Goal: Task Accomplishment & Management: Complete application form

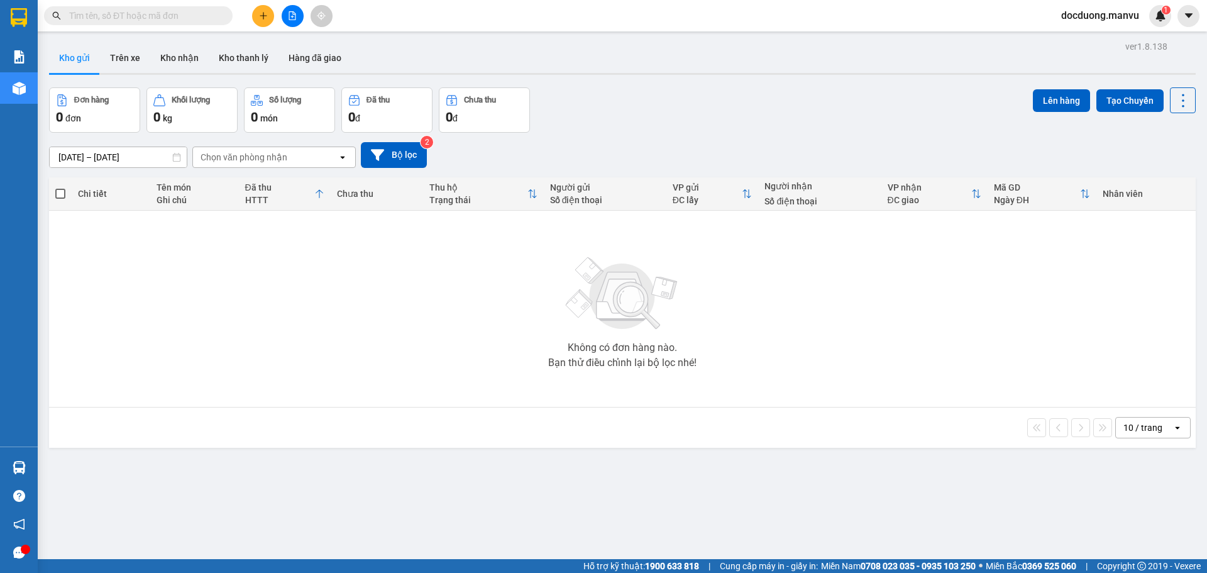
click at [263, 11] on icon "plus" at bounding box center [263, 15] width 9 height 9
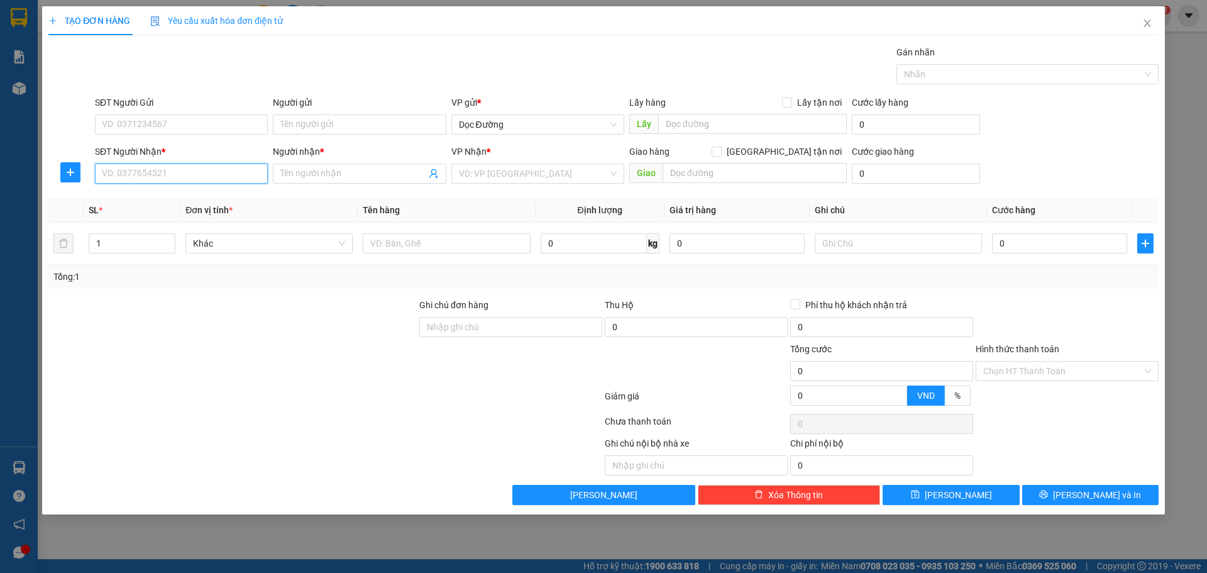
click at [180, 169] on input "SĐT Người Nhận *" at bounding box center [181, 173] width 173 height 20
type input "0971965945"
click at [301, 170] on input "Người nhận *" at bounding box center [352, 174] width 145 height 14
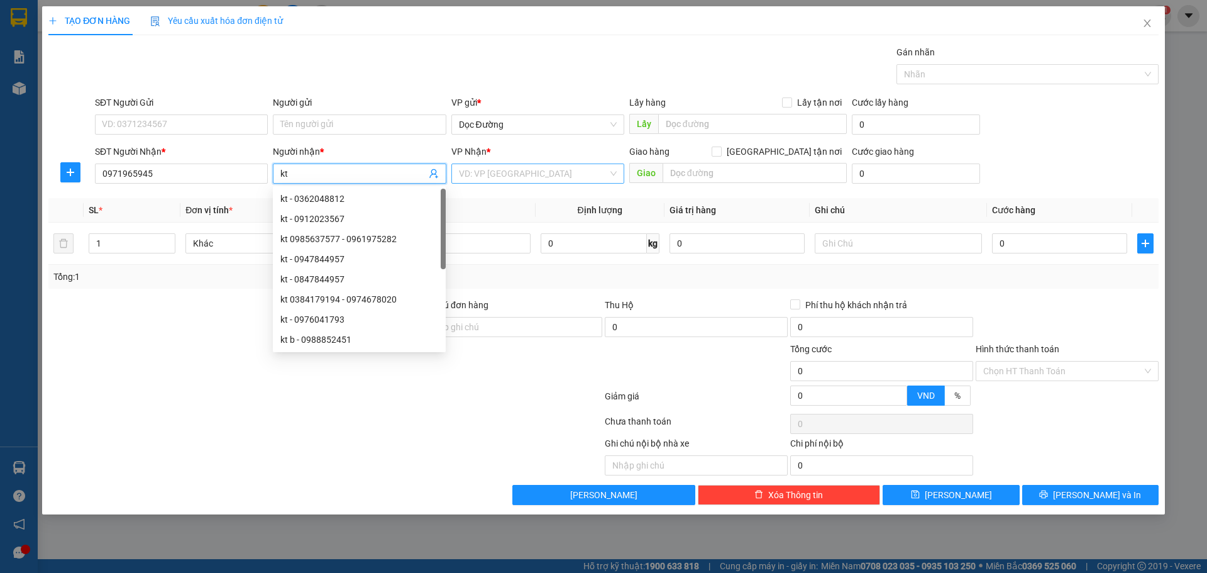
type input "kt"
click at [567, 175] on input "search" at bounding box center [533, 173] width 149 height 19
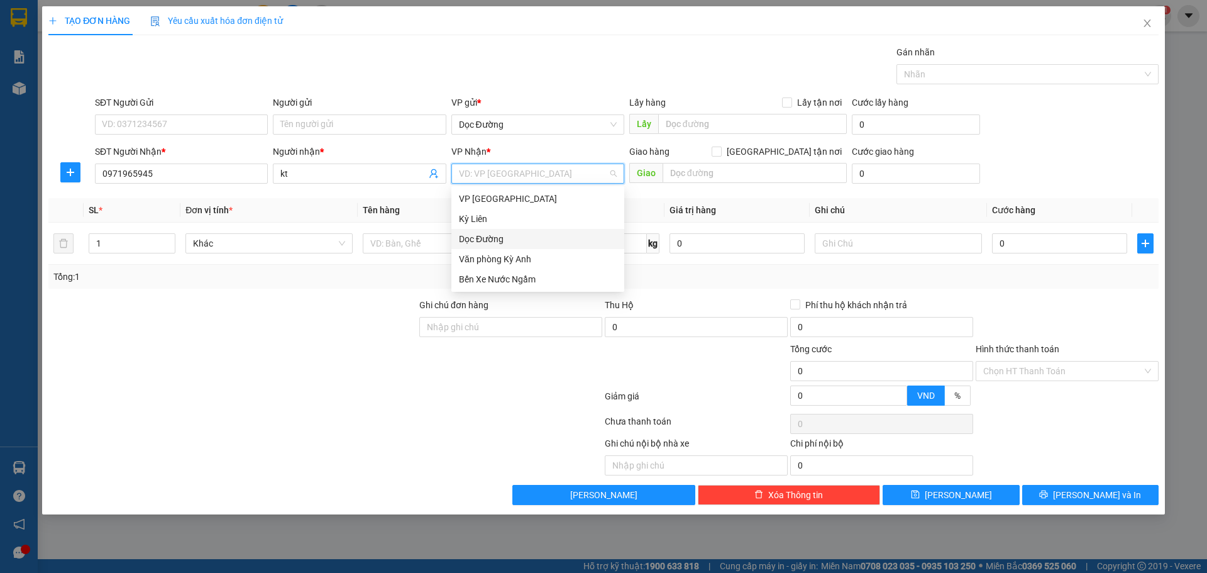
click at [518, 231] on div "Dọc Đường" at bounding box center [538, 239] width 173 height 20
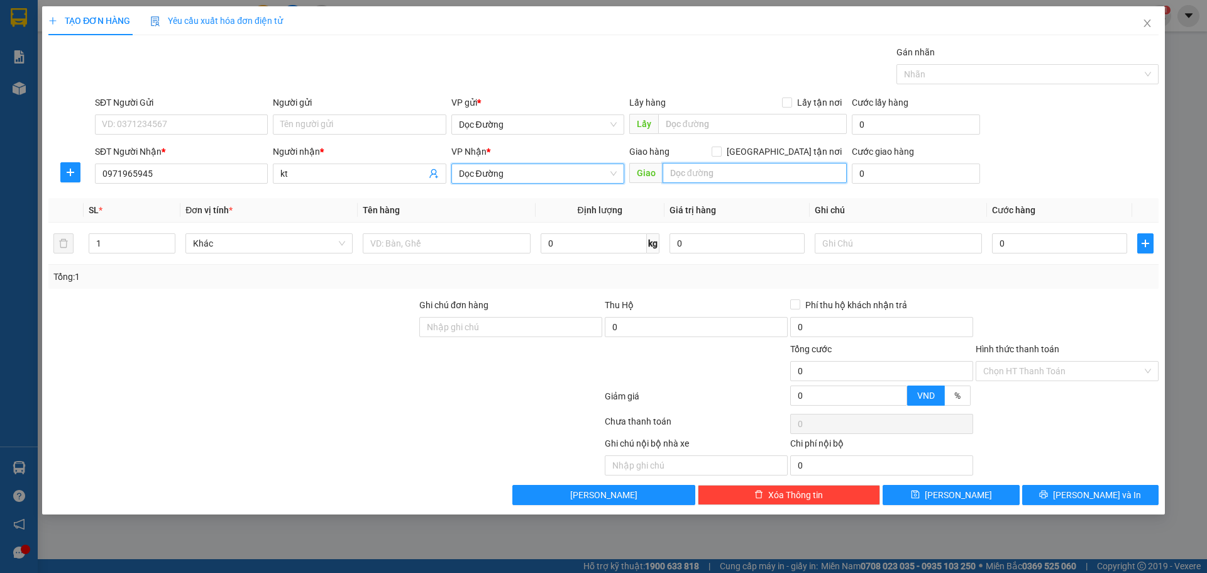
click at [687, 180] on input "text" at bounding box center [755, 173] width 184 height 20
type input "ka"
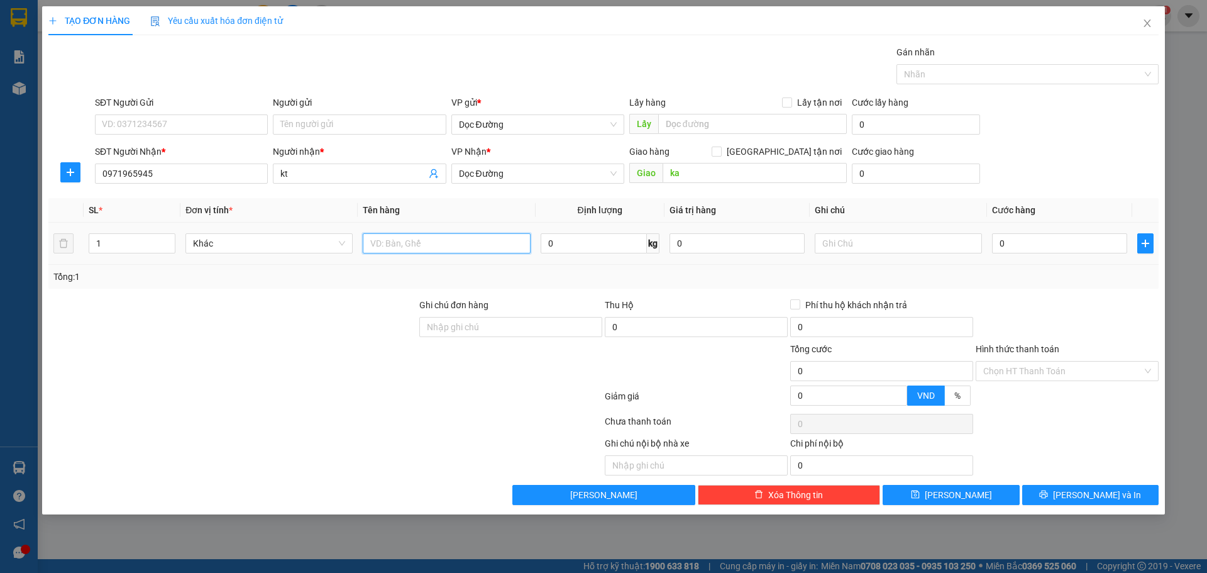
click at [392, 250] on input "text" at bounding box center [446, 243] width 167 height 20
type input "1 xốp"
click at [1071, 253] on div "0" at bounding box center [1059, 243] width 135 height 25
click at [1072, 245] on input "0" at bounding box center [1059, 243] width 135 height 20
type input "5"
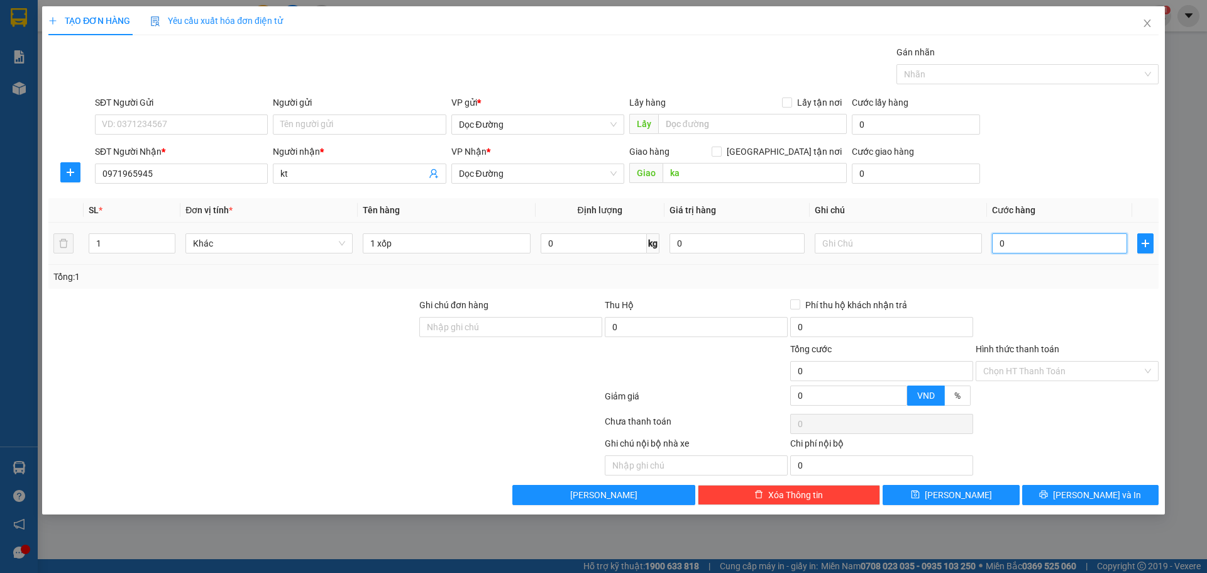
type input "5"
type input "50"
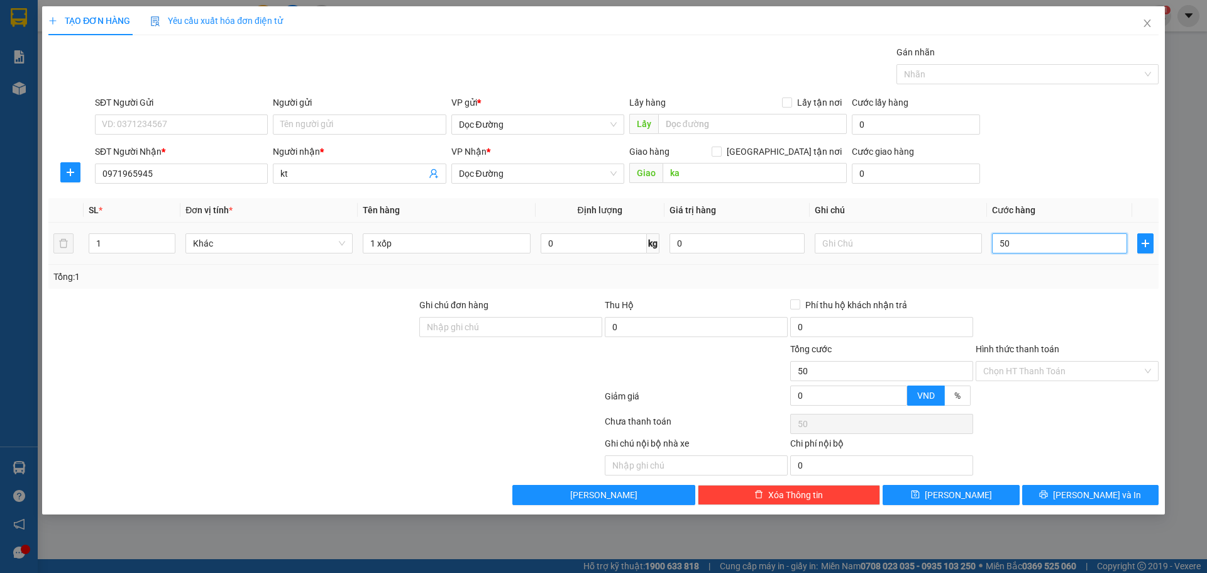
type input "500"
type input "5.000"
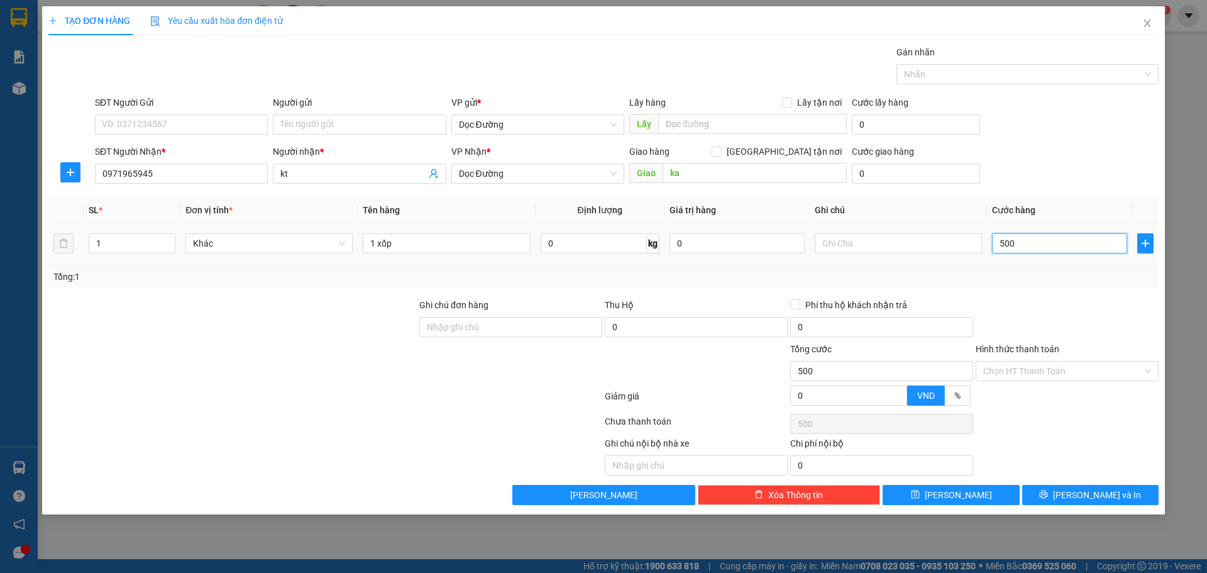
type input "5.000"
type input "50.000"
type input "500.000"
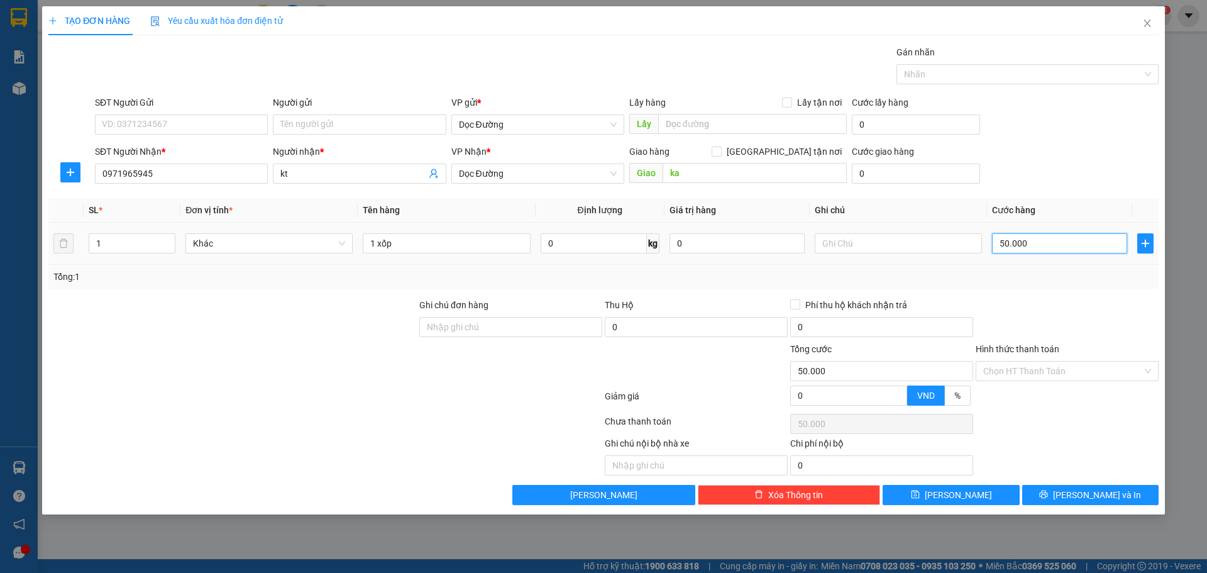
type input "500.000"
type input "50.000"
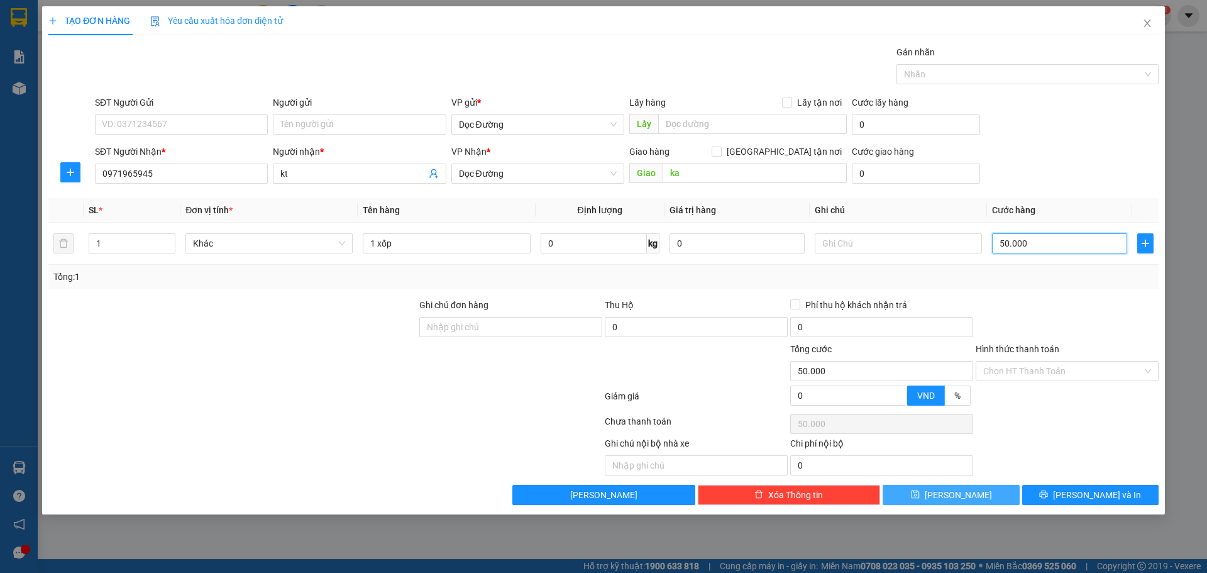
type input "50.000"
click at [970, 499] on button "[PERSON_NAME]" at bounding box center [951, 495] width 136 height 20
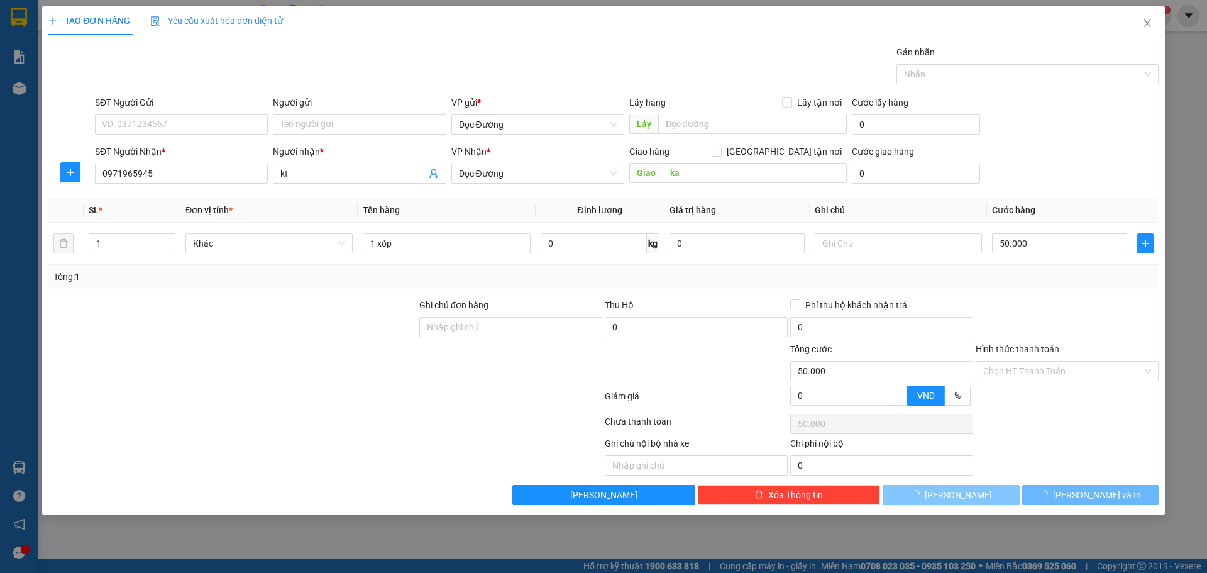
type input "0"
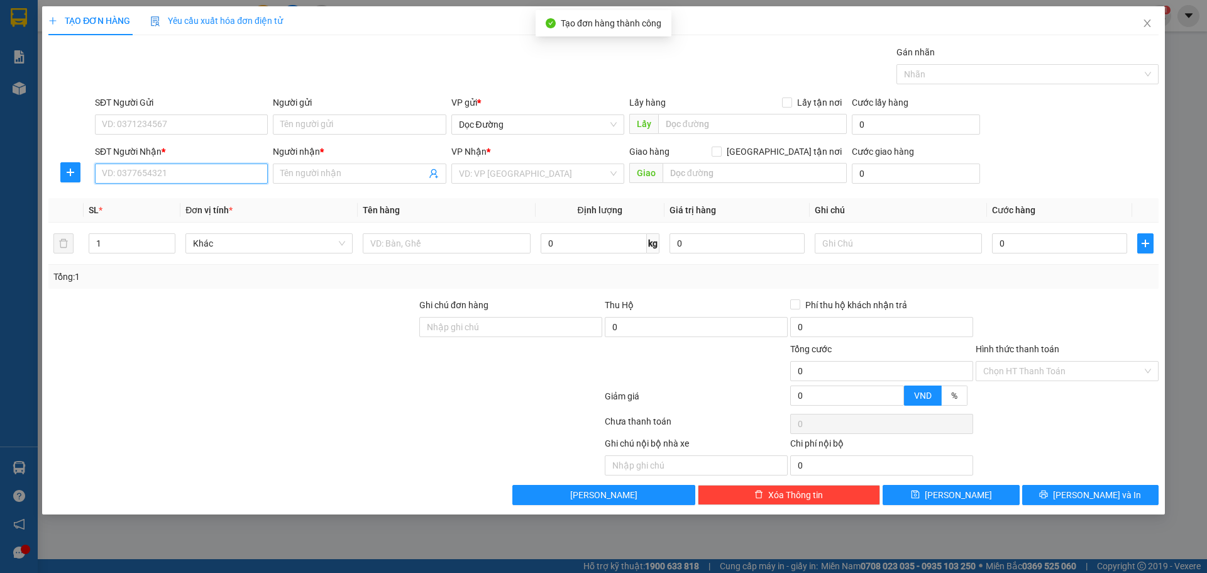
click at [168, 179] on input "SĐT Người Nhận *" at bounding box center [181, 173] width 173 height 20
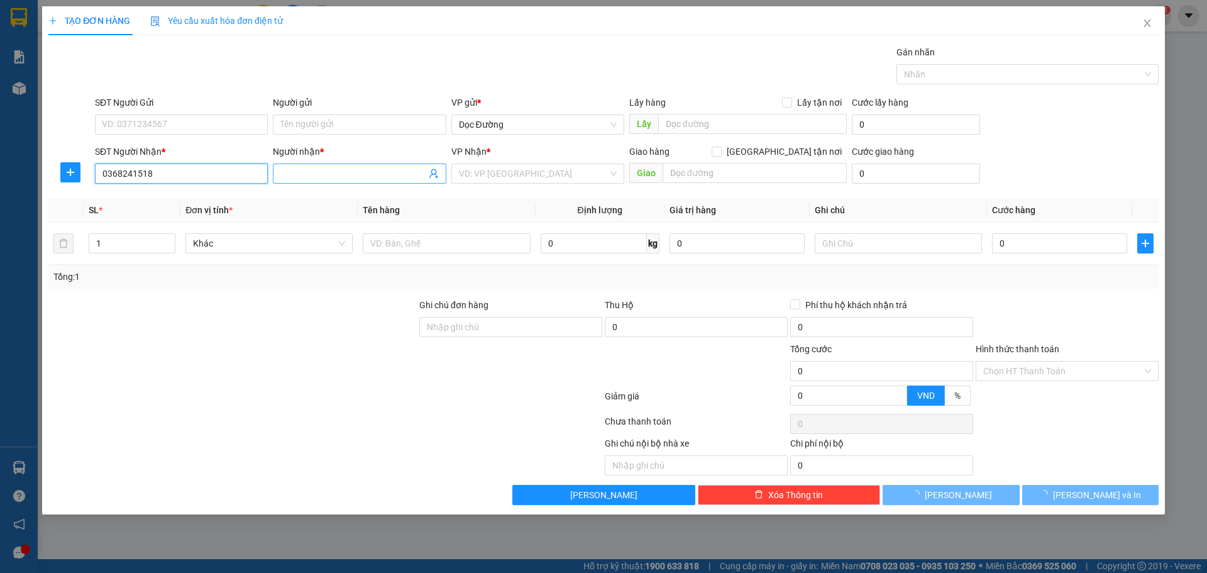
type input "0368241518"
click at [329, 169] on input "Người nhận *" at bounding box center [352, 174] width 145 height 14
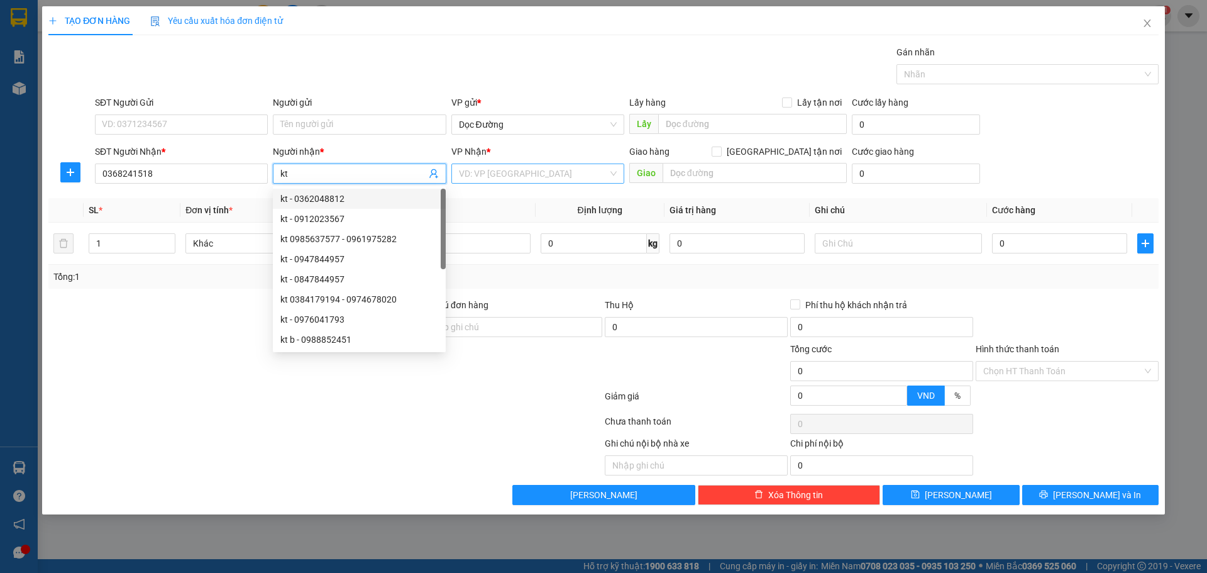
type input "kt"
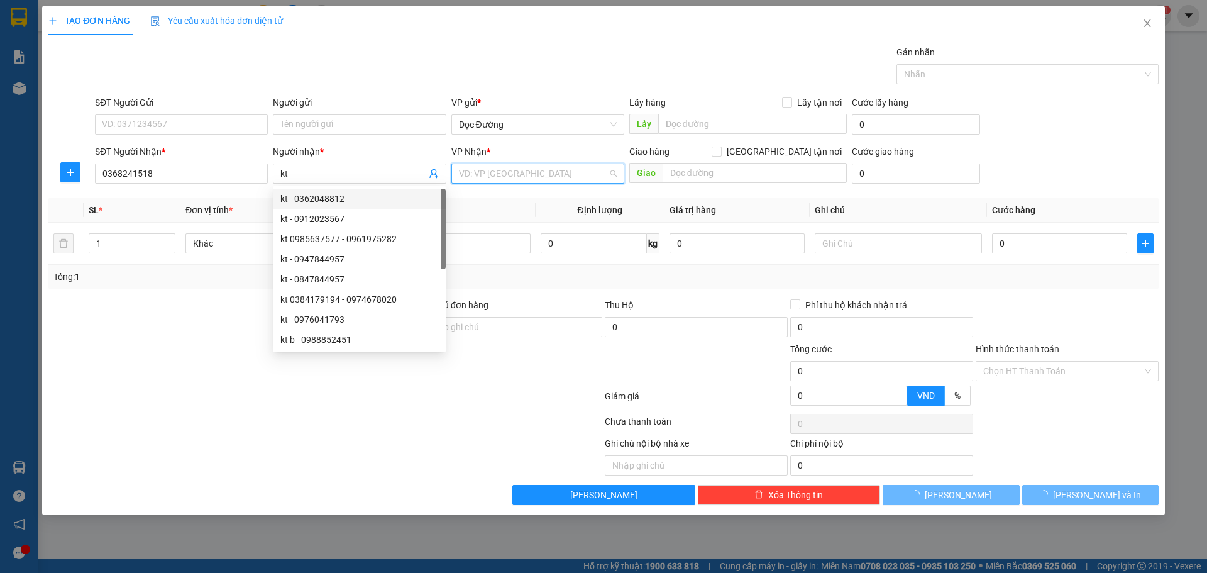
click at [514, 169] on input "search" at bounding box center [533, 173] width 149 height 19
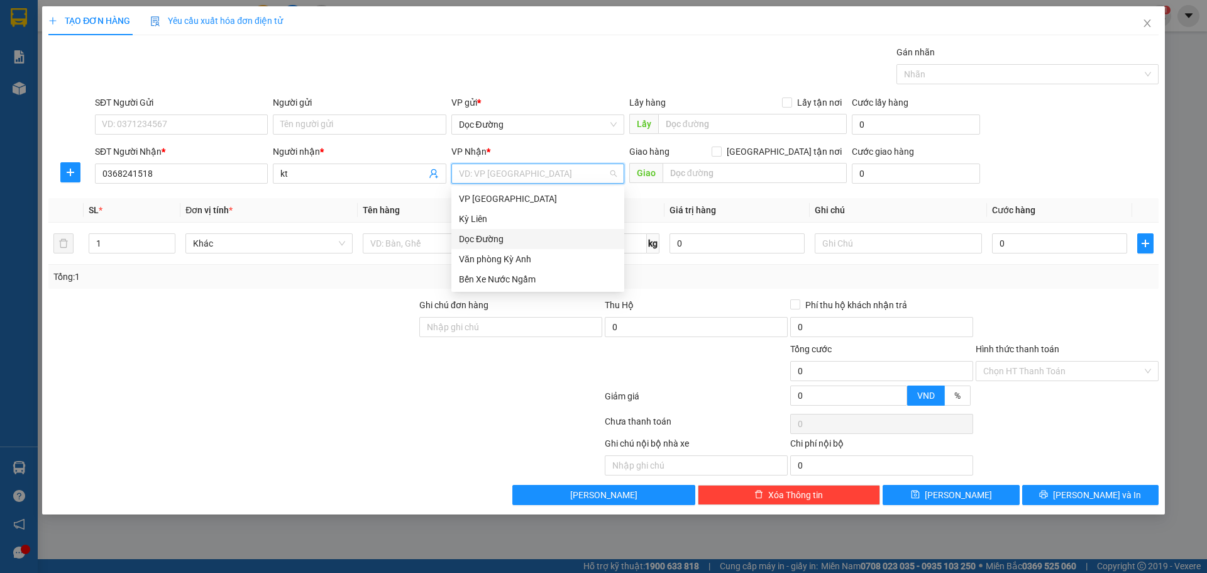
click at [507, 236] on div "Dọc Đường" at bounding box center [538, 239] width 158 height 14
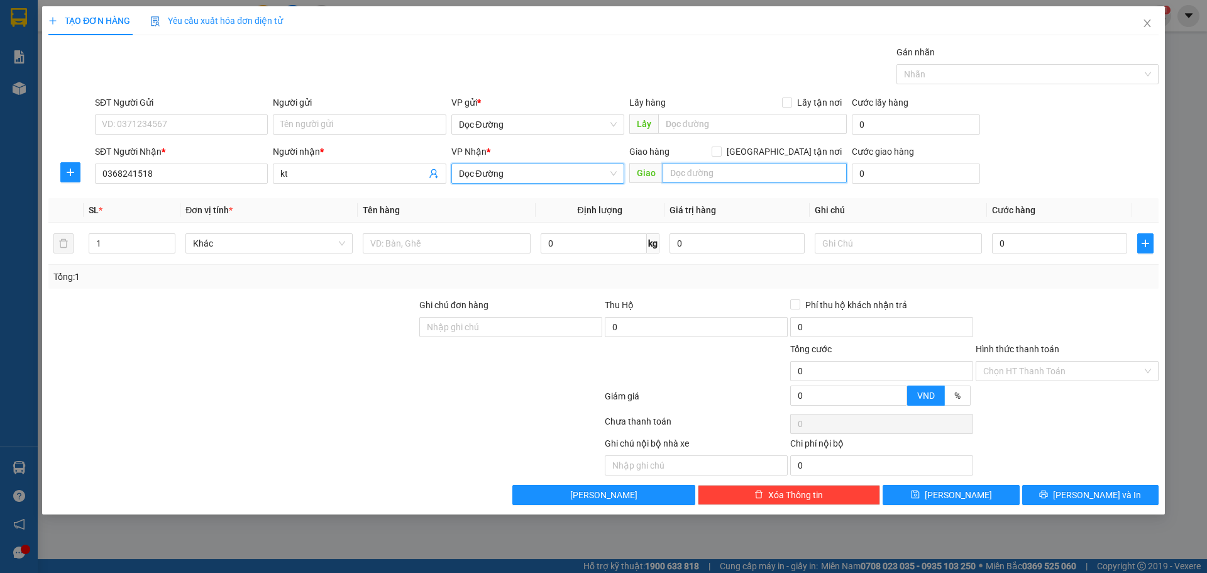
click at [706, 174] on input "text" at bounding box center [755, 173] width 184 height 20
type input "n3c"
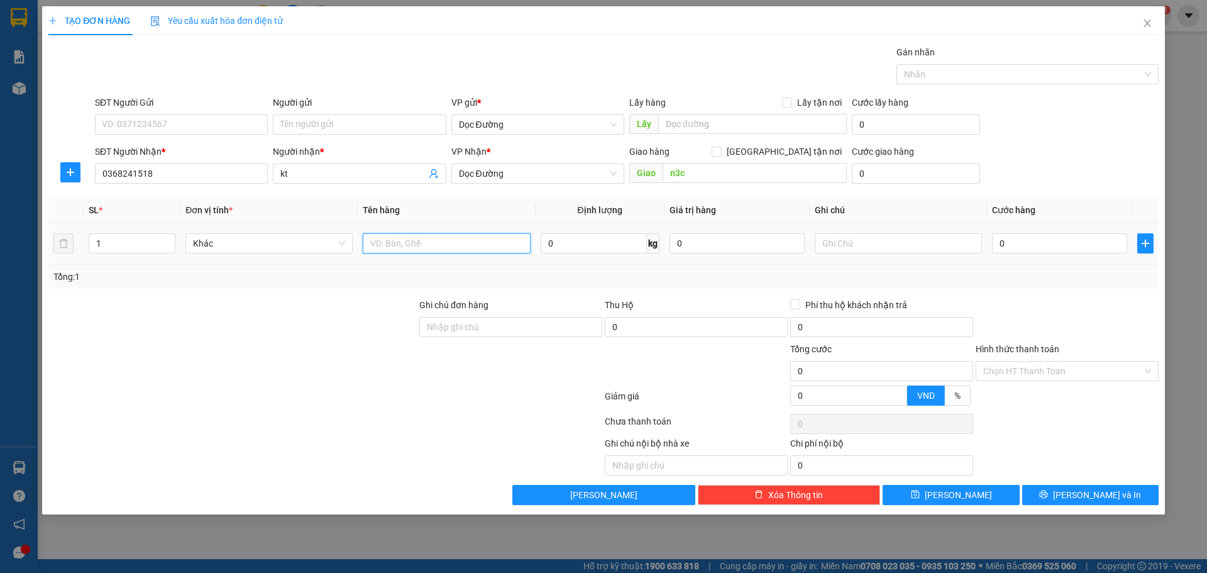
click at [410, 246] on input "text" at bounding box center [446, 243] width 167 height 20
type input "1 hộp"
click at [1052, 242] on input "0" at bounding box center [1059, 243] width 135 height 20
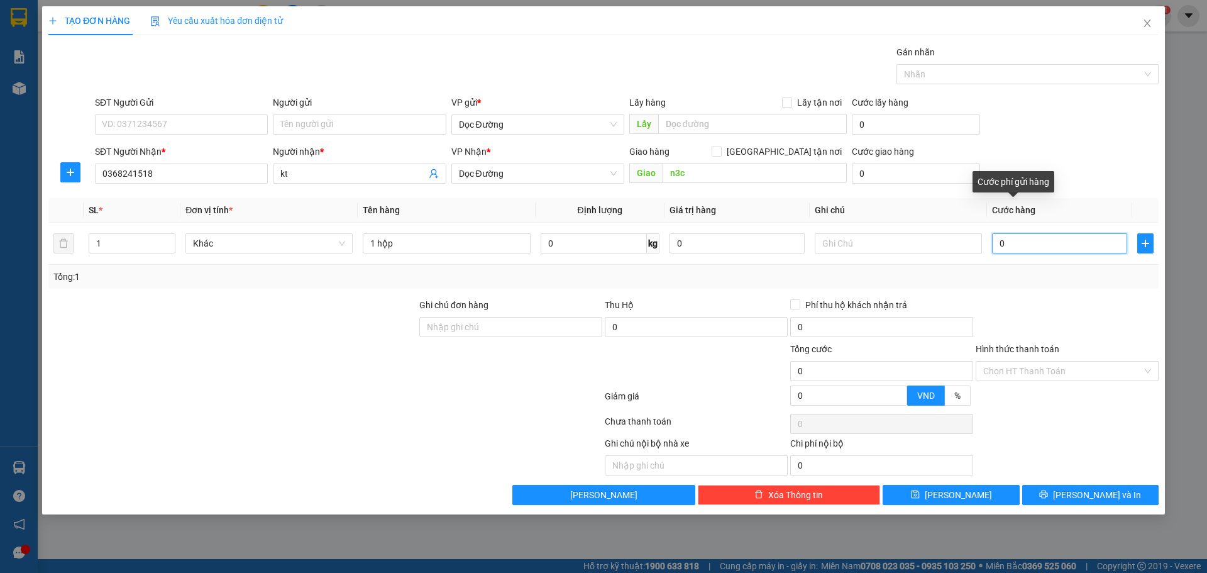
type input "5"
type input "50"
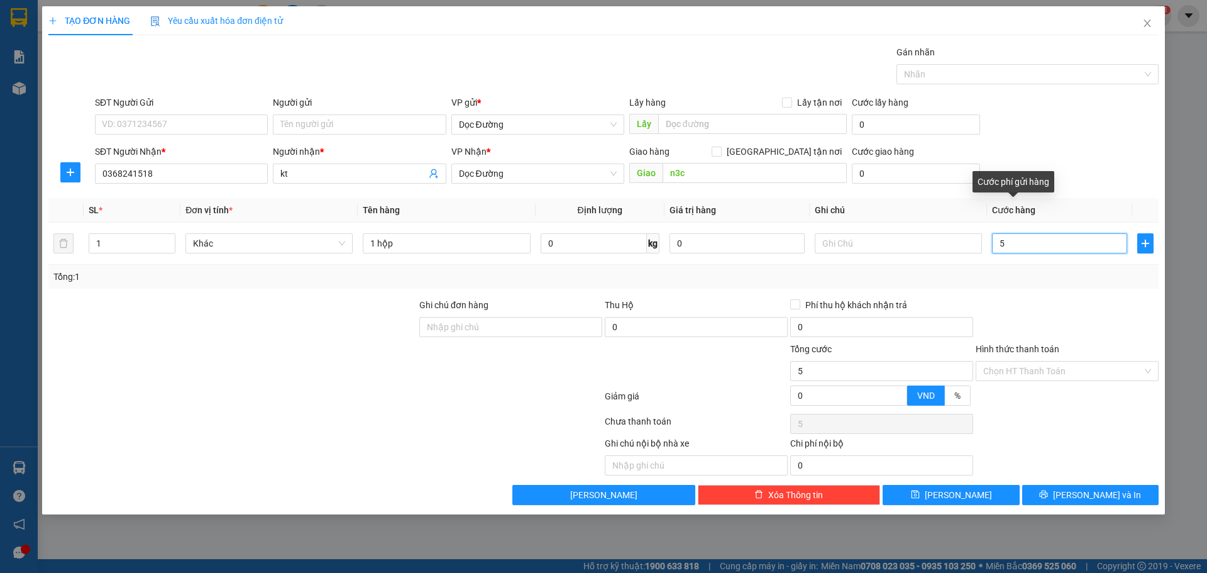
type input "50"
type input "500"
type input "5.000"
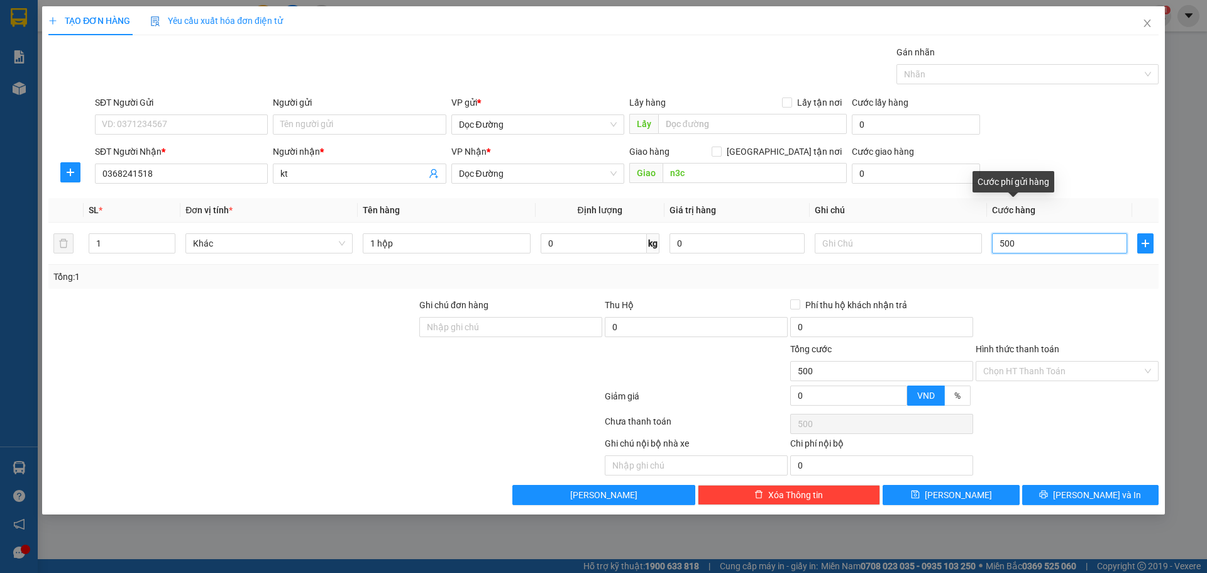
type input "5.000"
type input "50.000"
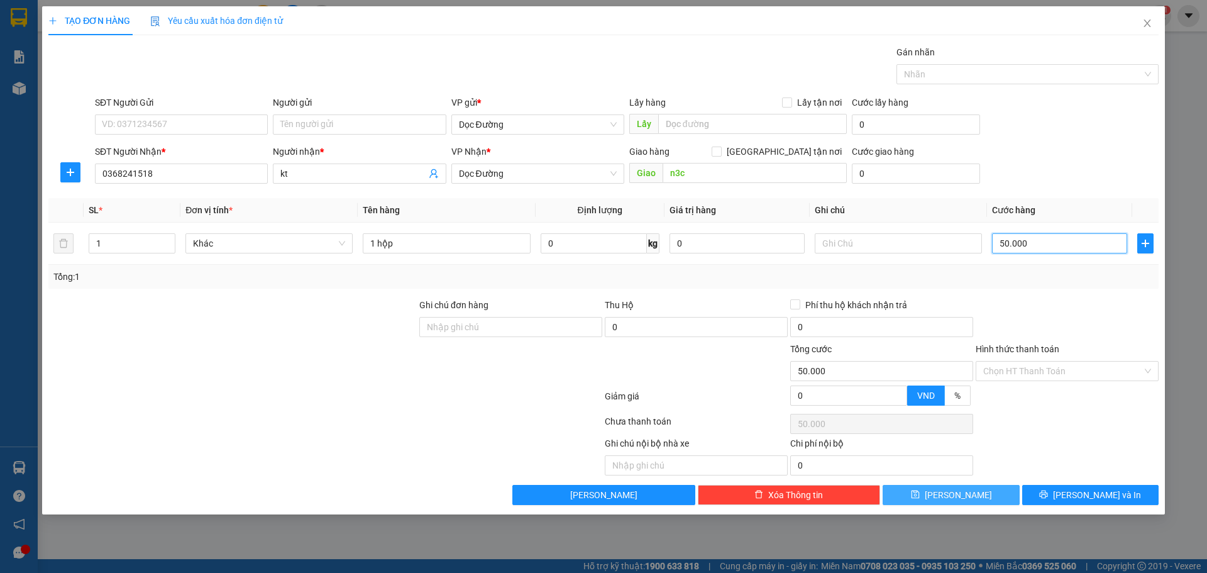
type input "50.000"
click at [998, 490] on button "[PERSON_NAME]" at bounding box center [951, 495] width 136 height 20
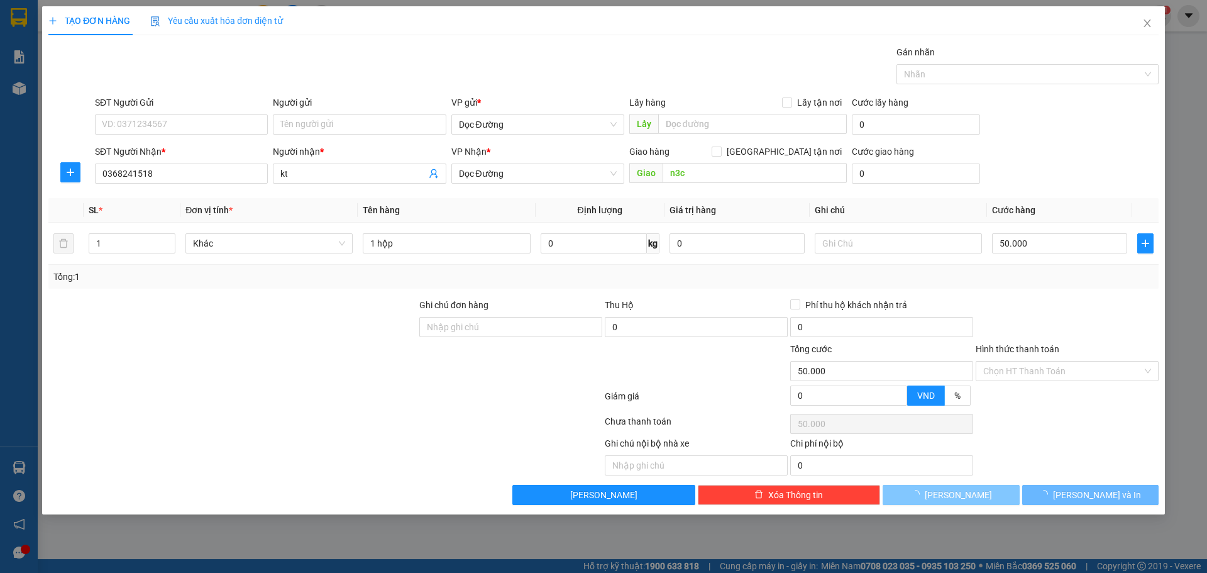
type input "0"
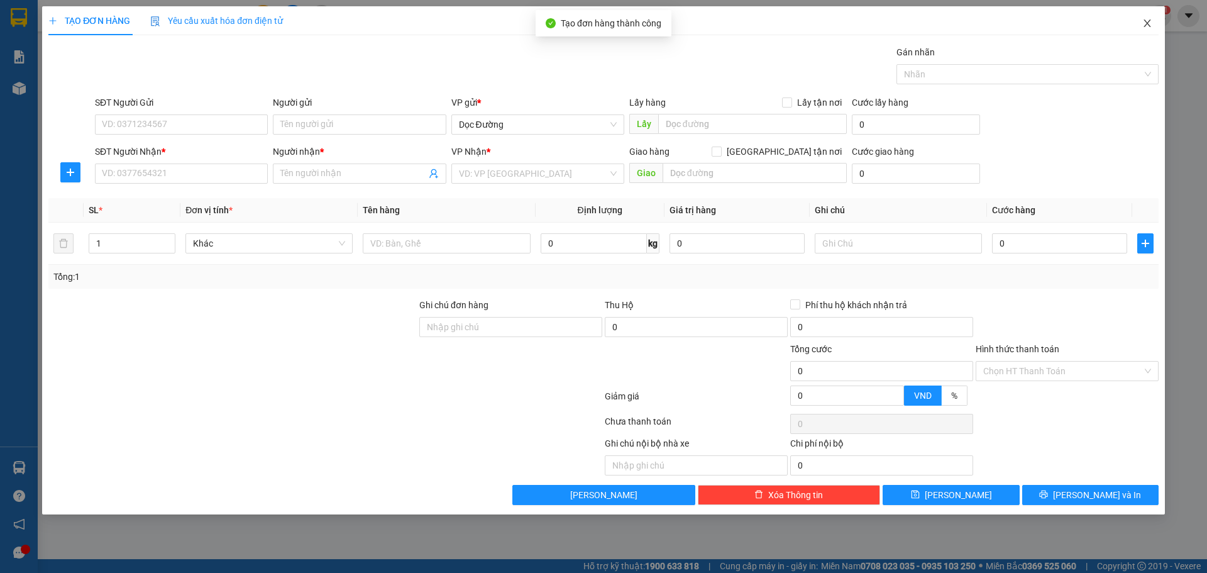
click at [1141, 14] on span "Close" at bounding box center [1147, 23] width 35 height 35
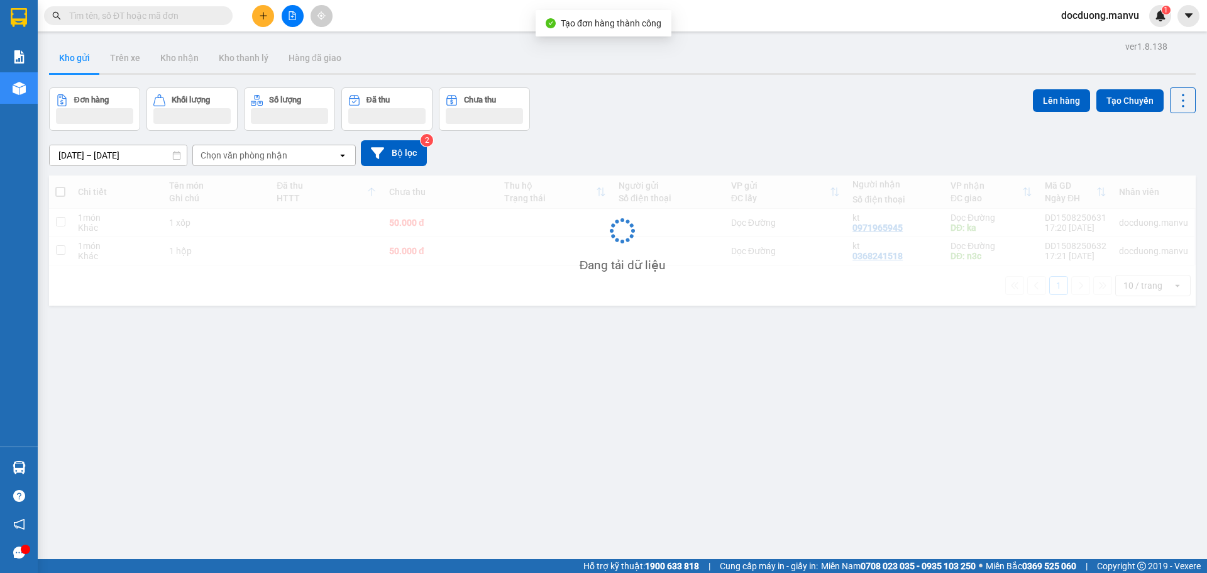
click at [466, 218] on td "50.000 đ" at bounding box center [440, 223] width 114 height 28
checkbox input "true"
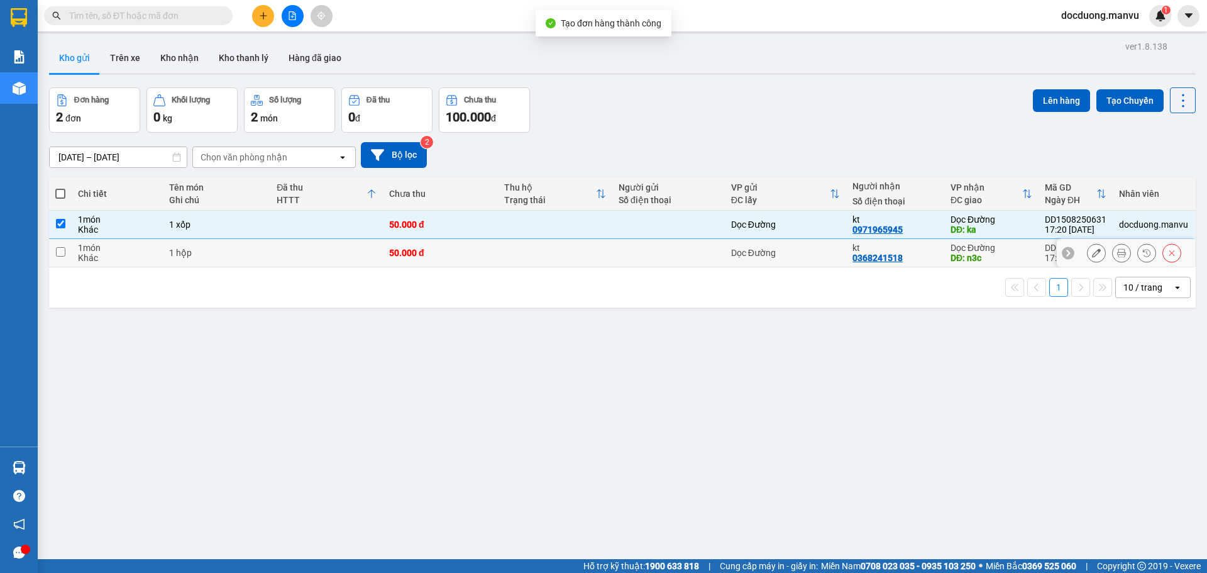
click at [446, 245] on td "50.000 đ" at bounding box center [440, 253] width 114 height 28
checkbox input "true"
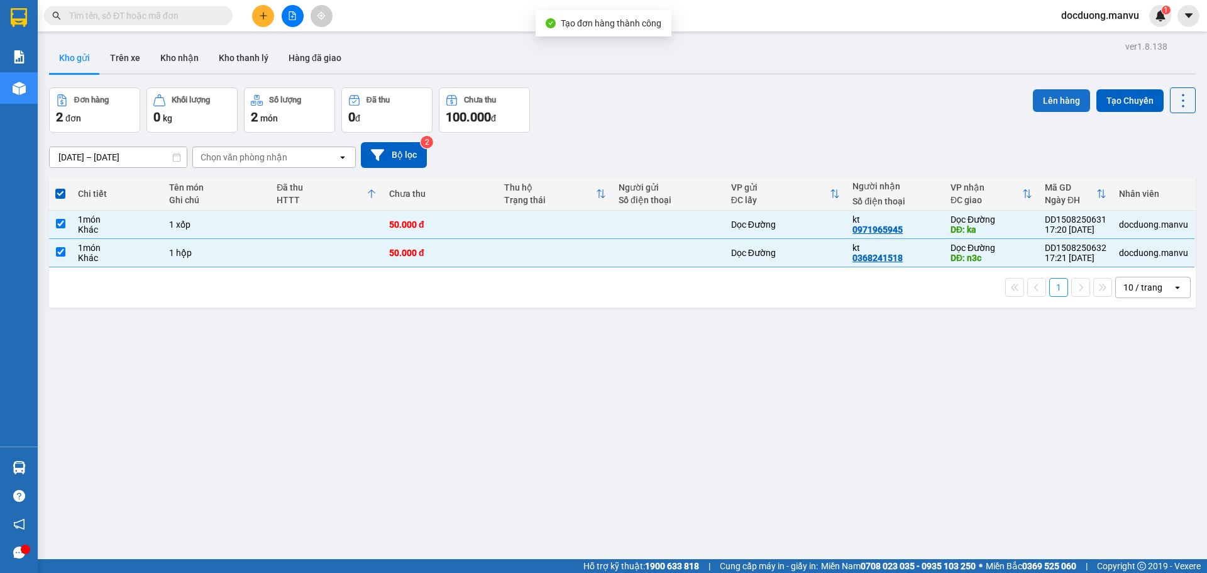
click at [1055, 102] on button "Lên hàng" at bounding box center [1061, 100] width 57 height 23
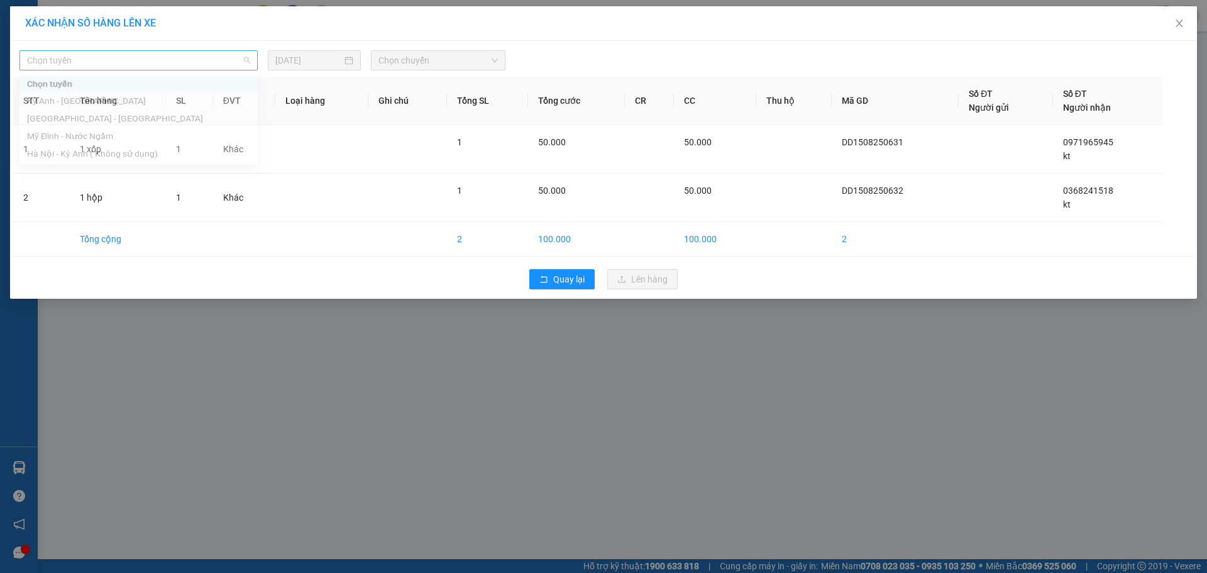
click at [145, 62] on span "Chọn tuyến" at bounding box center [138, 60] width 223 height 19
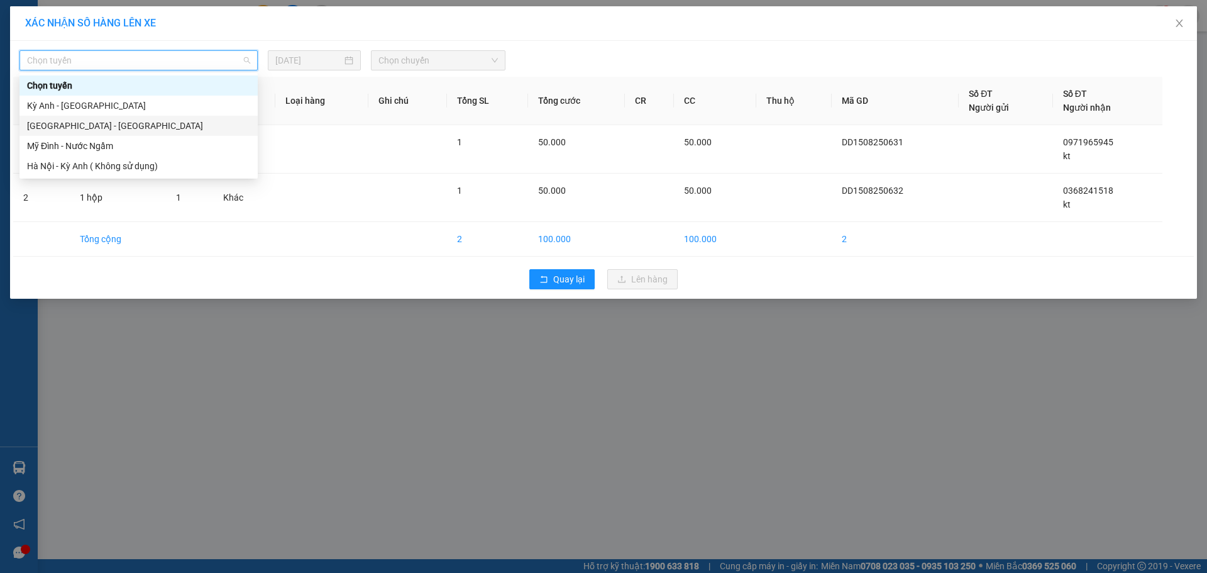
click at [72, 127] on div "[GEOGRAPHIC_DATA] - [GEOGRAPHIC_DATA]" at bounding box center [138, 126] width 223 height 14
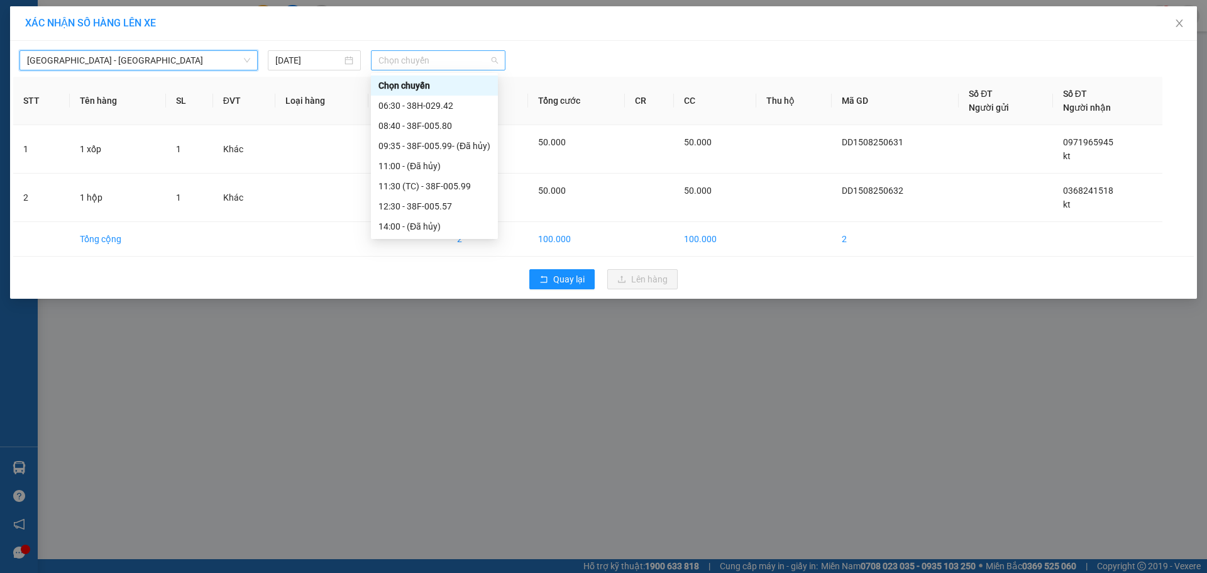
click at [453, 55] on span "Chọn chuyến" at bounding box center [438, 60] width 119 height 19
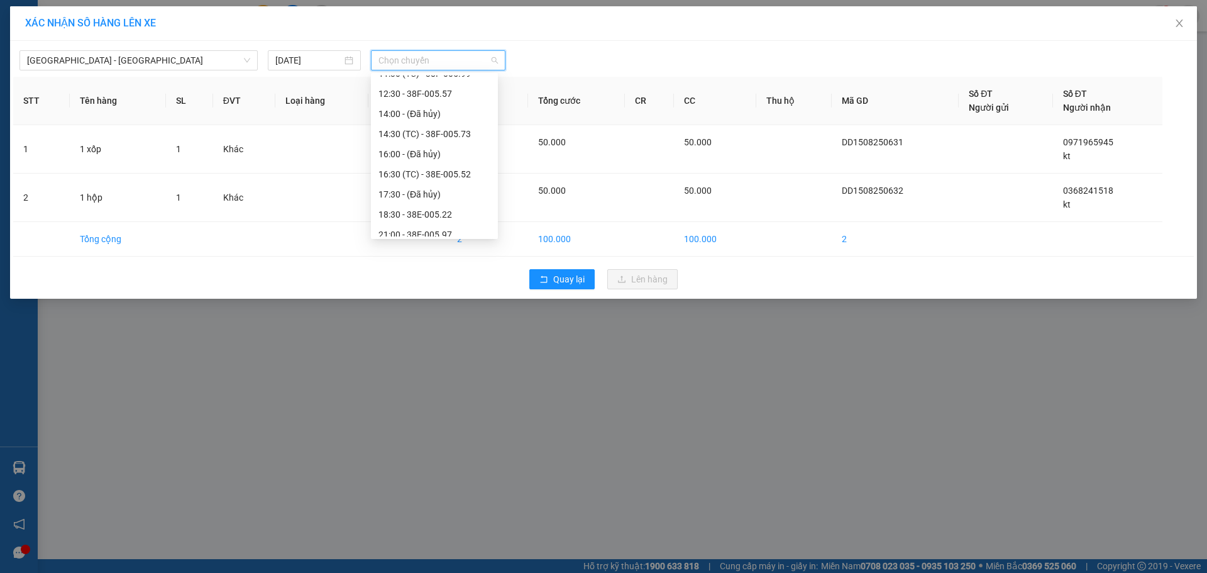
scroll to position [201, 0]
click at [446, 208] on div "21:55 - 38H-029.22" at bounding box center [435, 206] width 112 height 14
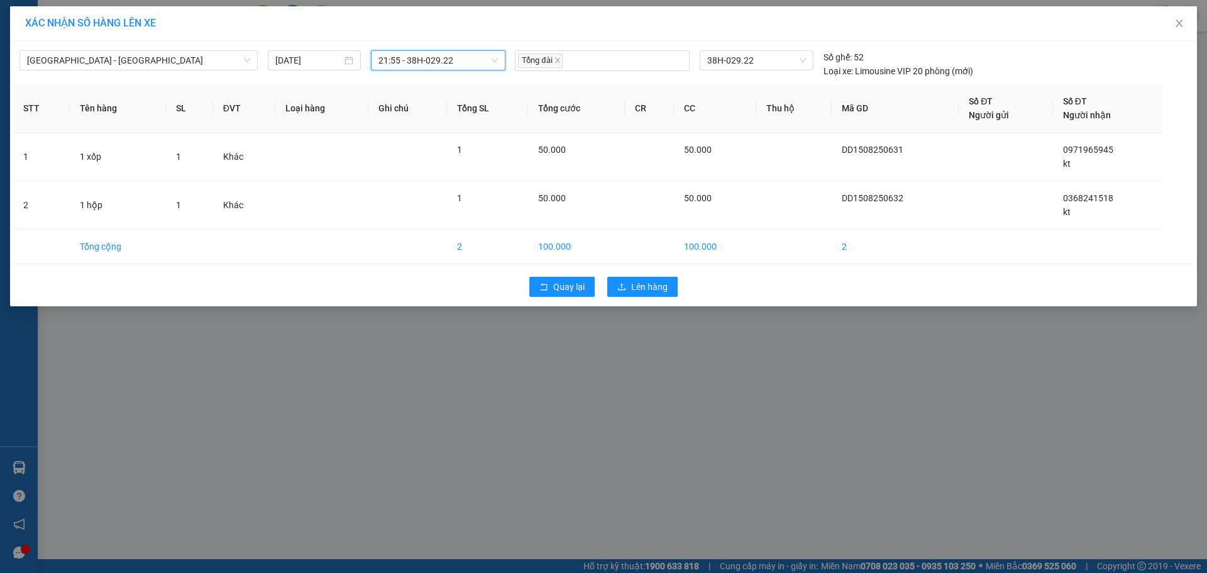
click at [446, 61] on span "21:55 - 38H-029.22" at bounding box center [438, 60] width 119 height 19
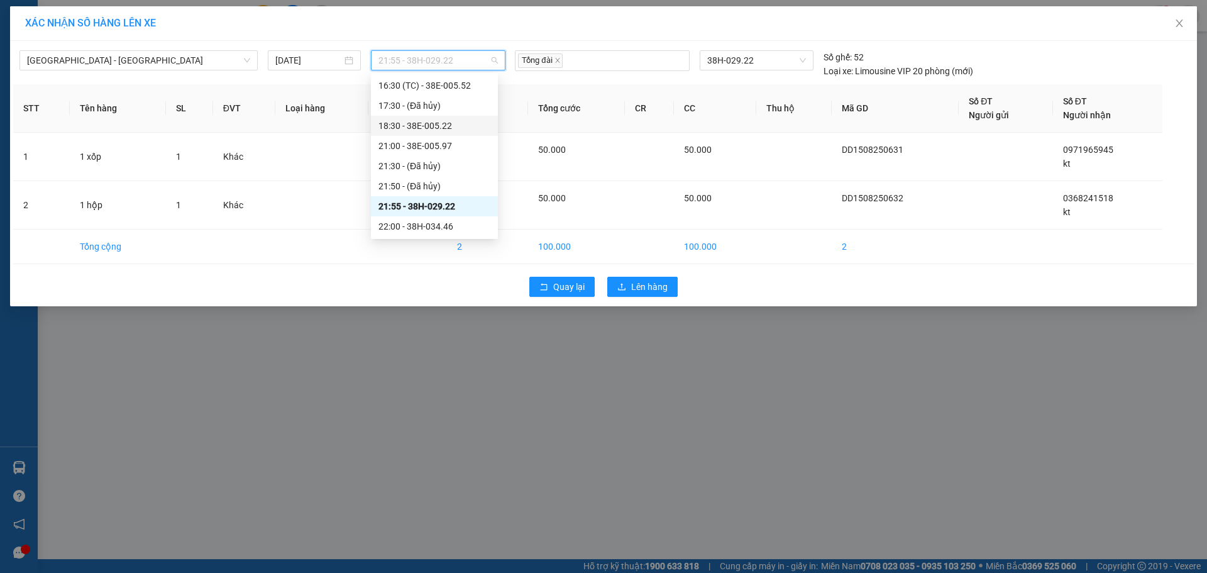
scroll to position [0, 0]
click at [454, 104] on div "06:30 - 38H-029.42" at bounding box center [435, 106] width 112 height 14
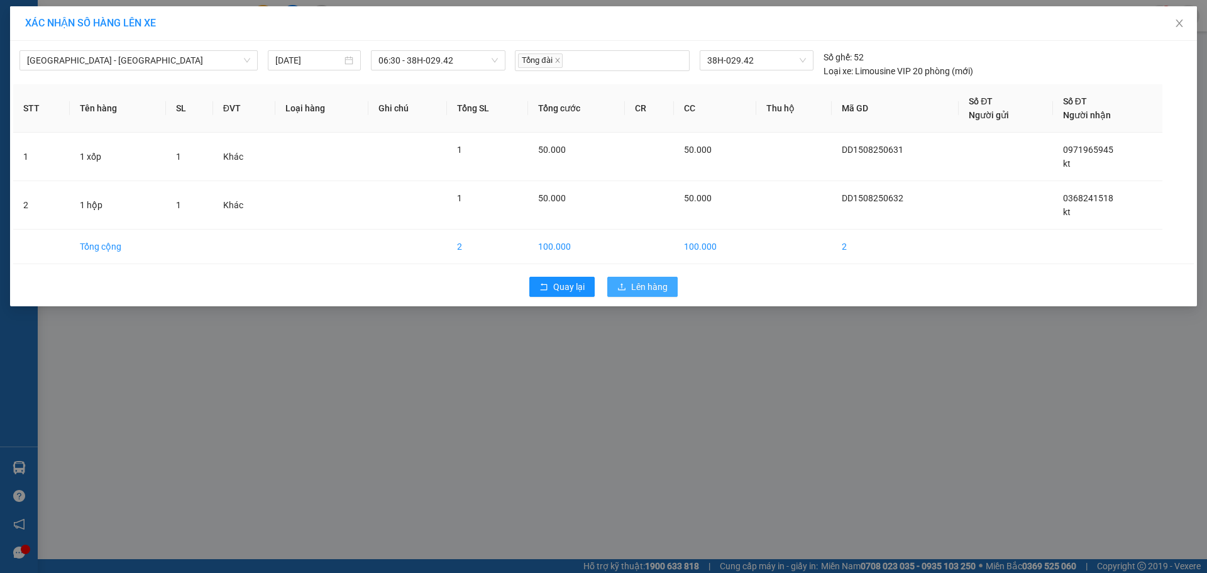
click at [663, 277] on div "Quay lại Lên hàng" at bounding box center [603, 286] width 1181 height 33
click at [663, 277] on button "Lên hàng" at bounding box center [642, 287] width 70 height 20
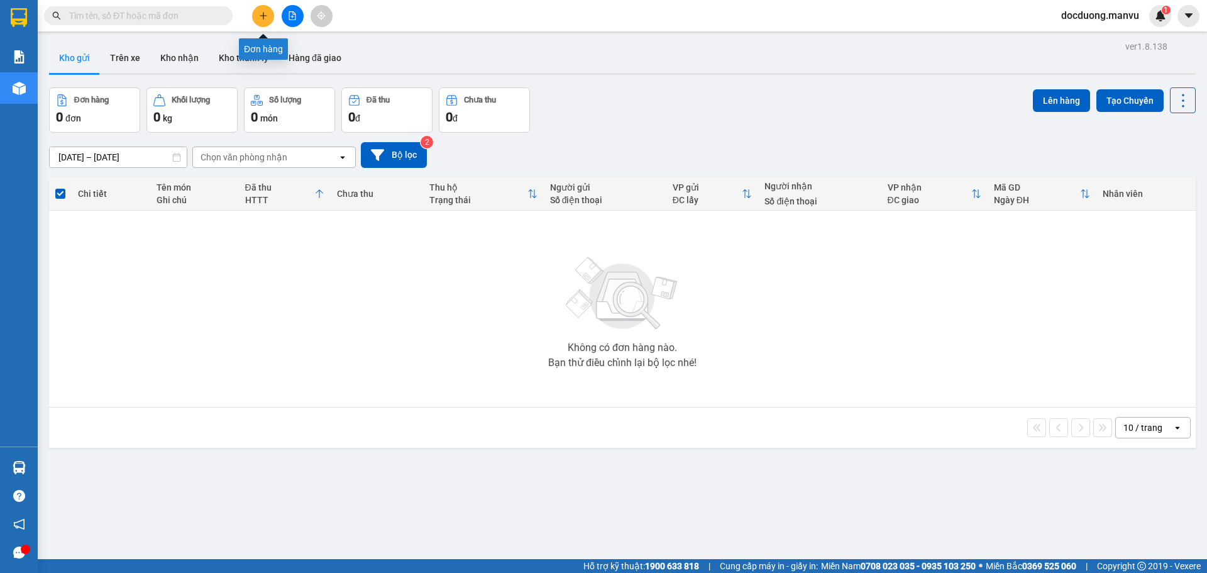
click at [263, 15] on icon "plus" at bounding box center [263, 15] width 9 height 9
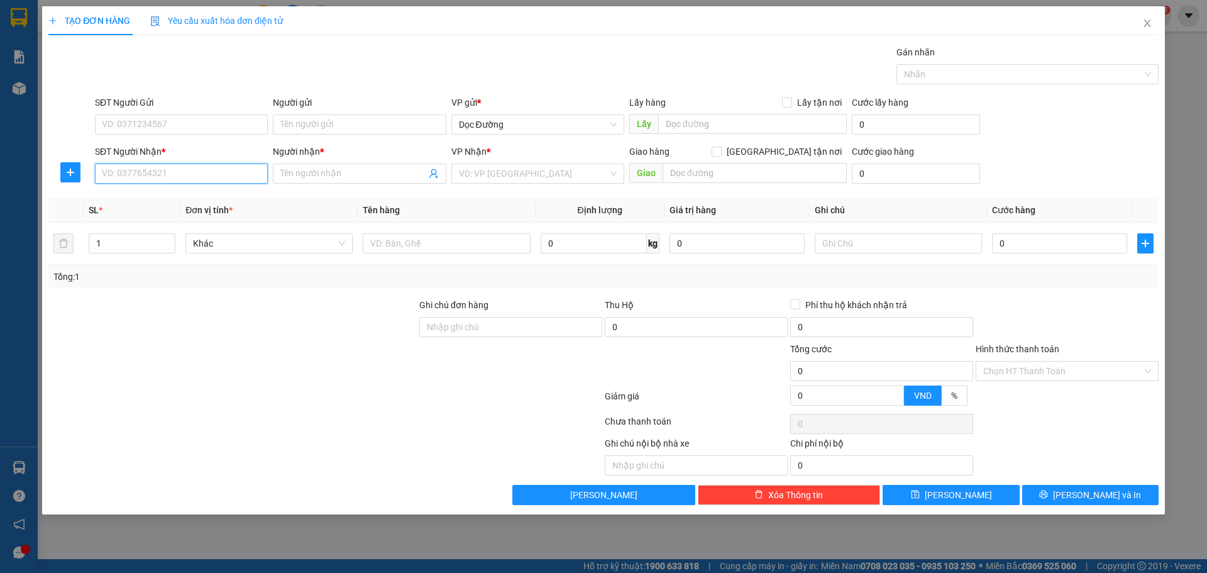
click at [190, 167] on input "SĐT Người Nhận *" at bounding box center [181, 173] width 173 height 20
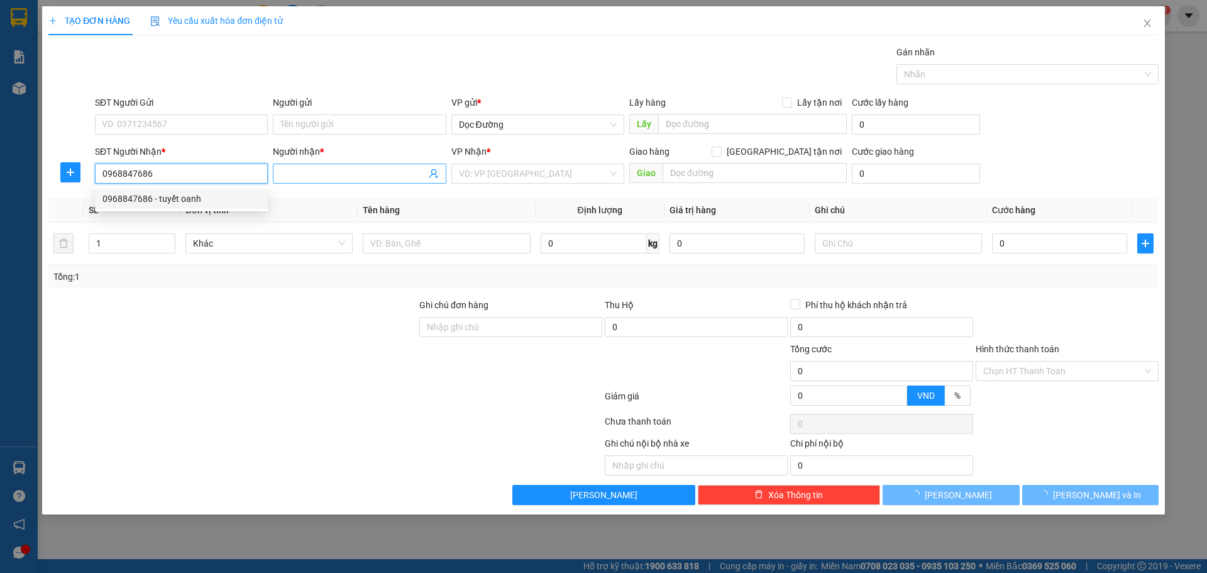
type input "0968847686"
click at [289, 175] on input "Người nhận *" at bounding box center [352, 174] width 145 height 14
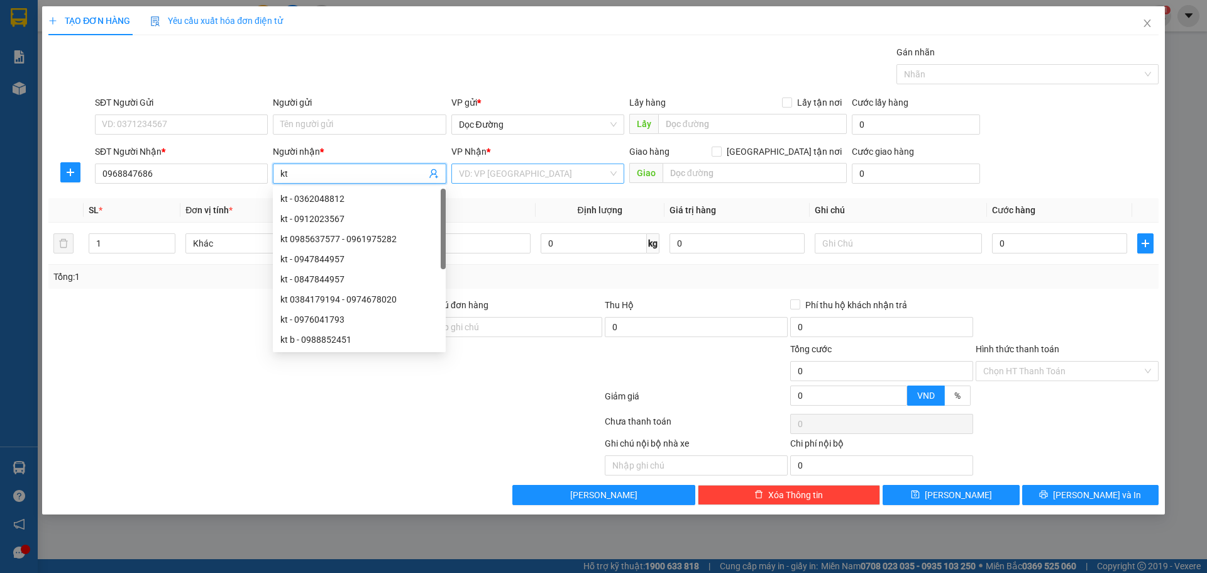
type input "kt"
click at [505, 165] on input "search" at bounding box center [533, 173] width 149 height 19
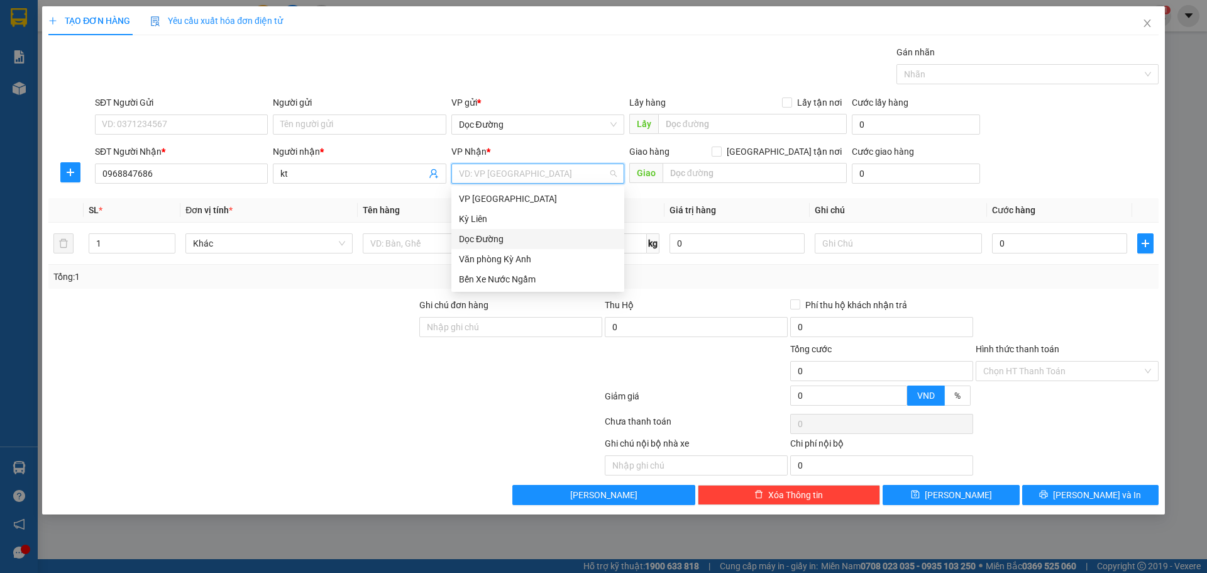
drag, startPoint x: 494, startPoint y: 231, endPoint x: 642, endPoint y: 204, distance: 150.9
click at [494, 233] on div "Dọc Đường" at bounding box center [538, 239] width 173 height 20
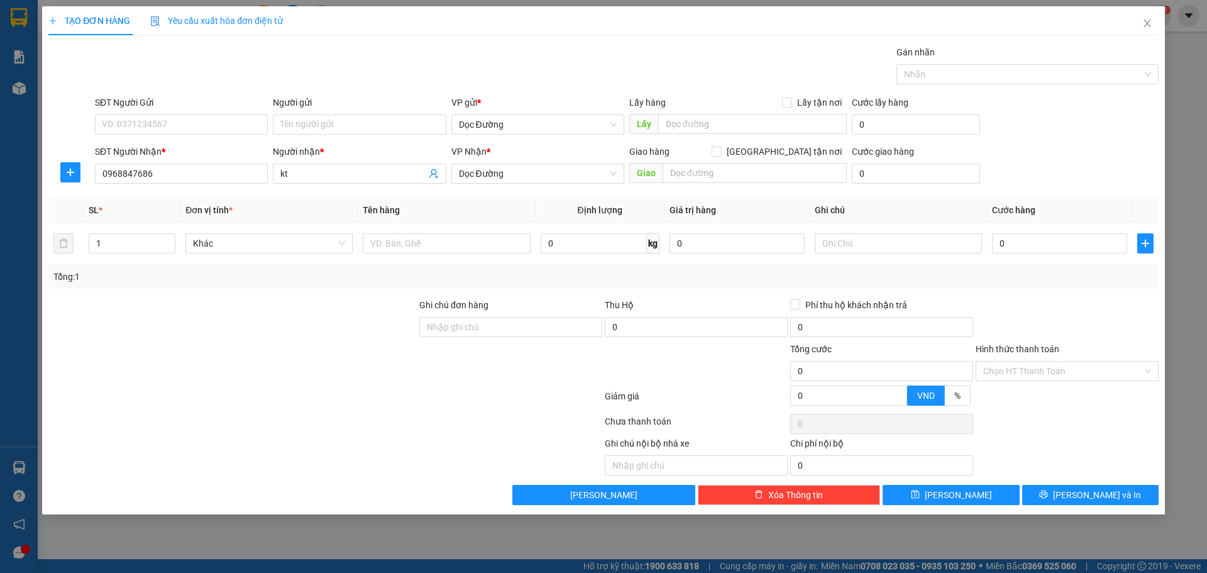
click at [748, 162] on div "Giao hàng [GEOGRAPHIC_DATA] tận nơi" at bounding box center [738, 154] width 218 height 19
drag, startPoint x: 741, startPoint y: 162, endPoint x: 668, endPoint y: 176, distance: 73.7
click at [740, 162] on div "Giao hàng [GEOGRAPHIC_DATA] tận nơi" at bounding box center [738, 154] width 218 height 19
click at [668, 175] on input "text" at bounding box center [755, 173] width 184 height 20
type input "ka"
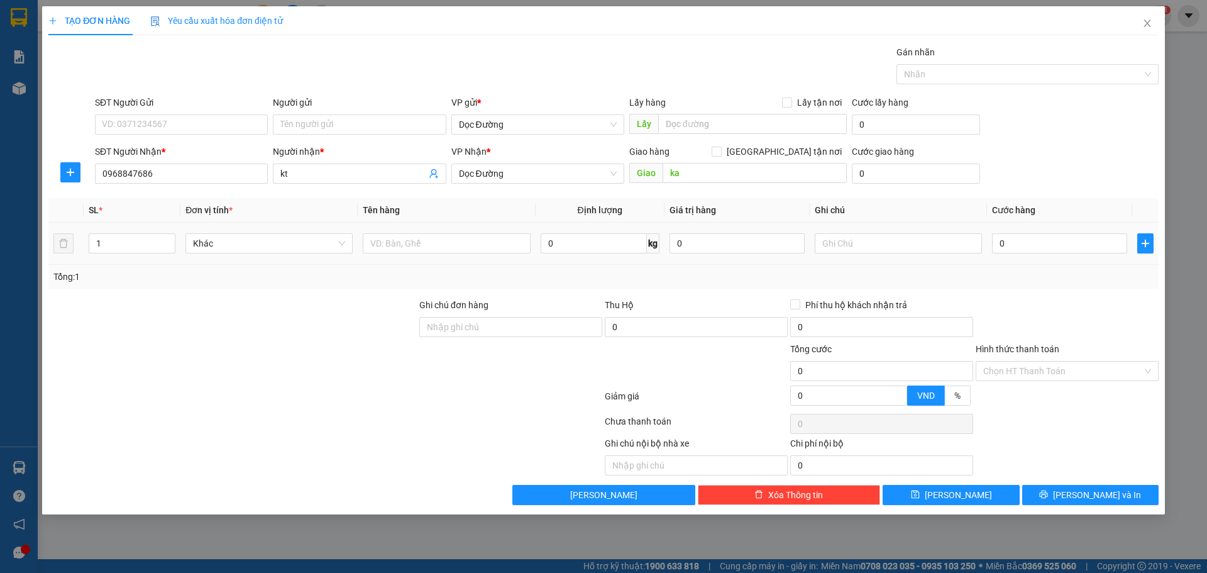
click at [450, 255] on div at bounding box center [446, 243] width 167 height 25
click at [455, 250] on input "text" at bounding box center [446, 243] width 167 height 20
type input "1 xốp"
click at [1030, 248] on input "0" at bounding box center [1059, 243] width 135 height 20
type input "1"
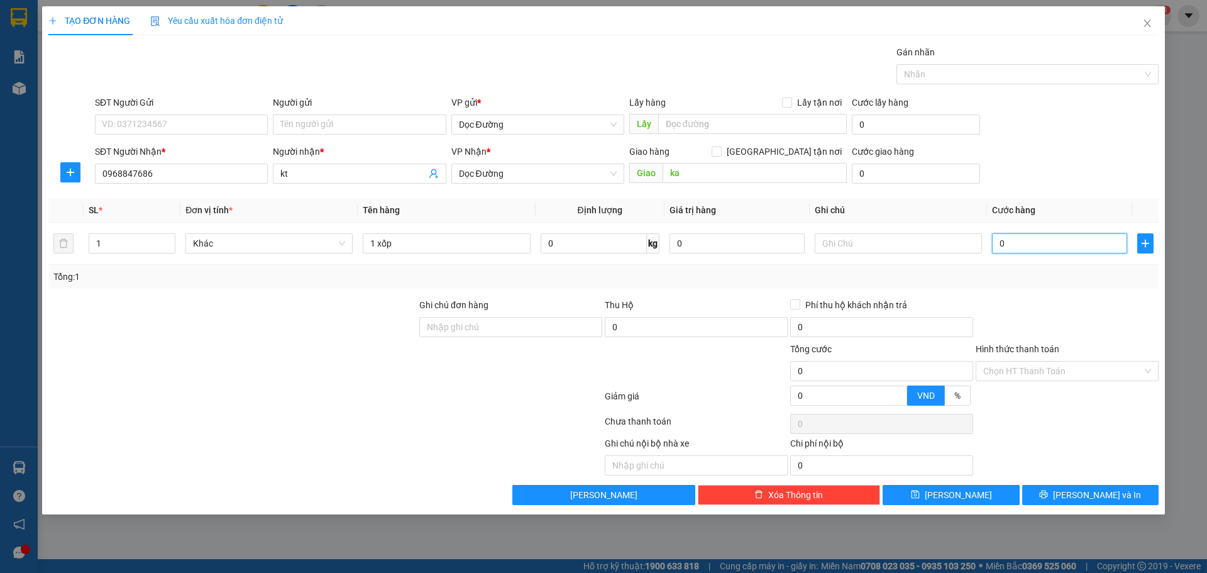
type input "1"
type input "10"
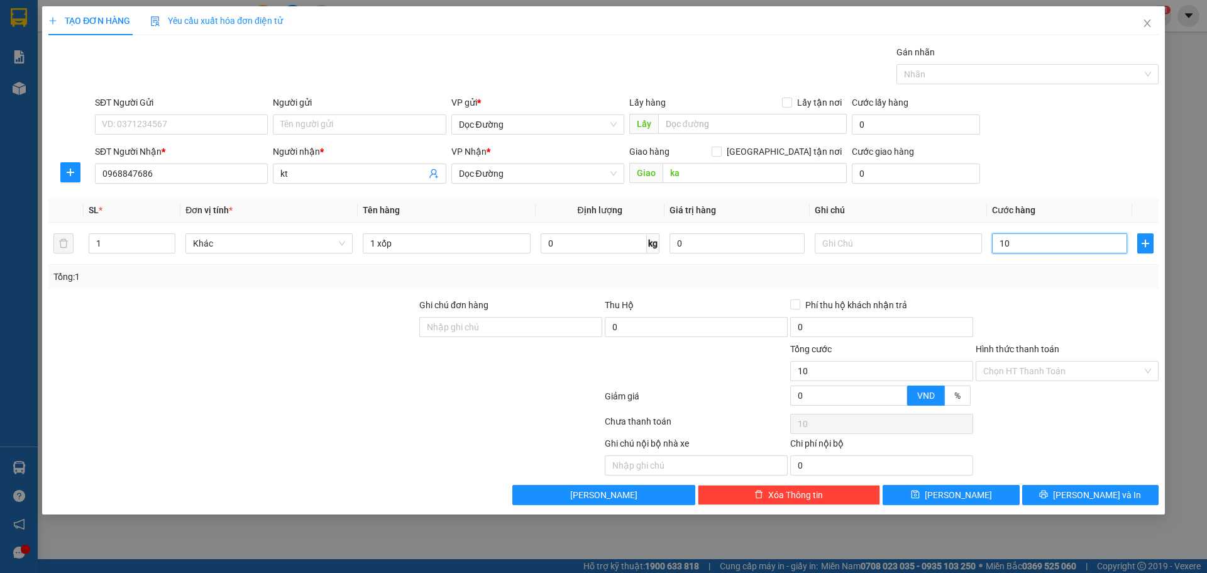
type input "100"
type input "1.000"
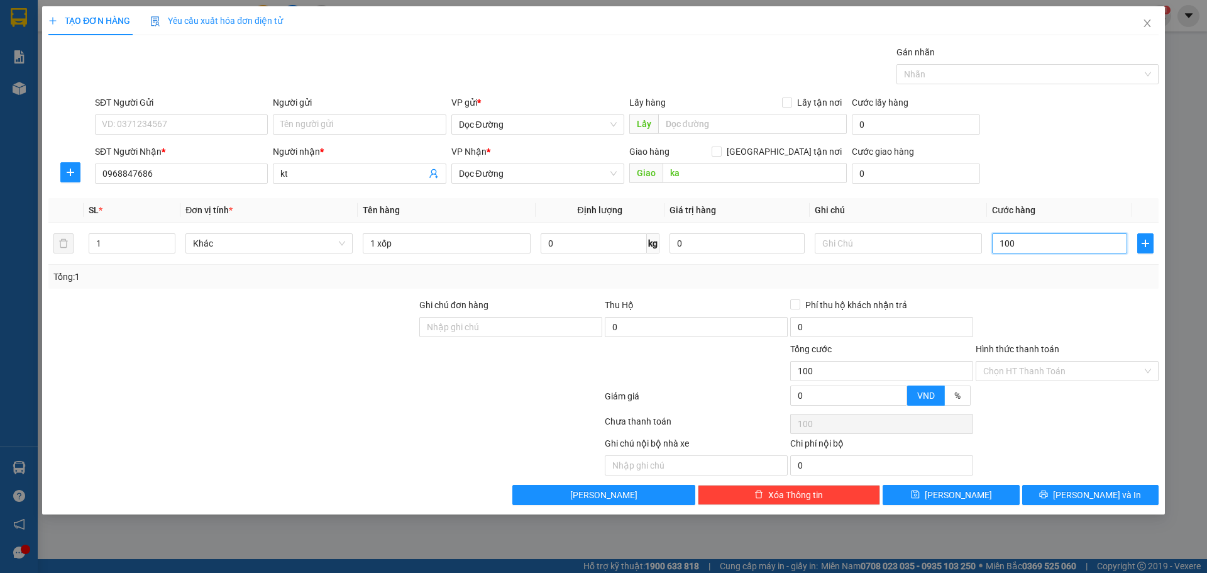
type input "1.000"
type input "10.000"
type input "100.000"
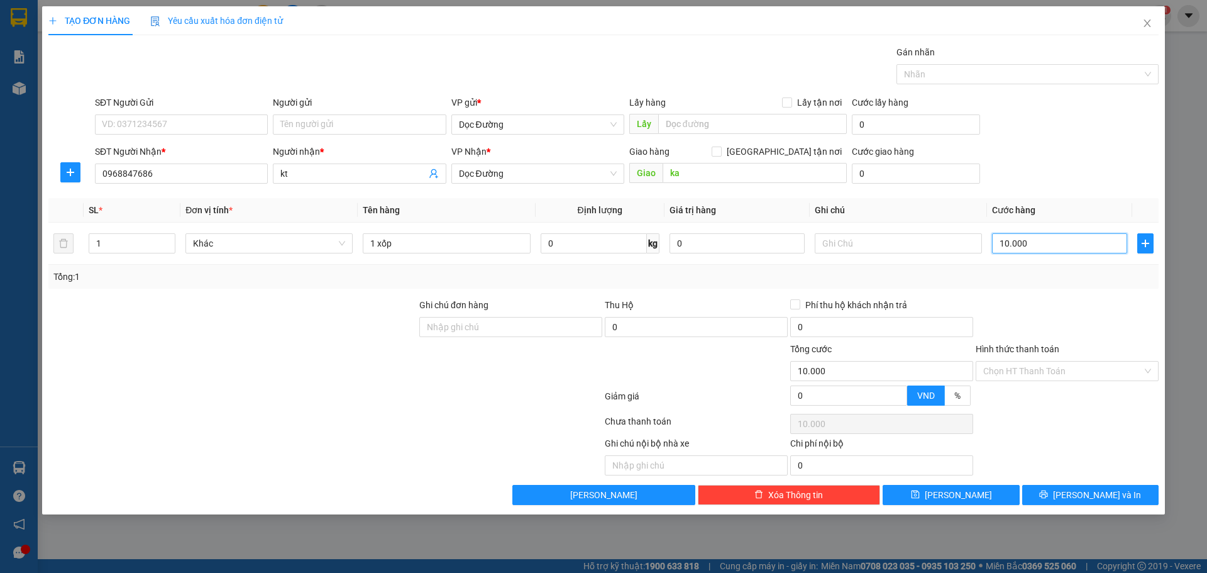
type input "100.000"
drag, startPoint x: 973, startPoint y: 490, endPoint x: 1008, endPoint y: 492, distance: 34.6
click at [973, 490] on button "[PERSON_NAME]" at bounding box center [951, 495] width 136 height 20
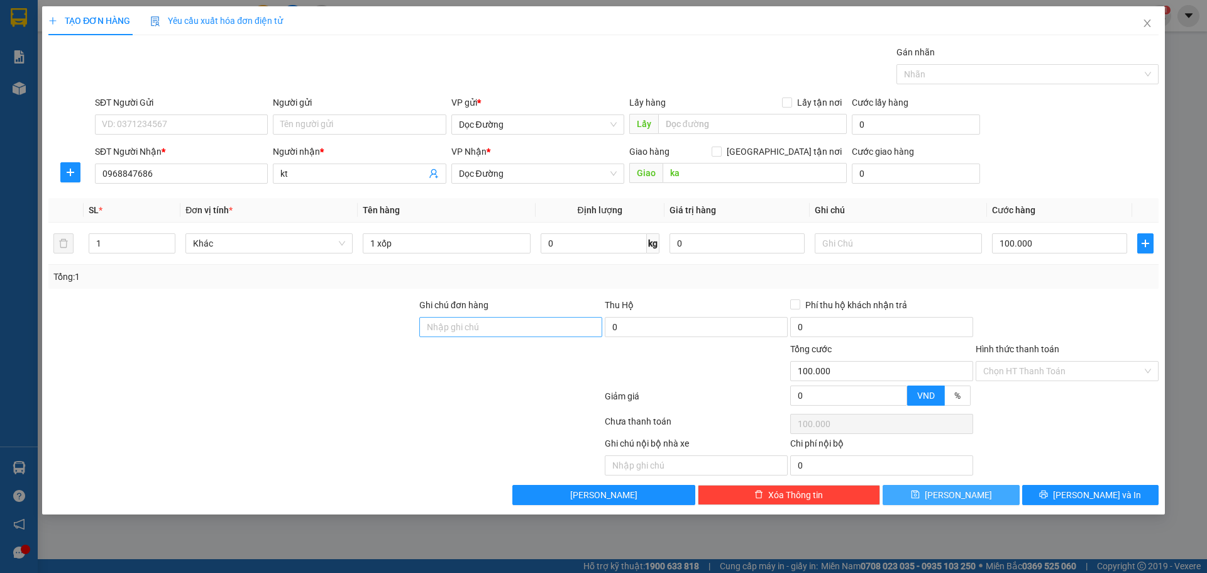
type input "0"
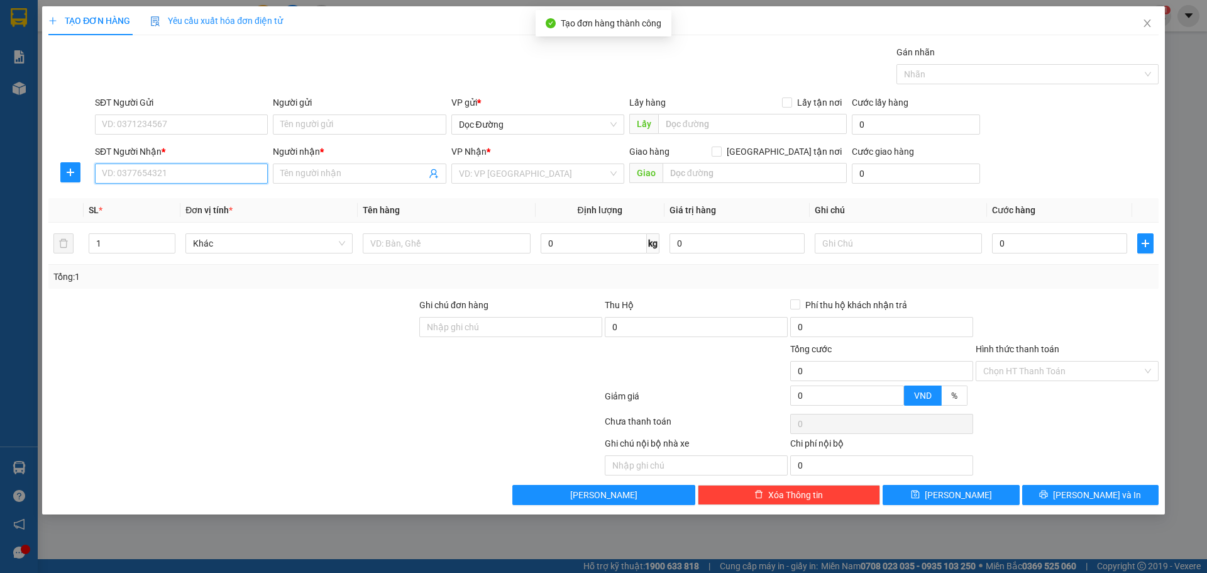
click at [182, 177] on input "SĐT Người Nhận *" at bounding box center [181, 173] width 173 height 20
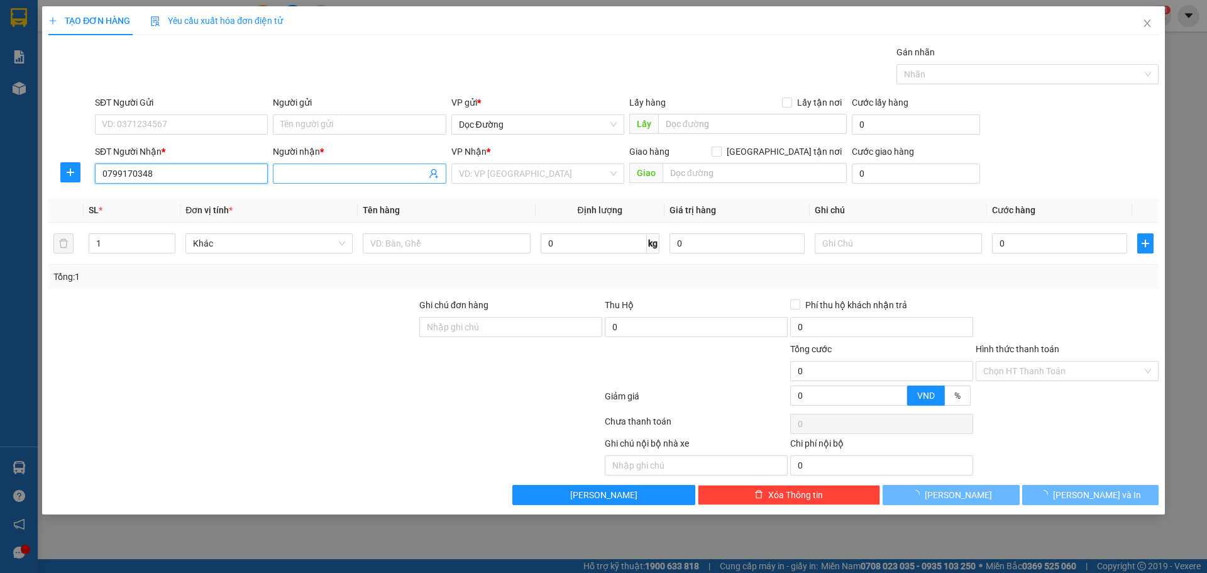
type input "0799170348"
click at [308, 181] on span at bounding box center [359, 173] width 173 height 20
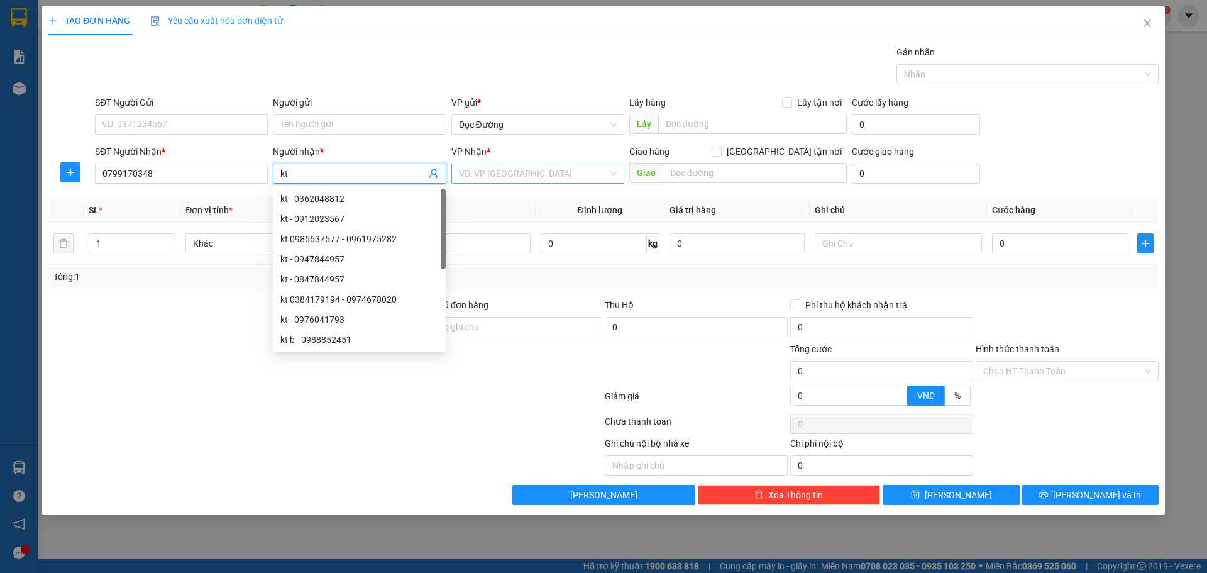
type input "kt"
click at [470, 178] on input "search" at bounding box center [533, 173] width 149 height 19
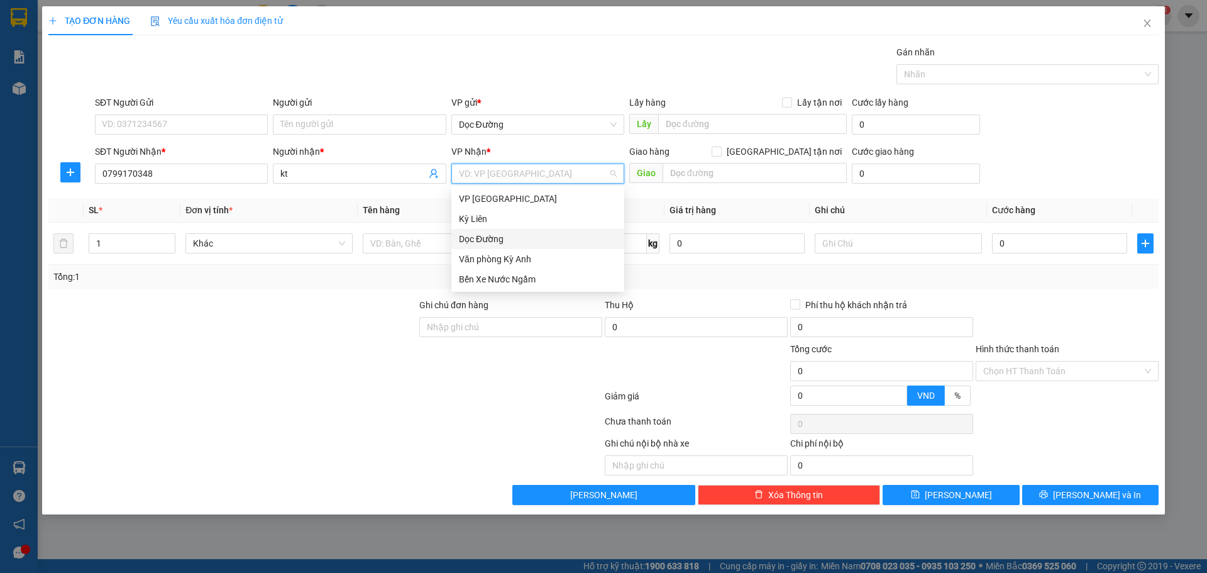
click at [506, 239] on div "Dọc Đường" at bounding box center [538, 239] width 158 height 14
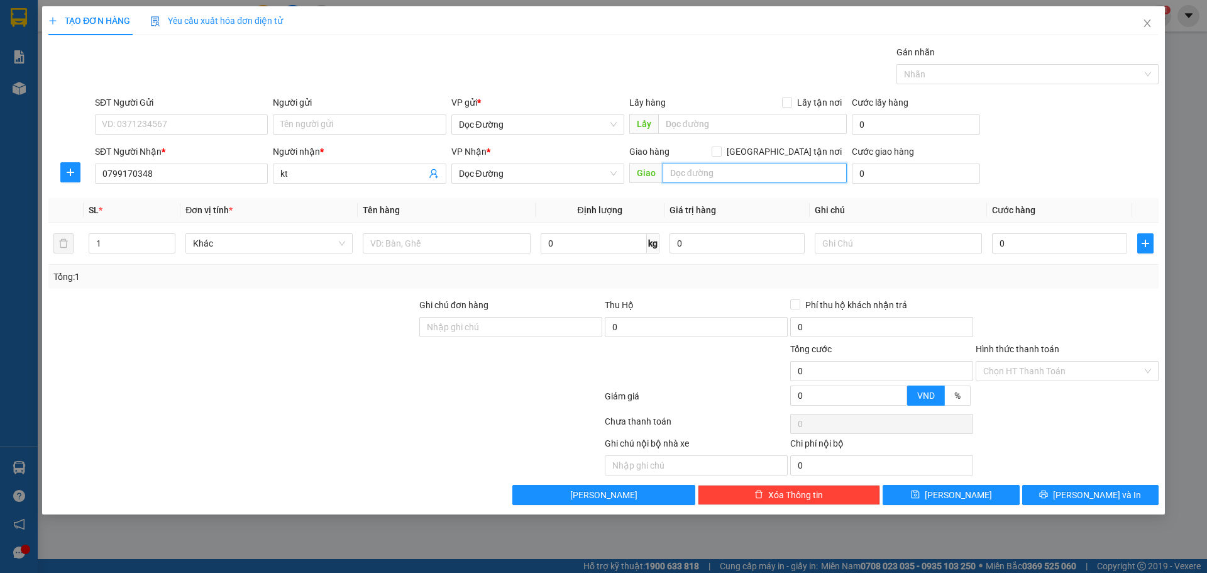
click at [736, 175] on input "text" at bounding box center [755, 173] width 184 height 20
type input "ka"
drag, startPoint x: 479, startPoint y: 258, endPoint x: 481, endPoint y: 245, distance: 13.3
click at [479, 257] on td at bounding box center [446, 244] width 177 height 42
click at [481, 245] on input "text" at bounding box center [446, 243] width 167 height 20
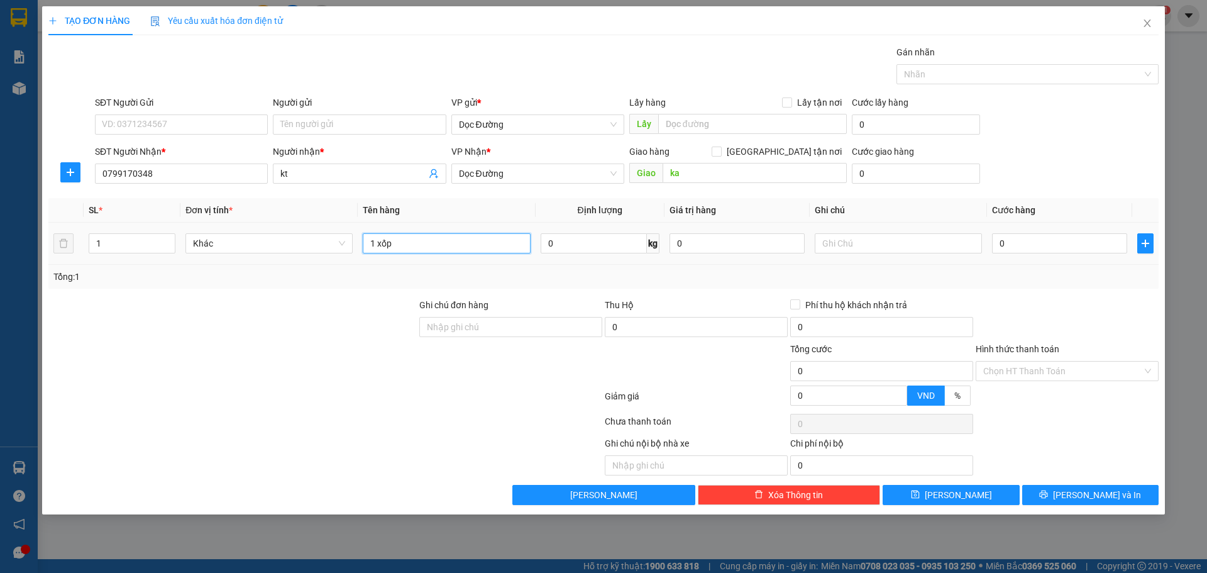
type input "1 xốp"
drag, startPoint x: 999, startPoint y: 260, endPoint x: 1014, endPoint y: 253, distance: 16.3
click at [1007, 257] on td "0" at bounding box center [1059, 244] width 145 height 42
click at [1014, 253] on input "0" at bounding box center [1059, 243] width 135 height 20
type input "1"
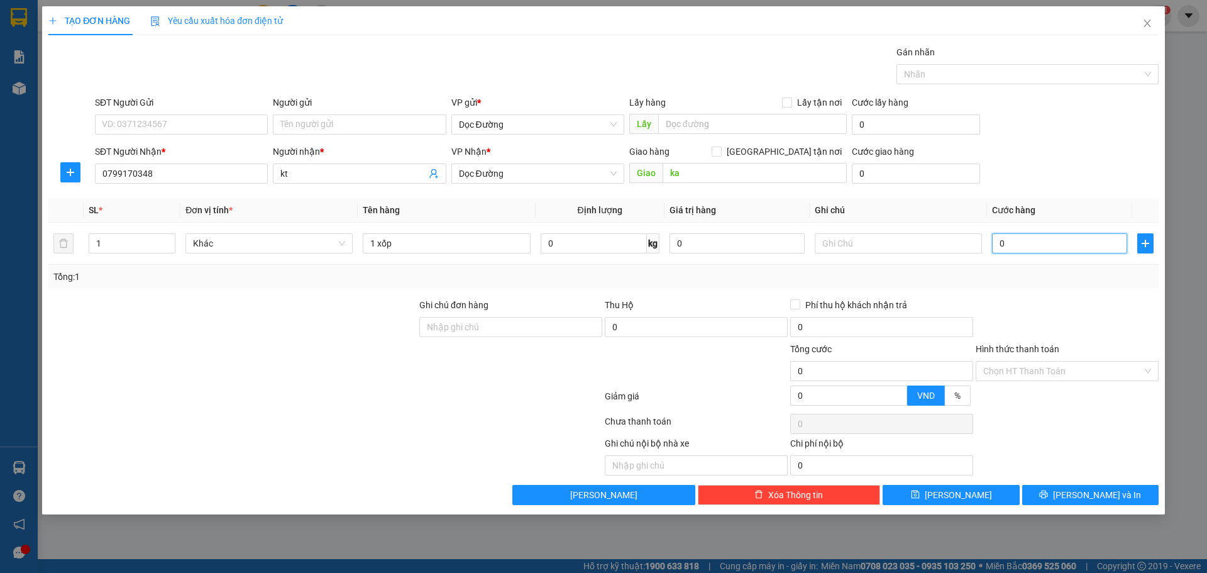
type input "1"
type input "10"
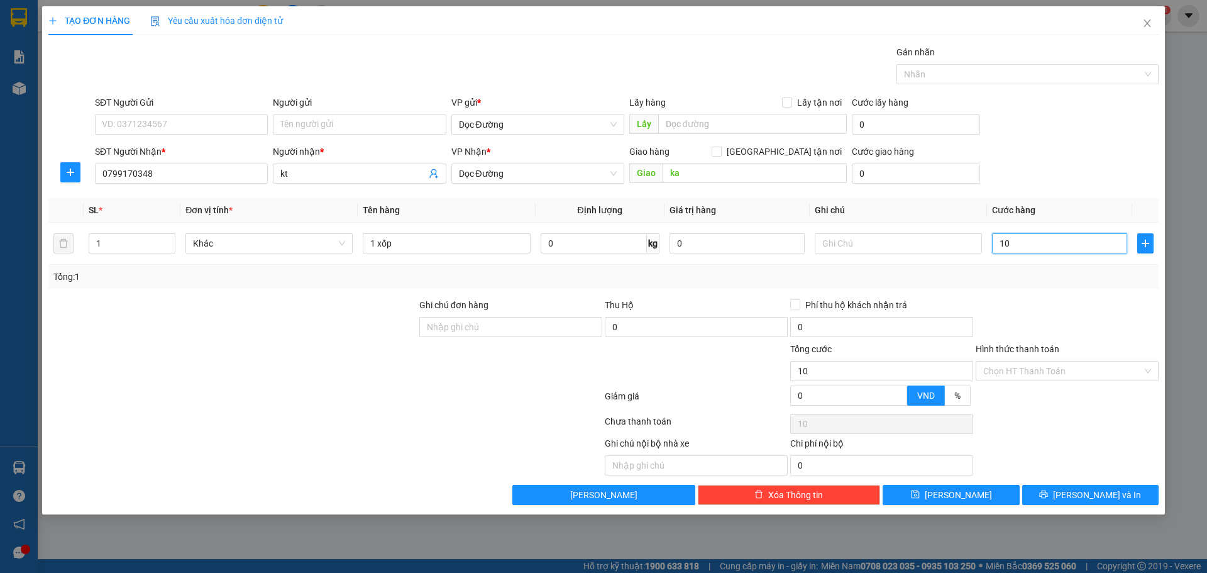
type input "100"
type input "1.000"
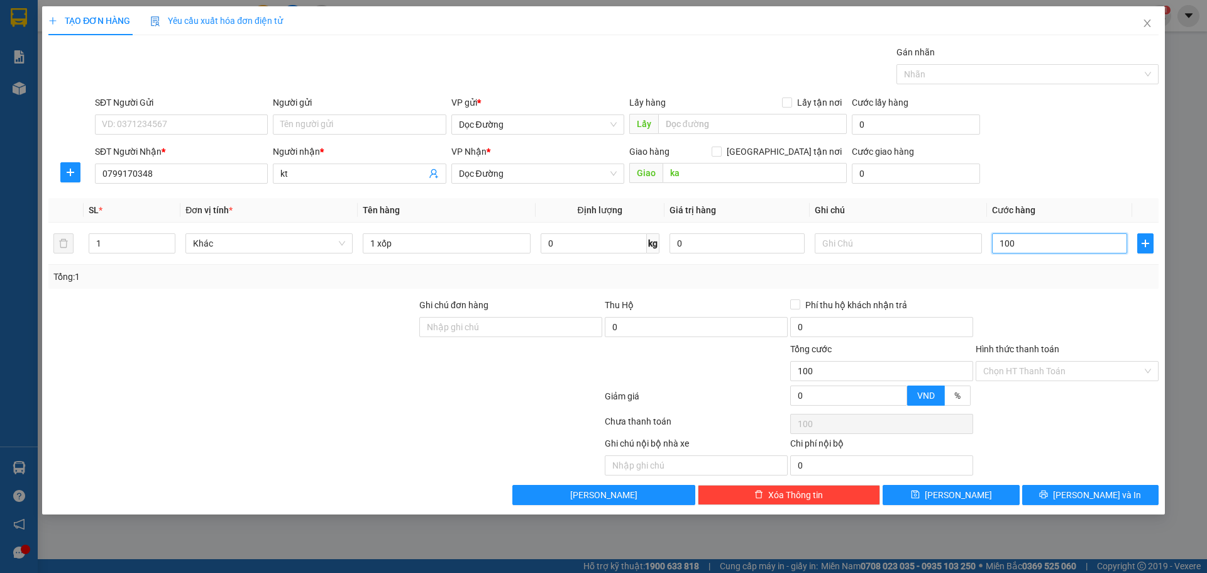
type input "1.000"
type input "10.000"
type input "100.000"
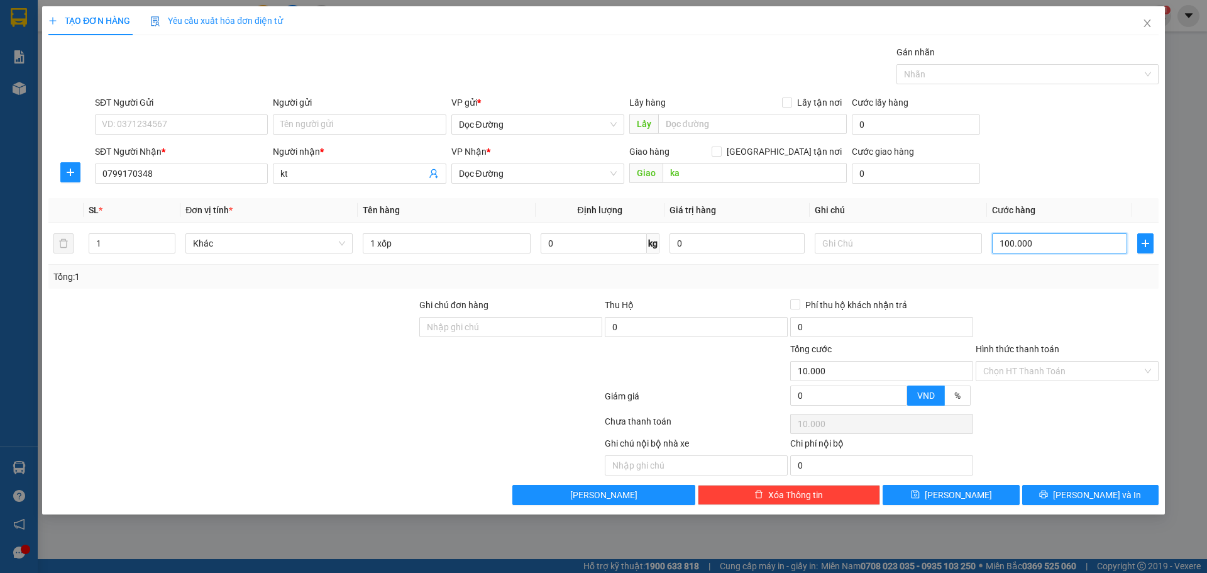
type input "100.000"
drag, startPoint x: 942, startPoint y: 497, endPoint x: 913, endPoint y: 479, distance: 34.5
click at [920, 497] on icon "save" at bounding box center [915, 494] width 9 height 9
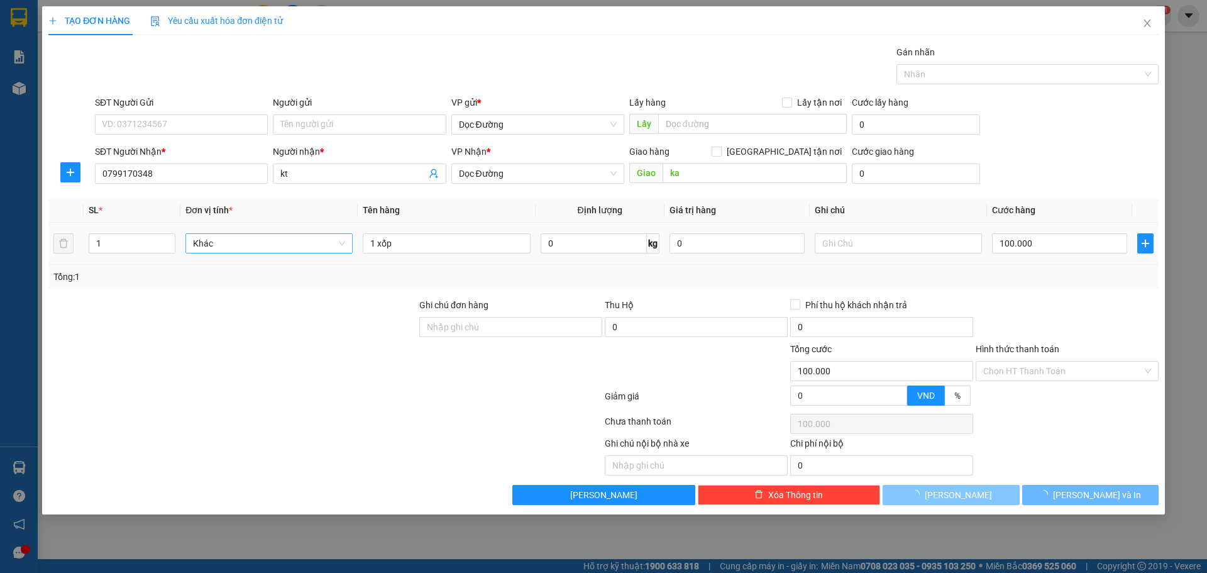
type input "0"
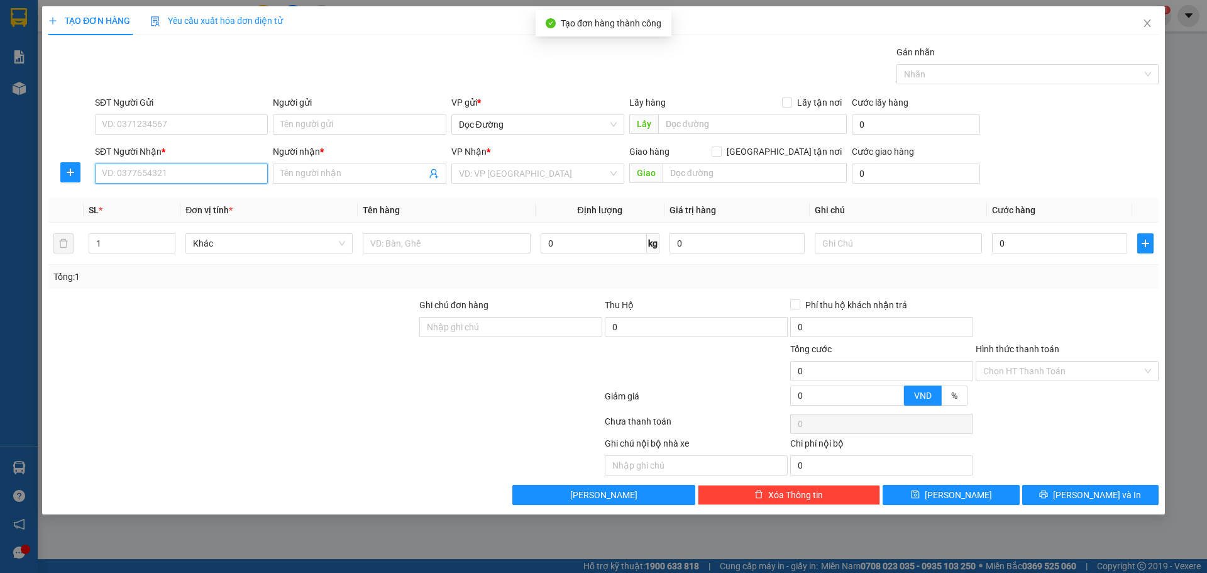
click at [206, 174] on input "SĐT Người Nhận *" at bounding box center [181, 173] width 173 height 20
type input "0914793109"
click at [327, 177] on input "Người nhận *" at bounding box center [352, 174] width 145 height 14
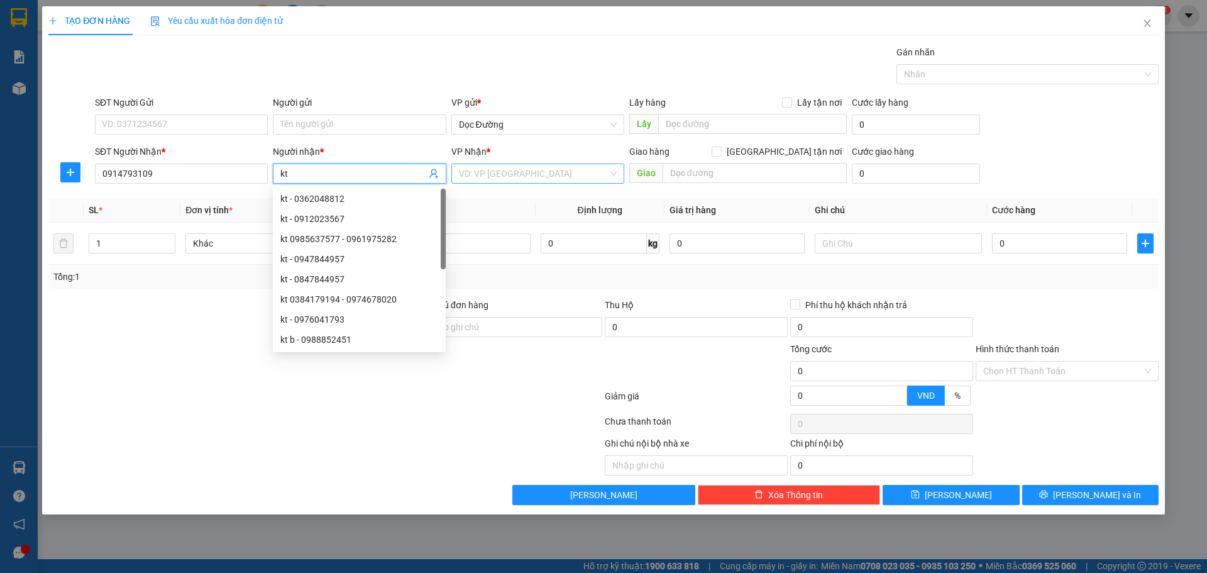
type input "kt"
click at [511, 166] on input "search" at bounding box center [533, 173] width 149 height 19
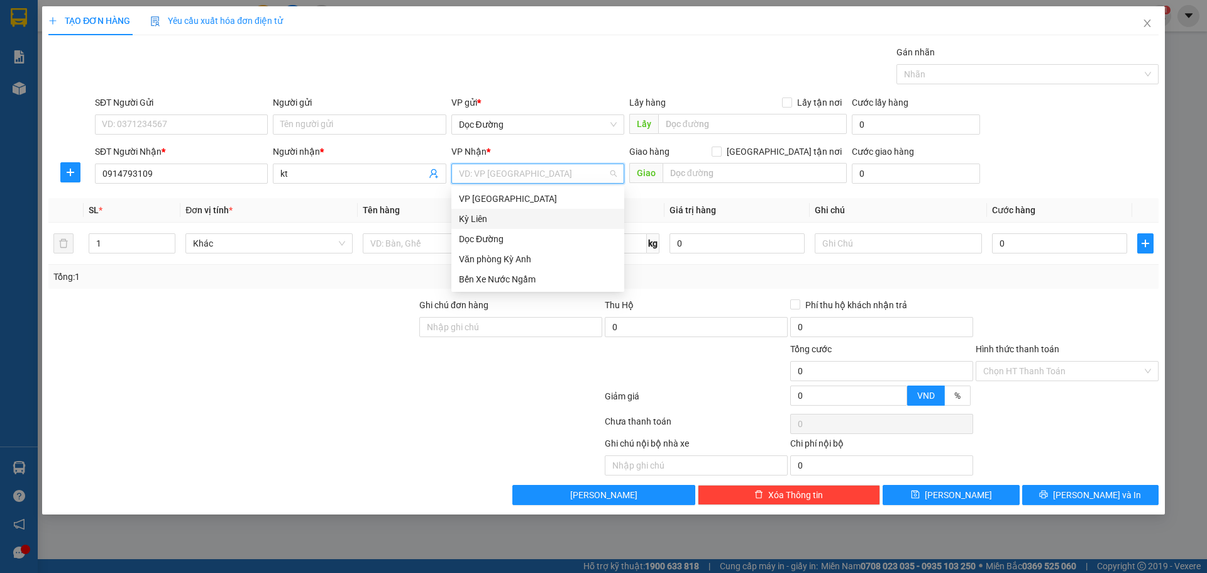
click at [501, 230] on div "Dọc Đường" at bounding box center [538, 239] width 173 height 20
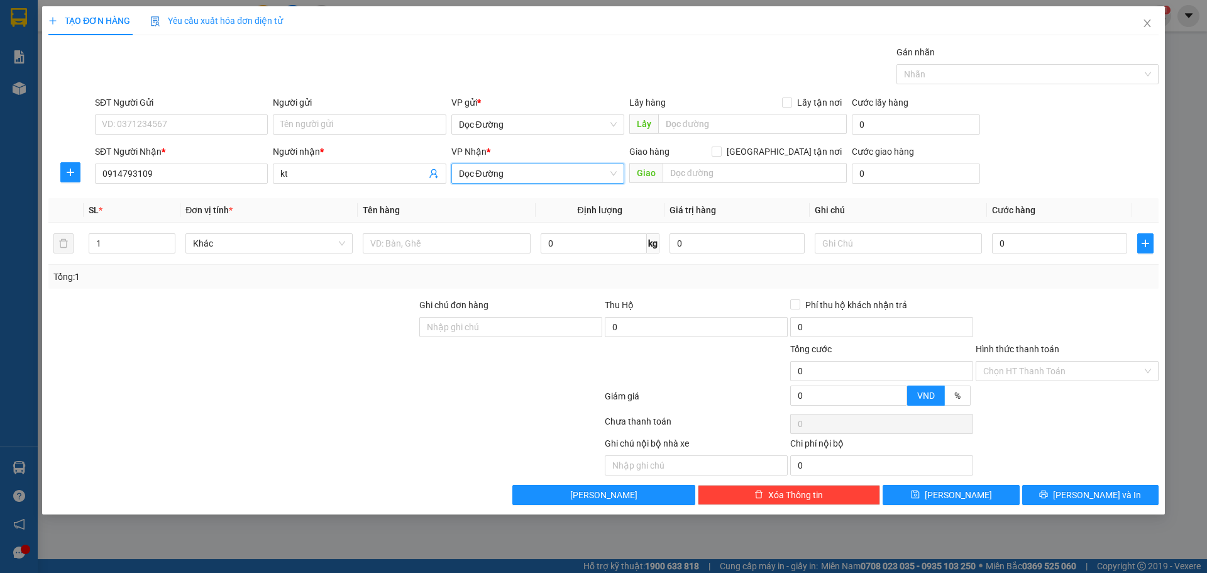
click at [719, 161] on div "Giao hàng [GEOGRAPHIC_DATA] tận nơi" at bounding box center [738, 154] width 218 height 19
click at [718, 160] on div "Giao hàng [GEOGRAPHIC_DATA] tận nơi" at bounding box center [738, 154] width 218 height 19
click at [706, 172] on input "text" at bounding box center [755, 173] width 184 height 20
type input "x"
type input "cx"
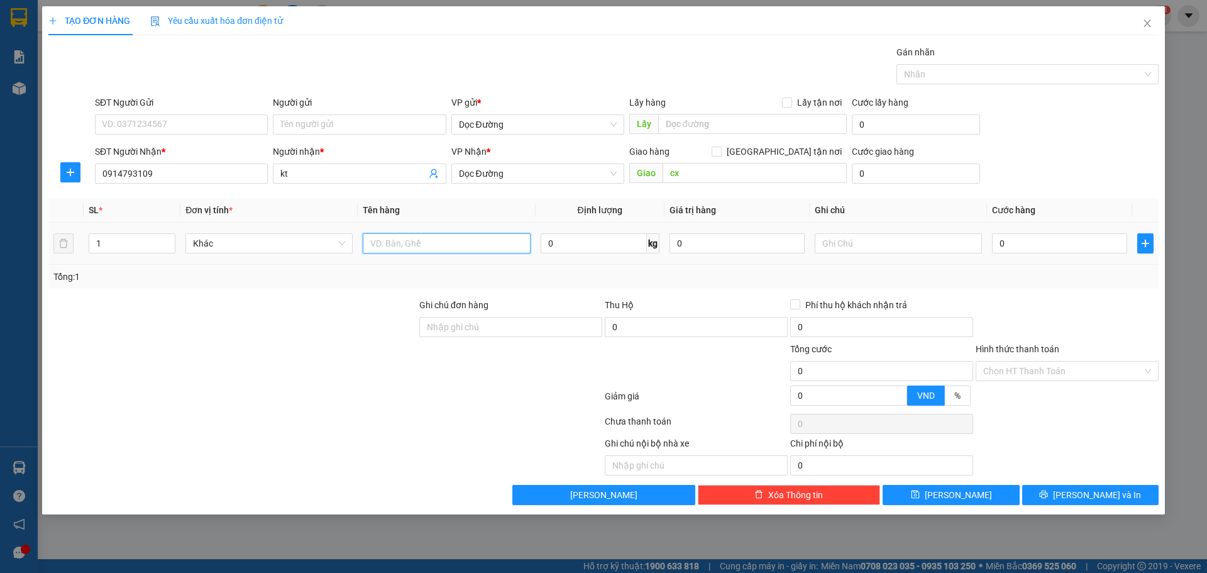
click at [444, 236] on input "text" at bounding box center [446, 243] width 167 height 20
type input "1 thùng"
click at [1067, 233] on input "0" at bounding box center [1059, 243] width 135 height 20
type input "05"
type input "5"
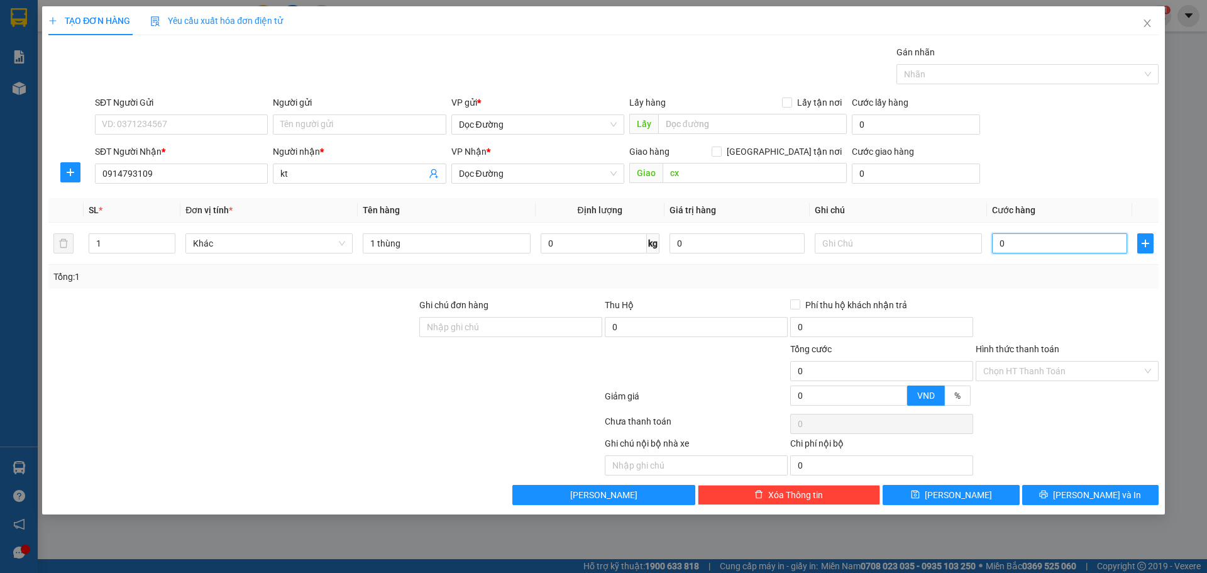
type input "5"
type input "050"
type input "50"
type input "0.500"
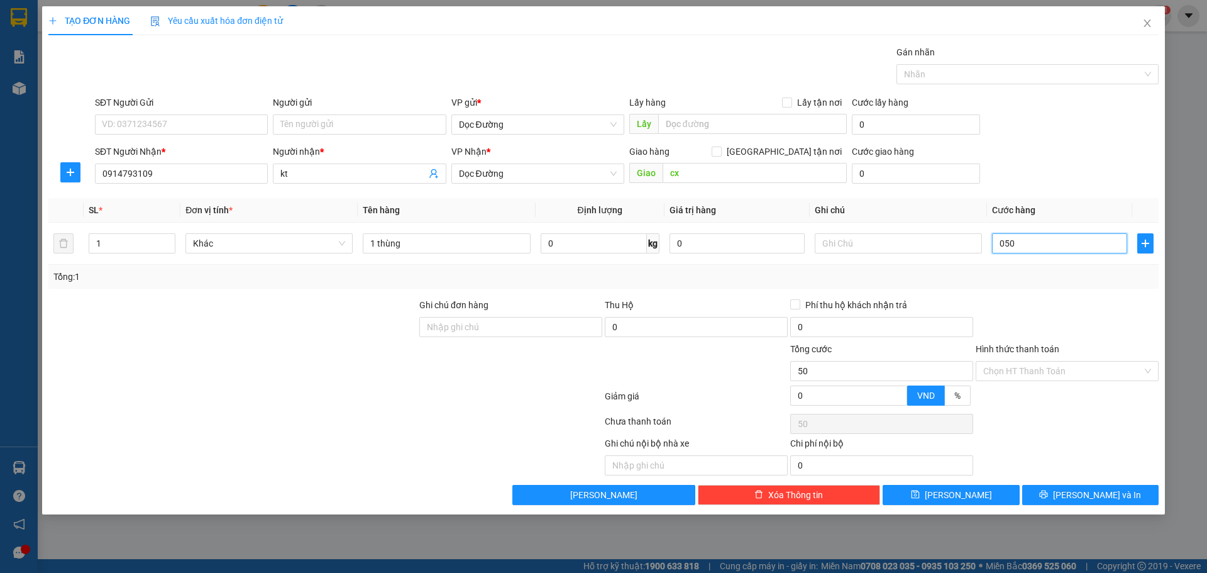
type input "500"
type input "05.000"
type input "5.000"
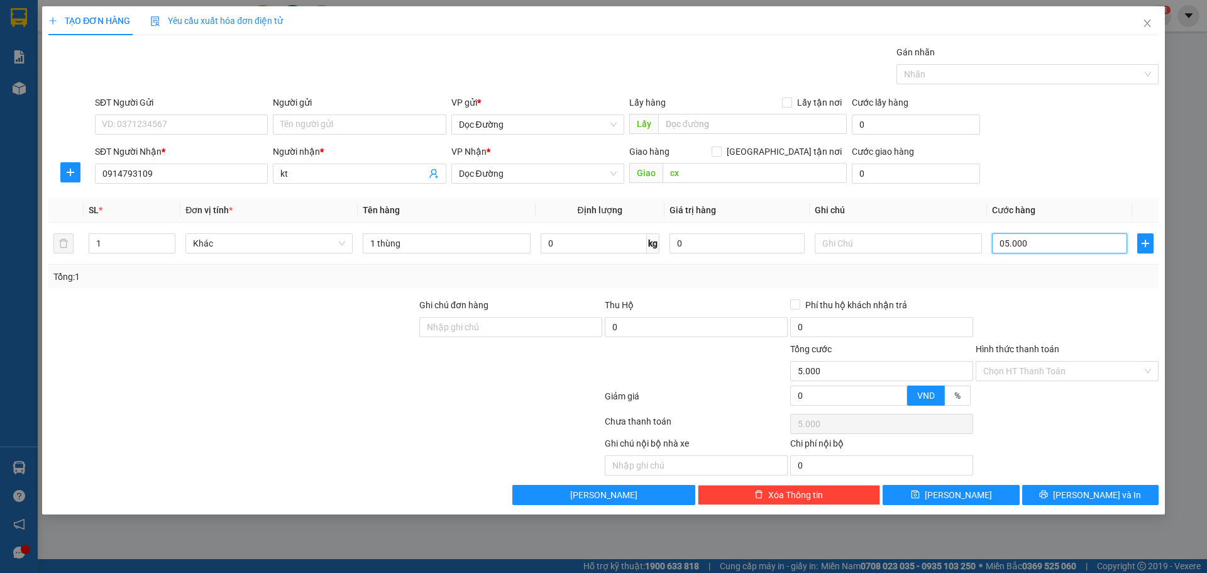
type input "050.000"
type input "50.000"
click at [975, 485] on button "[PERSON_NAME]" at bounding box center [951, 495] width 136 height 20
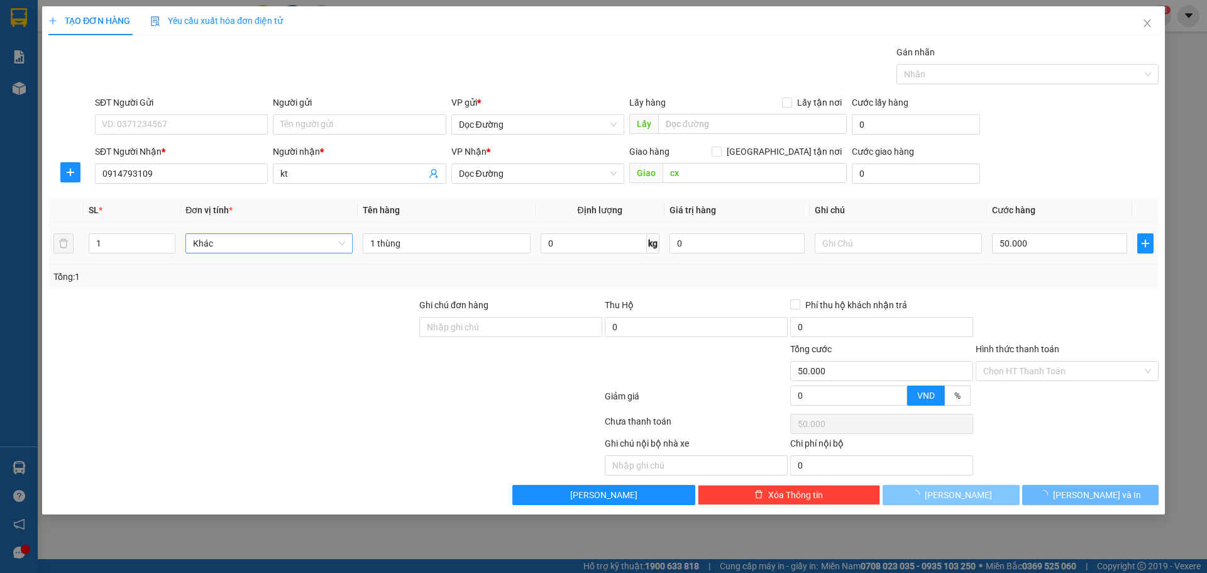
type input "0"
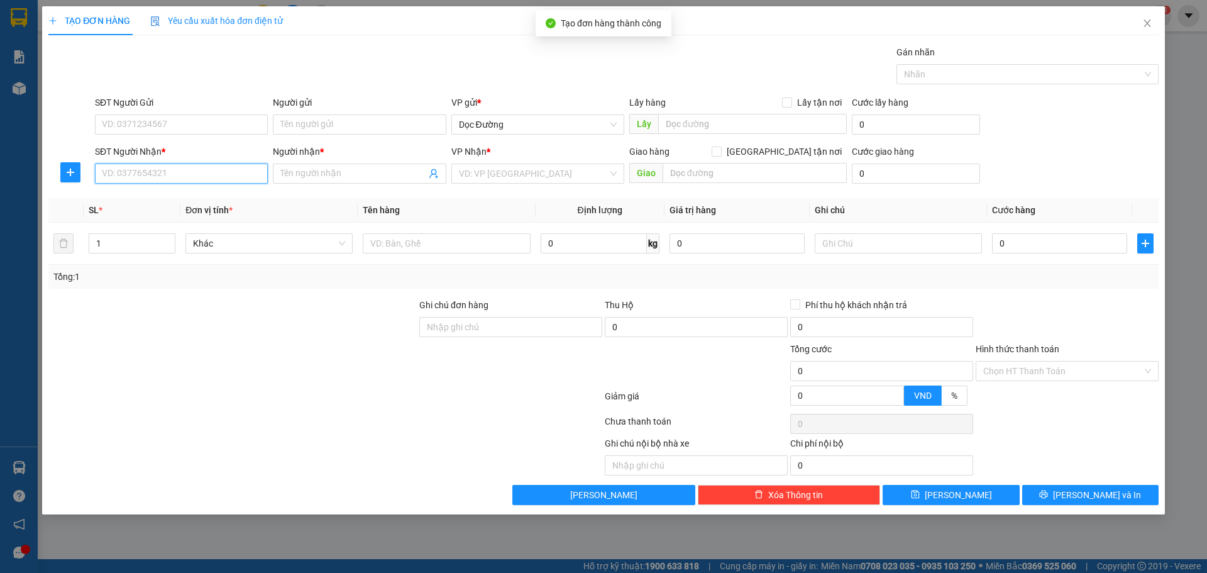
click at [164, 180] on input "SĐT Người Nhận *" at bounding box center [181, 173] width 173 height 20
type input "0985748028"
click at [360, 175] on input "Người nhận *" at bounding box center [352, 174] width 145 height 14
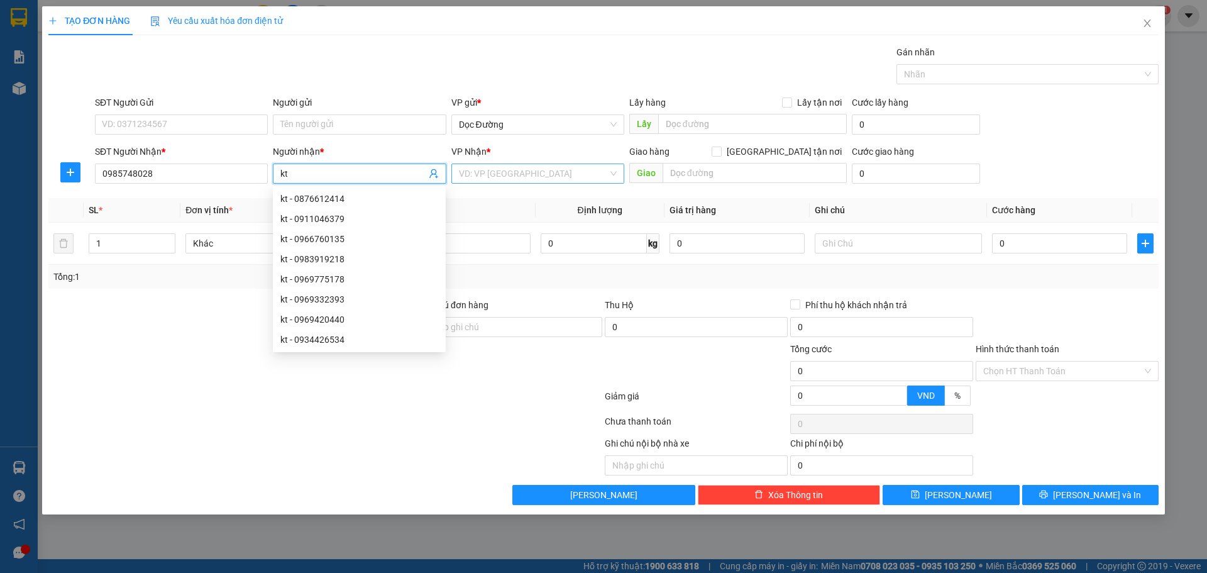
type input "kt"
click at [545, 174] on input "search" at bounding box center [533, 173] width 149 height 19
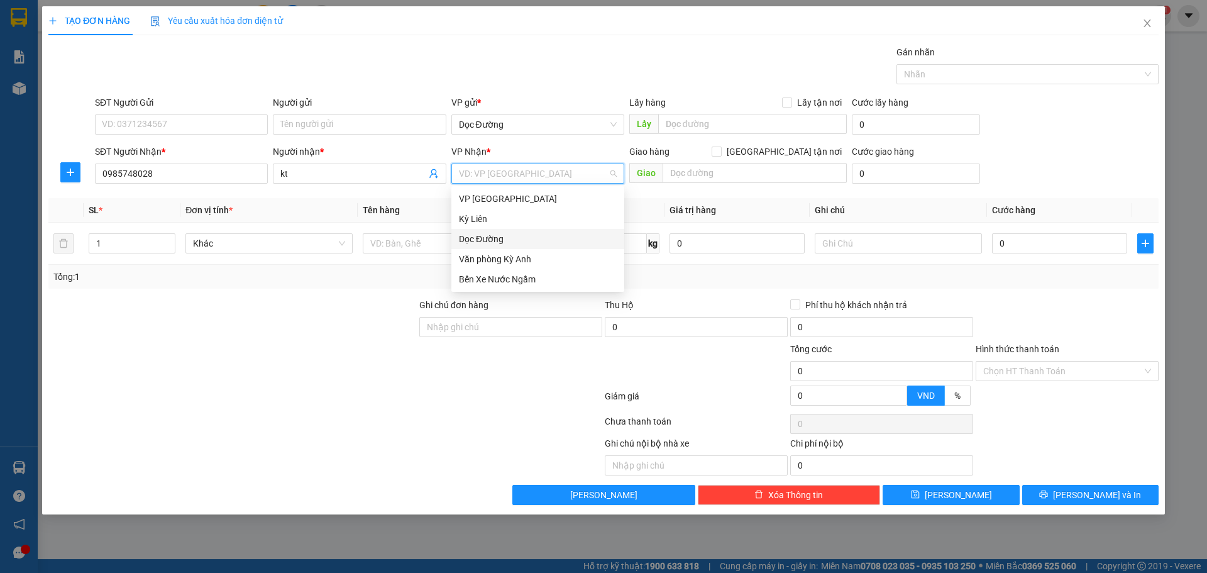
click at [484, 241] on div "Dọc Đường" at bounding box center [538, 239] width 158 height 14
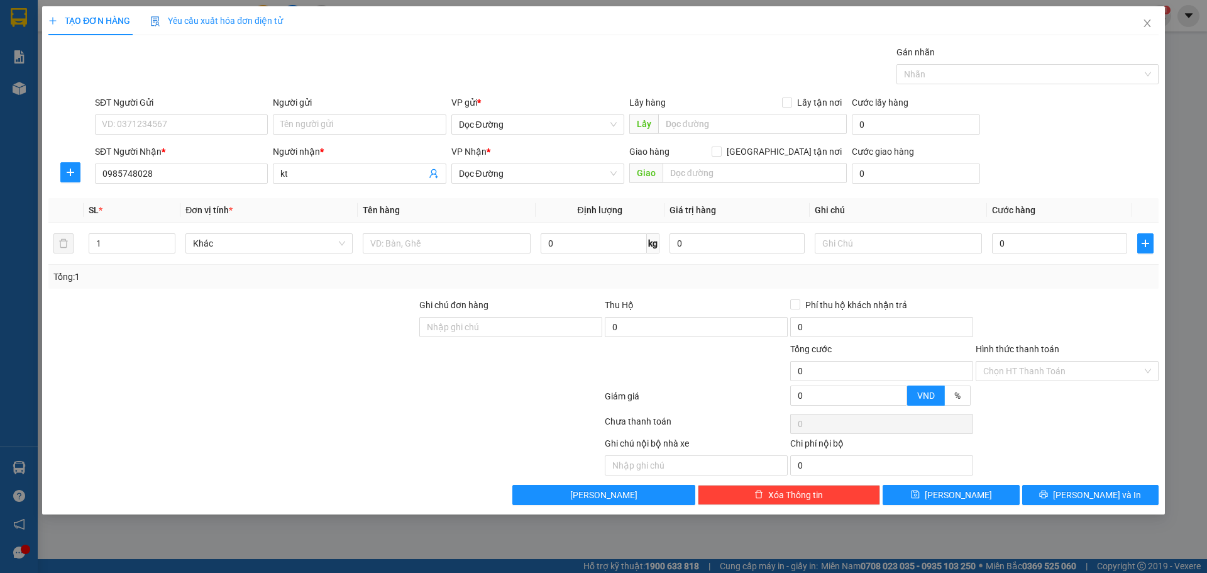
click at [716, 162] on div "Giao hàng [GEOGRAPHIC_DATA] tận nơi" at bounding box center [738, 154] width 218 height 19
click at [702, 173] on input "text" at bounding box center [755, 173] width 184 height 20
type input "[PERSON_NAME]"
click at [515, 235] on input "text" at bounding box center [446, 243] width 167 height 20
type input "3 thùng"
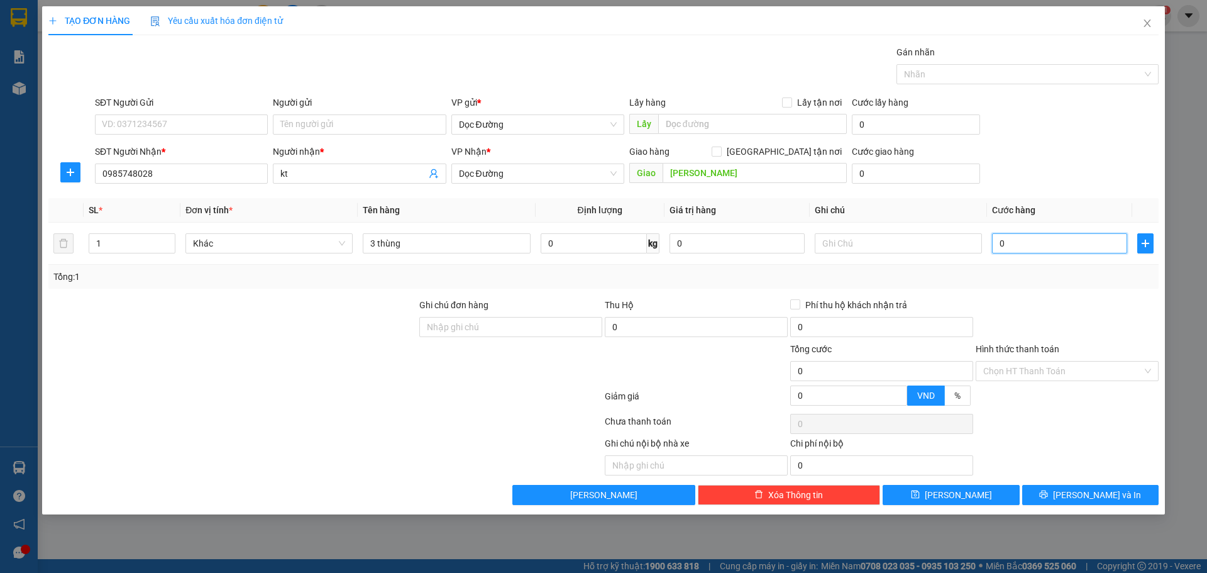
type input "1"
type input "15"
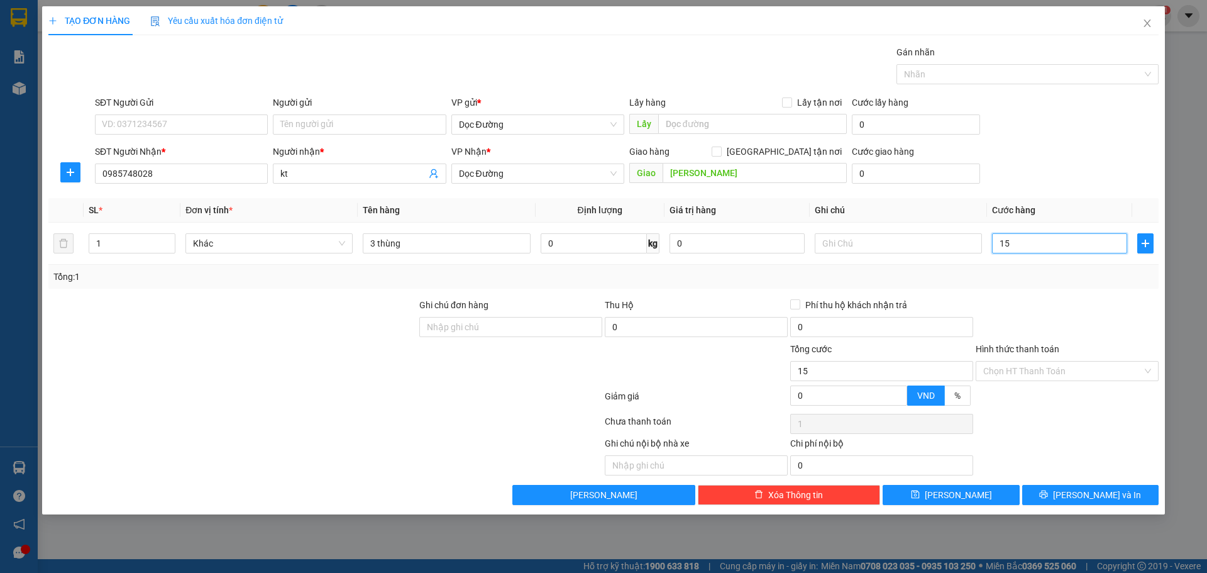
type input "15"
type input "150"
type input "1.500"
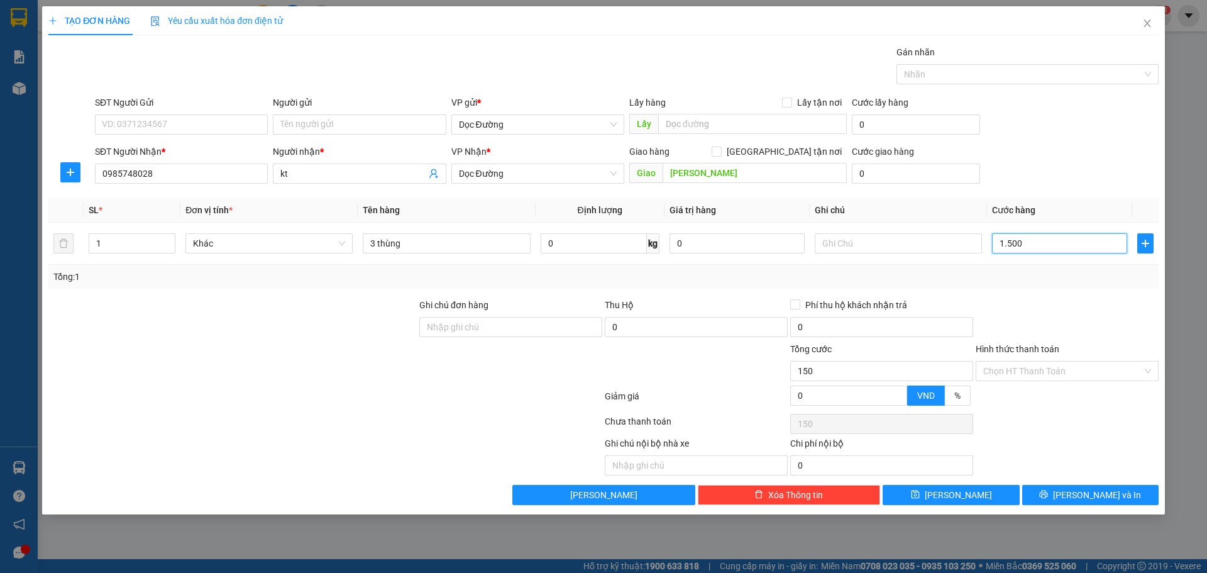
type input "1.500"
type input "15.000"
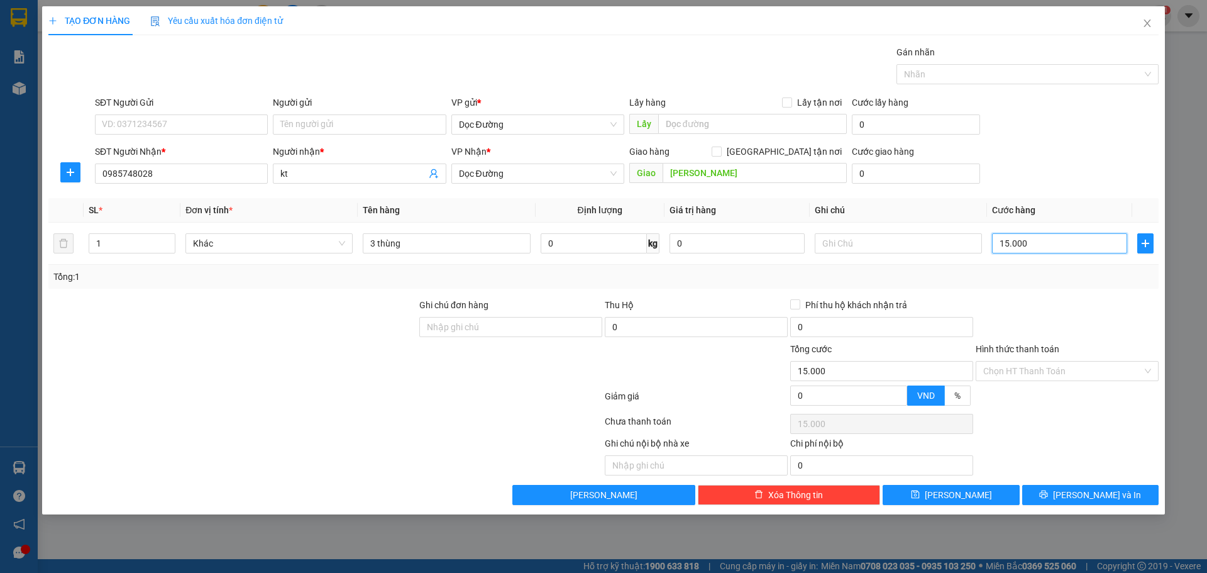
type input "150.000"
click at [949, 490] on button "[PERSON_NAME]" at bounding box center [951, 495] width 136 height 20
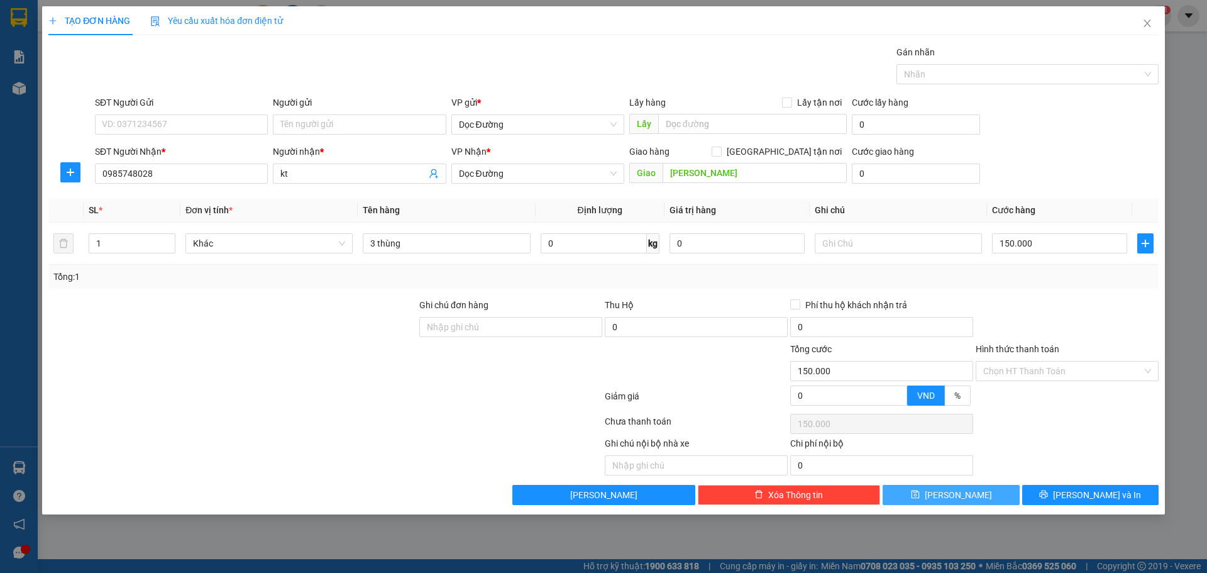
type input "0"
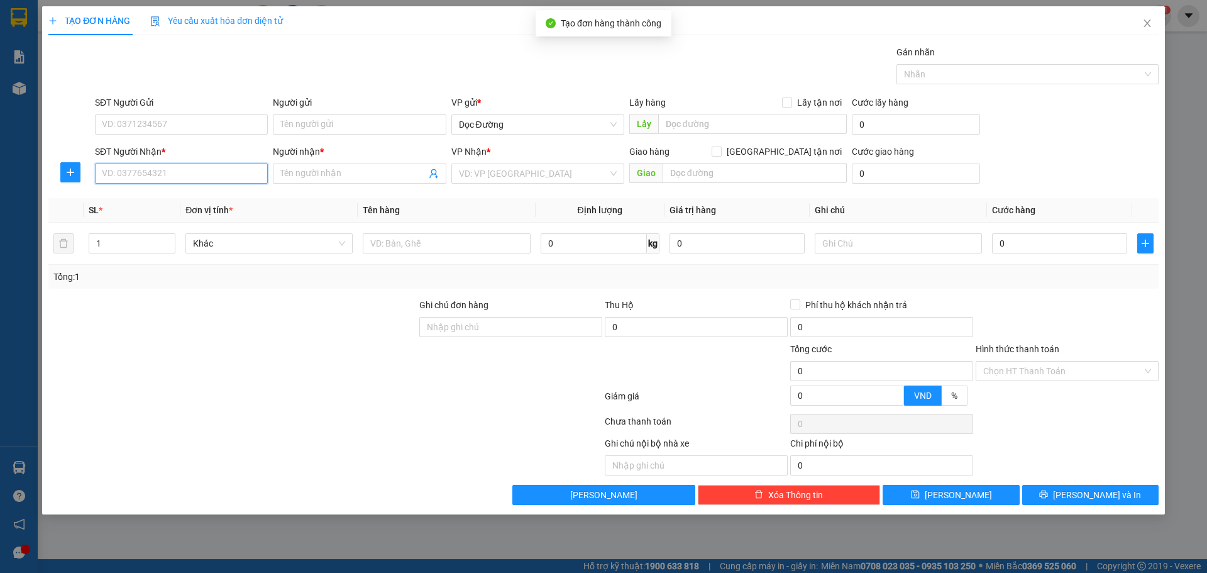
click at [213, 182] on input "SĐT Người Nhận *" at bounding box center [181, 173] width 173 height 20
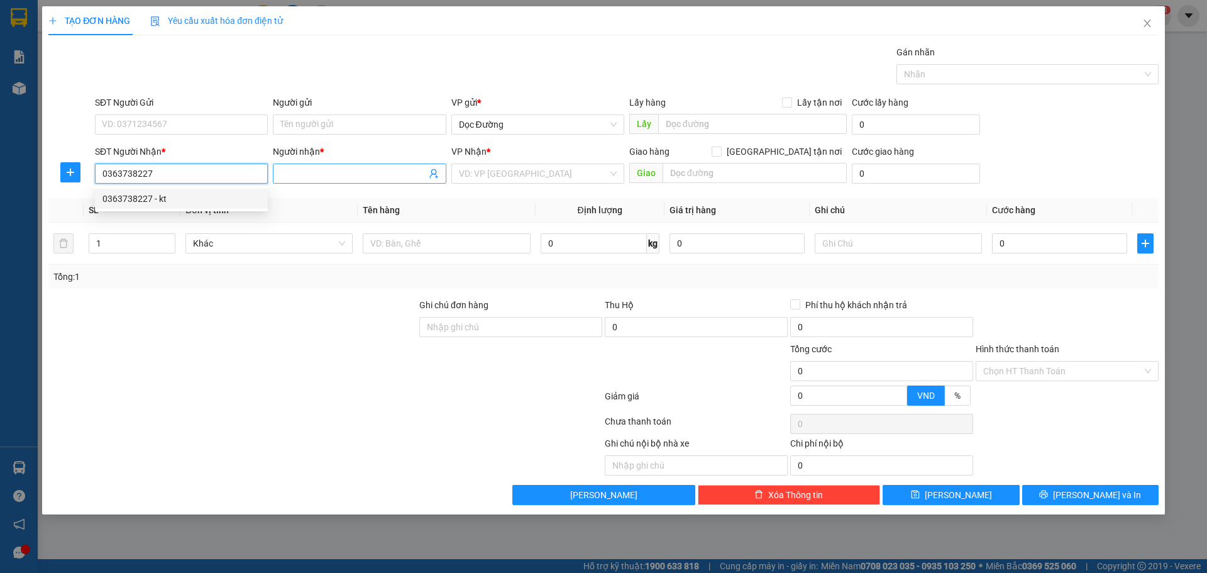
type input "0363738227"
click at [282, 169] on input "Người nhận *" at bounding box center [352, 174] width 145 height 14
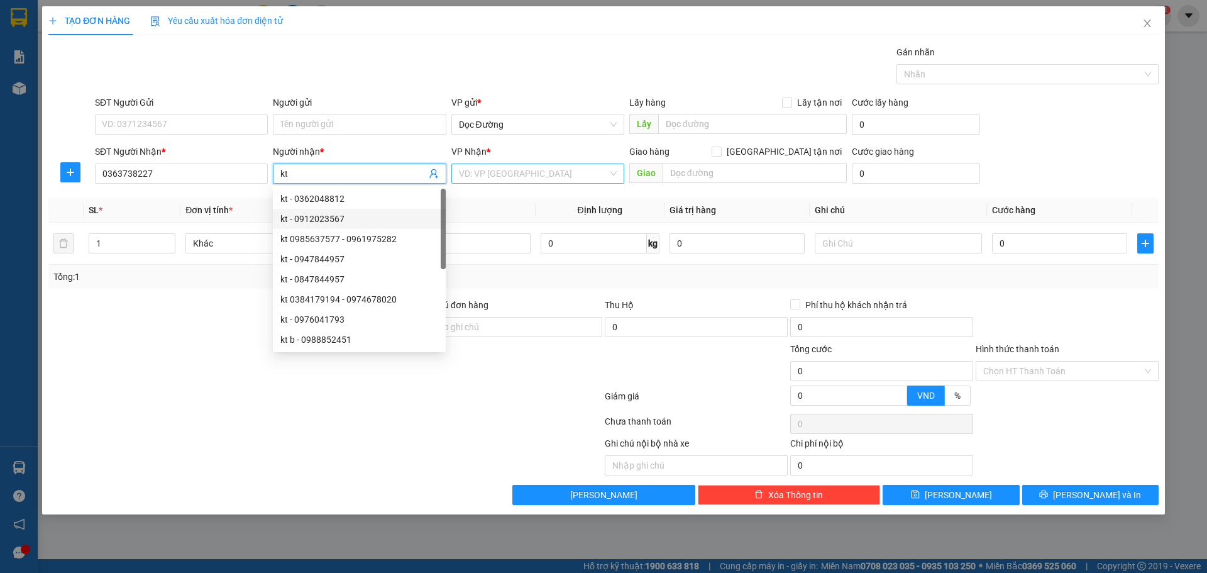
type input "kt"
drag, startPoint x: 585, startPoint y: 164, endPoint x: 556, endPoint y: 193, distance: 40.9
click at [584, 167] on input "search" at bounding box center [533, 173] width 149 height 19
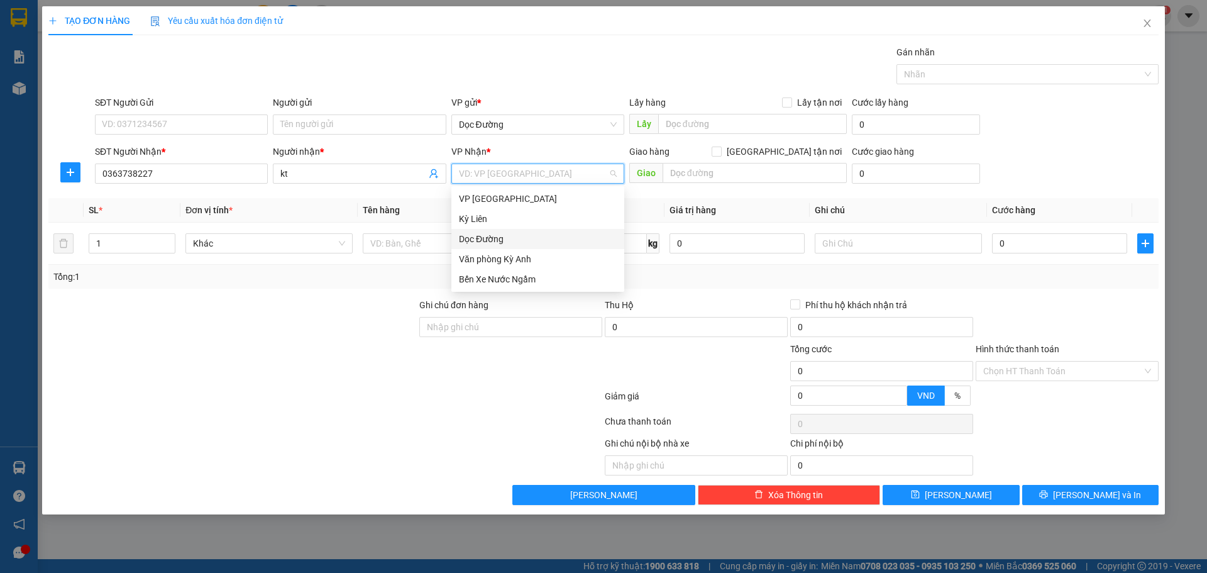
drag, startPoint x: 519, startPoint y: 244, endPoint x: 623, endPoint y: 201, distance: 112.2
click at [518, 244] on div "Dọc Đường" at bounding box center [538, 239] width 158 height 14
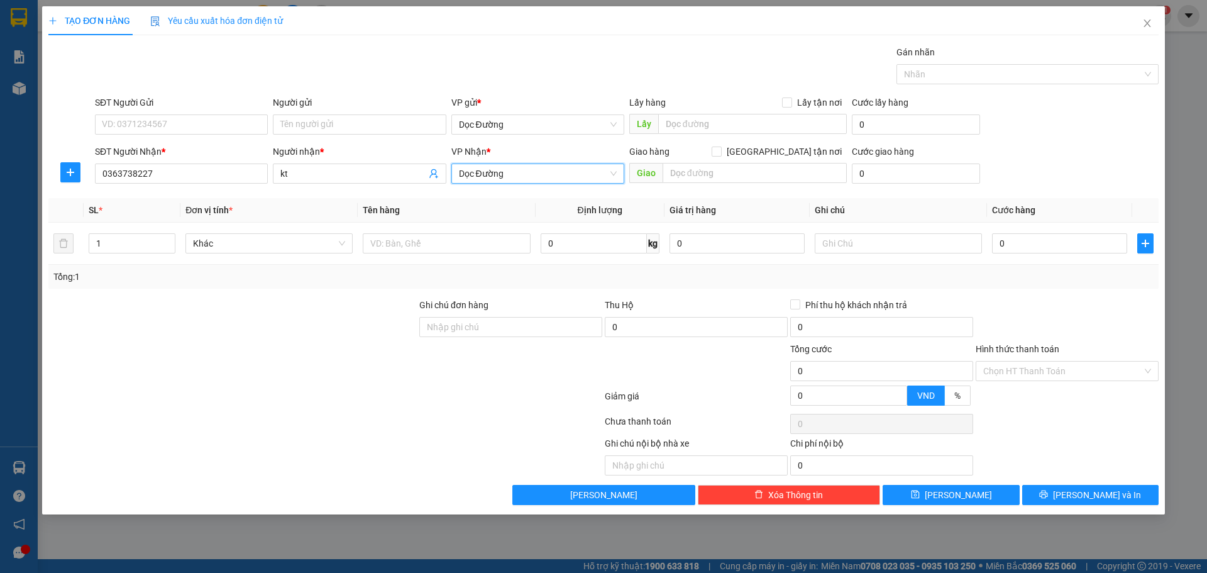
click at [677, 185] on div "Giao hàng [GEOGRAPHIC_DATA] tận nơi [GEOGRAPHIC_DATA]" at bounding box center [738, 167] width 218 height 44
click at [687, 177] on input "text" at bounding box center [755, 173] width 184 height 20
type input "cx"
click at [471, 248] on input "text" at bounding box center [446, 243] width 167 height 20
type input "1 bao"
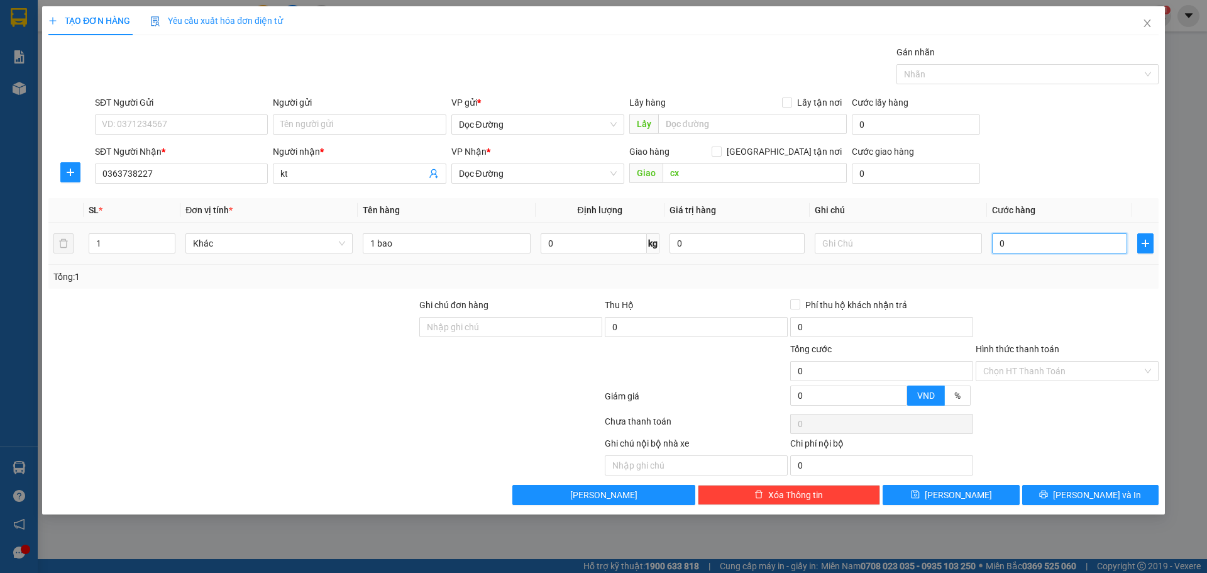
click at [1088, 248] on input "0" at bounding box center [1059, 243] width 135 height 20
type input "5"
type input "50"
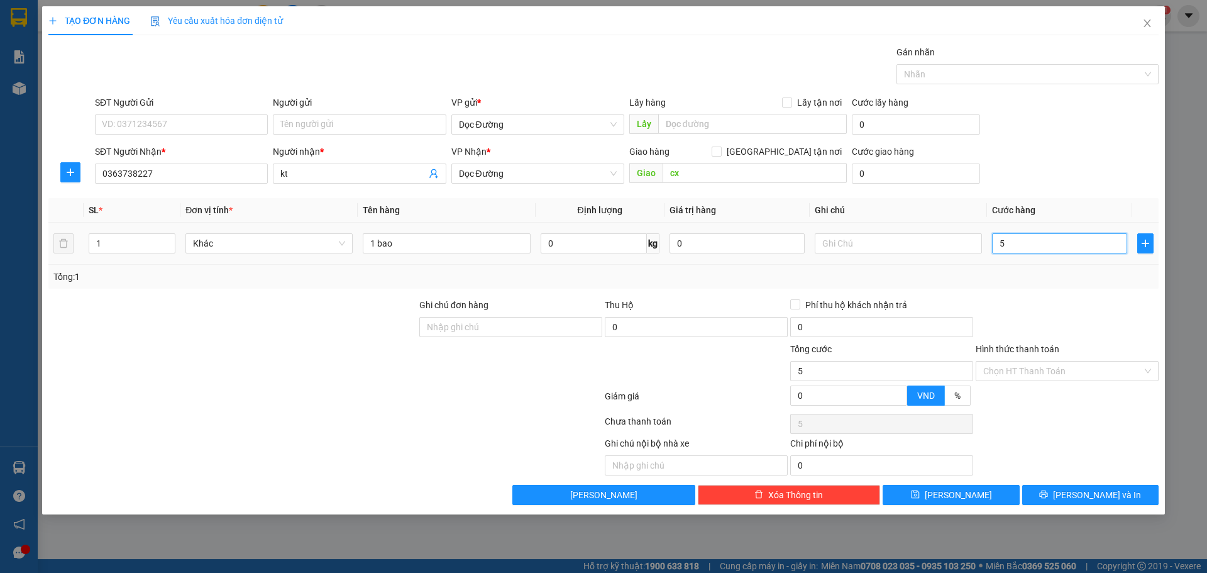
type input "50"
type input "500"
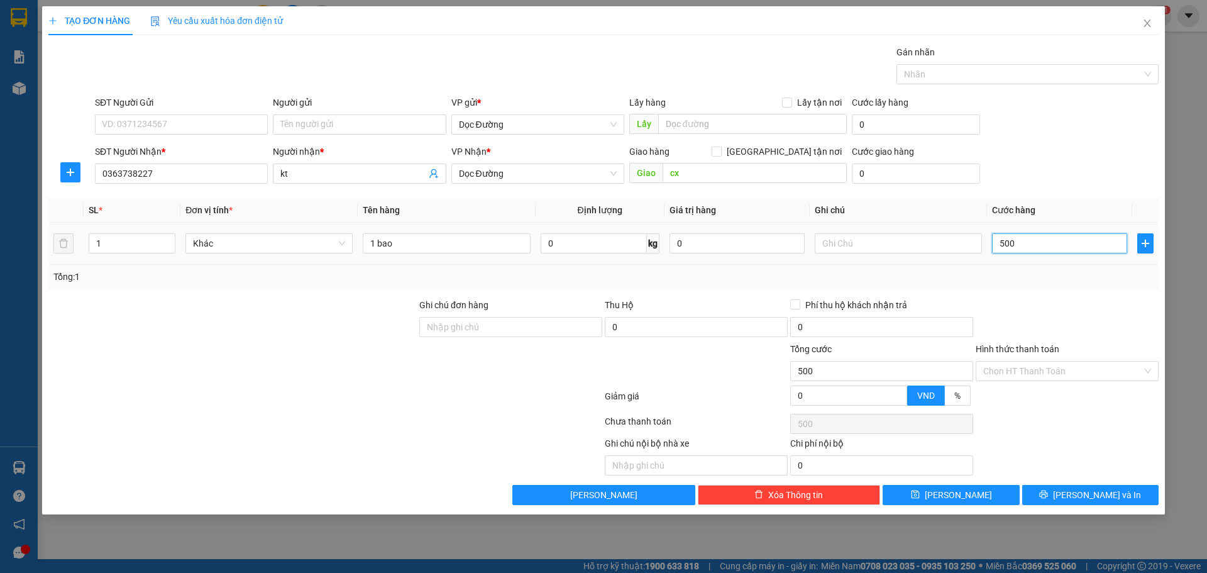
type input "5.000"
type input "50.000"
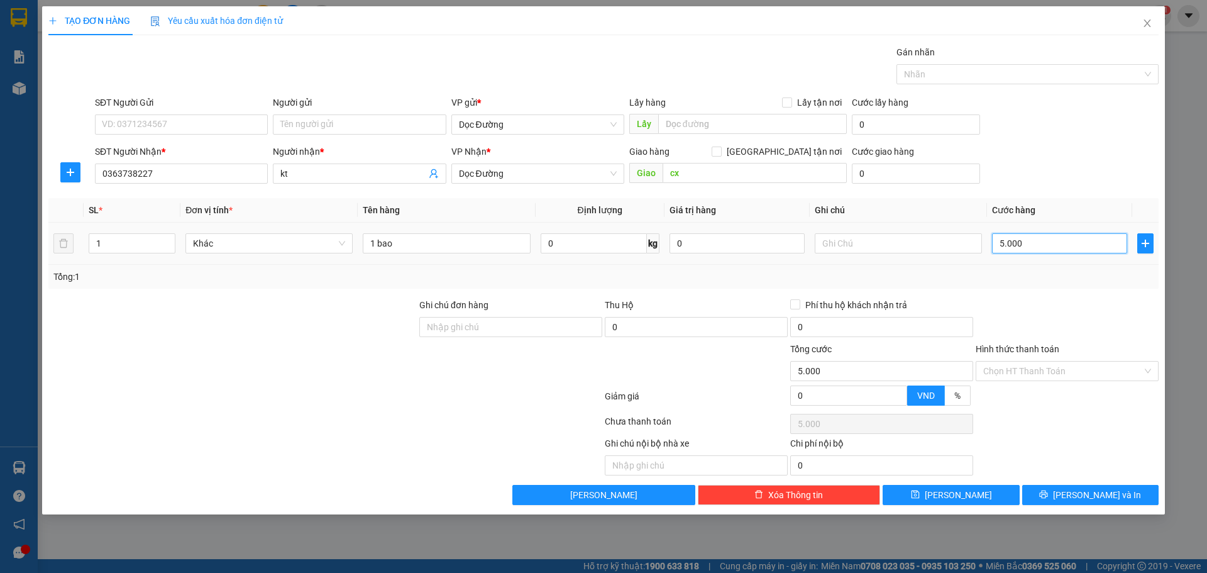
type input "50.000"
click at [1058, 376] on input "Hình thức thanh toán" at bounding box center [1063, 371] width 159 height 19
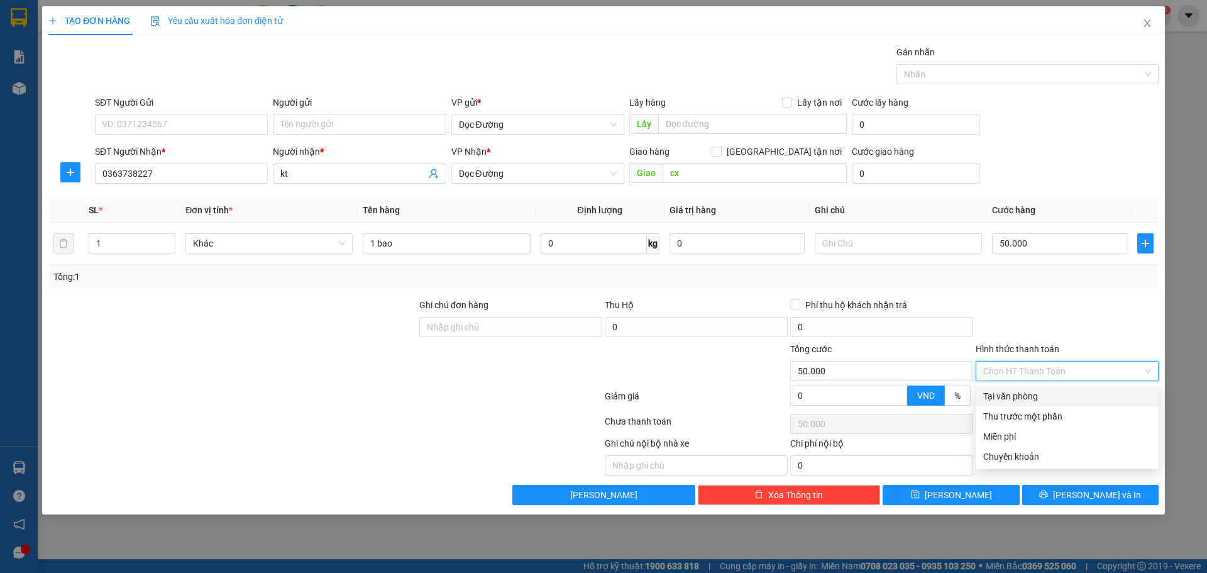
click at [1041, 399] on div "Tại văn phòng" at bounding box center [1068, 396] width 168 height 14
click at [980, 482] on div "Transit Pickup Surcharge Ids Transit Deliver Surcharge Ids Transit Deliver Surc…" at bounding box center [603, 275] width 1111 height 460
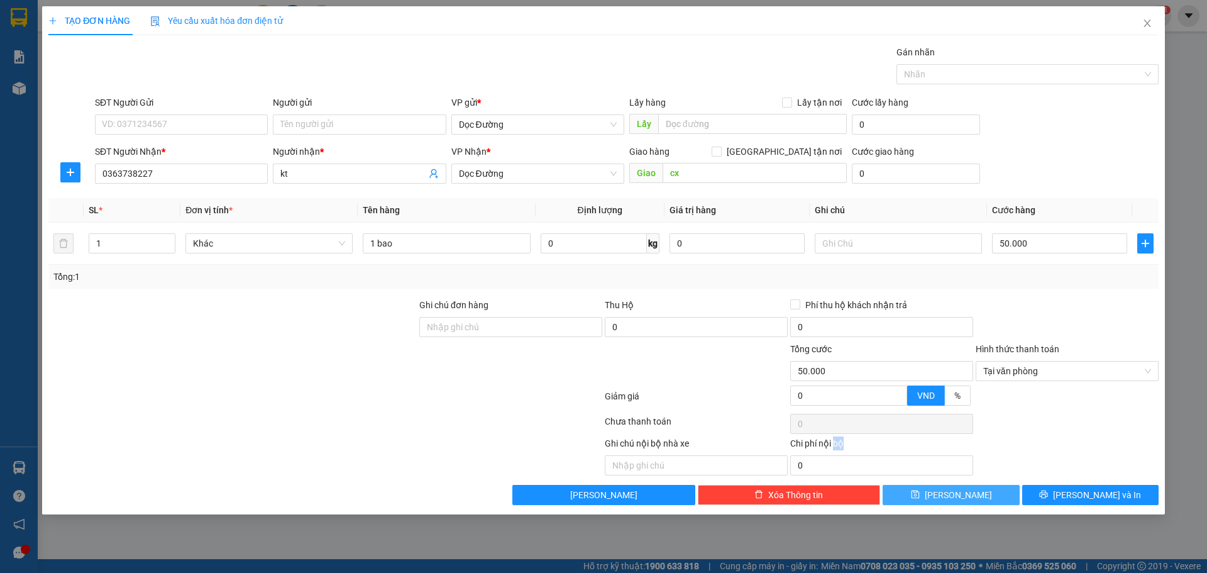
click at [978, 486] on div "Transit Pickup Surcharge Ids Transit Deliver Surcharge Ids Transit Deliver Surc…" at bounding box center [603, 275] width 1111 height 460
click at [978, 486] on button "[PERSON_NAME]" at bounding box center [951, 495] width 136 height 20
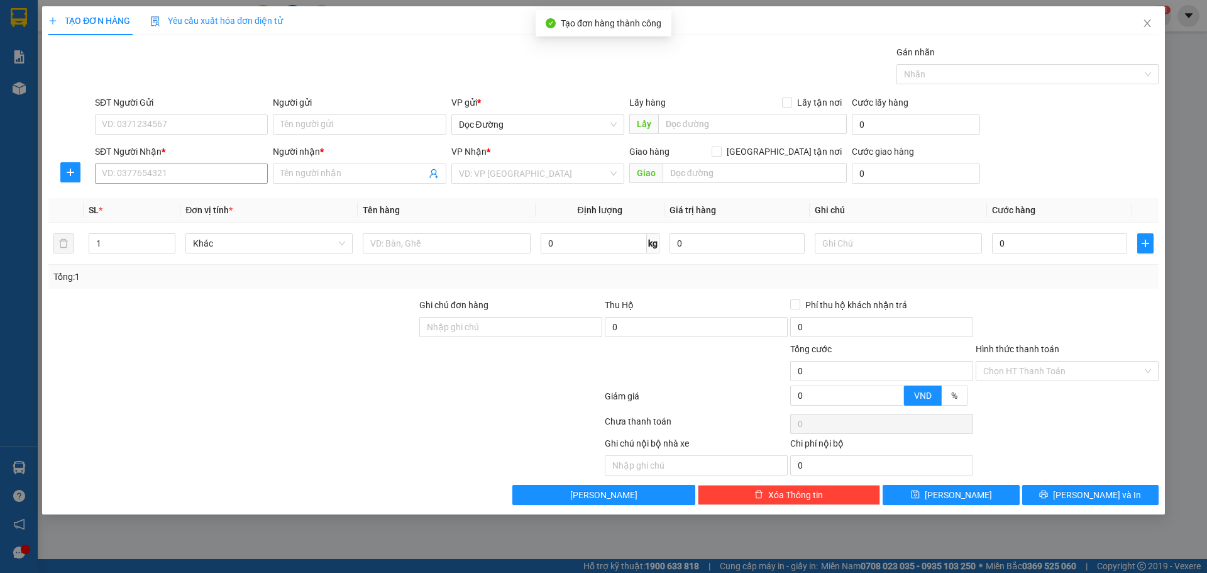
drag, startPoint x: 168, startPoint y: 162, endPoint x: 170, endPoint y: 176, distance: 14.0
click at [168, 163] on div "SĐT Người Nhận * VD: 0377654321" at bounding box center [181, 167] width 173 height 44
click at [170, 179] on input "SĐT Người Nhận *" at bounding box center [181, 173] width 173 height 20
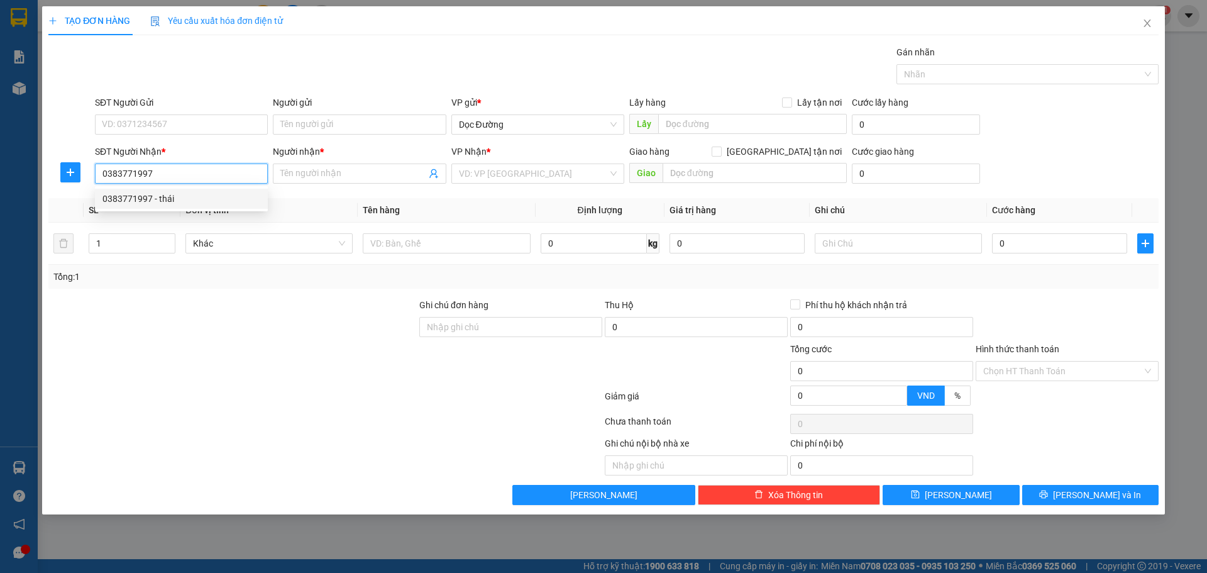
click at [219, 202] on div "0383771997 - thái" at bounding box center [182, 199] width 158 height 14
drag, startPoint x: 507, startPoint y: 175, endPoint x: 499, endPoint y: 218, distance: 43.5
click at [507, 176] on span "Văn phòng Kỳ Anh" at bounding box center [538, 173] width 158 height 19
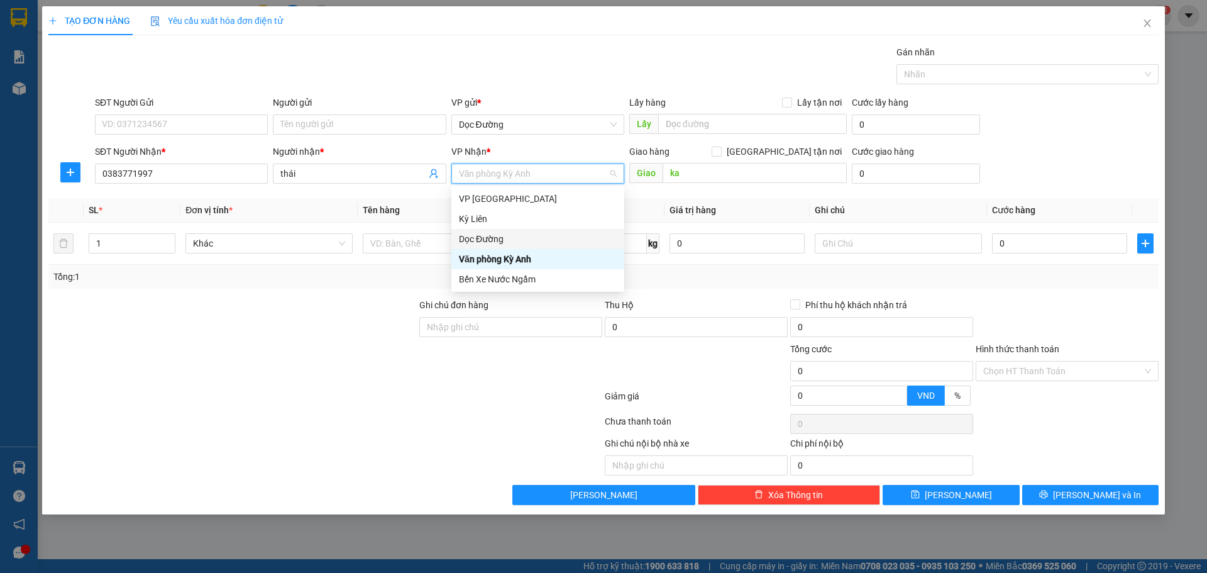
click at [494, 235] on div "Dọc Đường" at bounding box center [538, 239] width 158 height 14
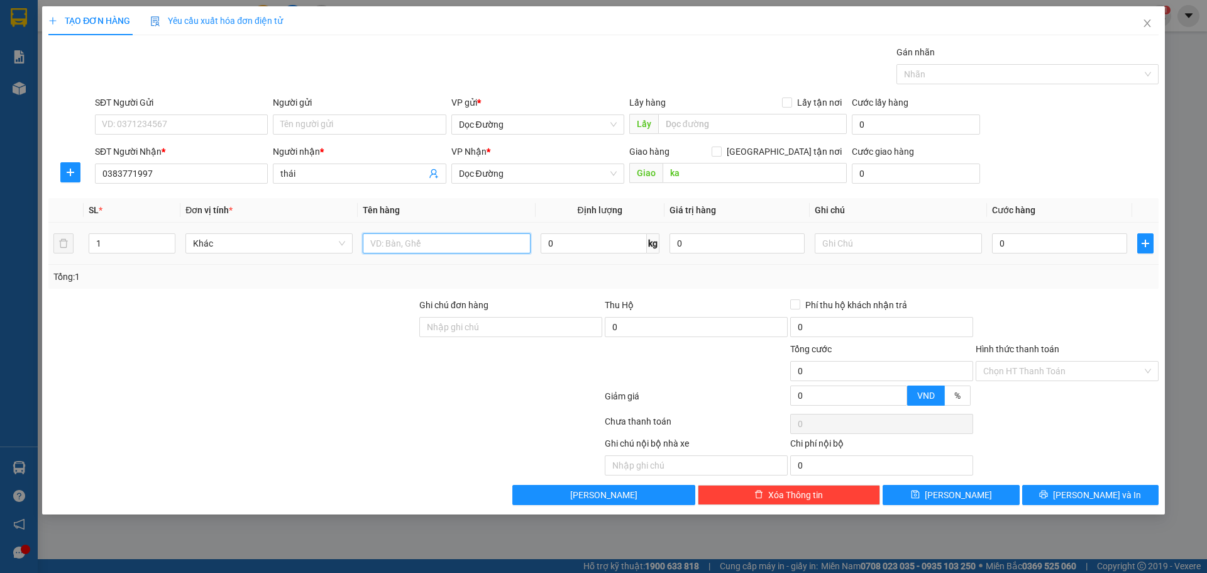
click at [374, 250] on input "text" at bounding box center [446, 243] width 167 height 20
click at [1006, 252] on input "0" at bounding box center [1059, 243] width 135 height 20
click at [1037, 375] on input "Hình thức thanh toán" at bounding box center [1063, 371] width 159 height 19
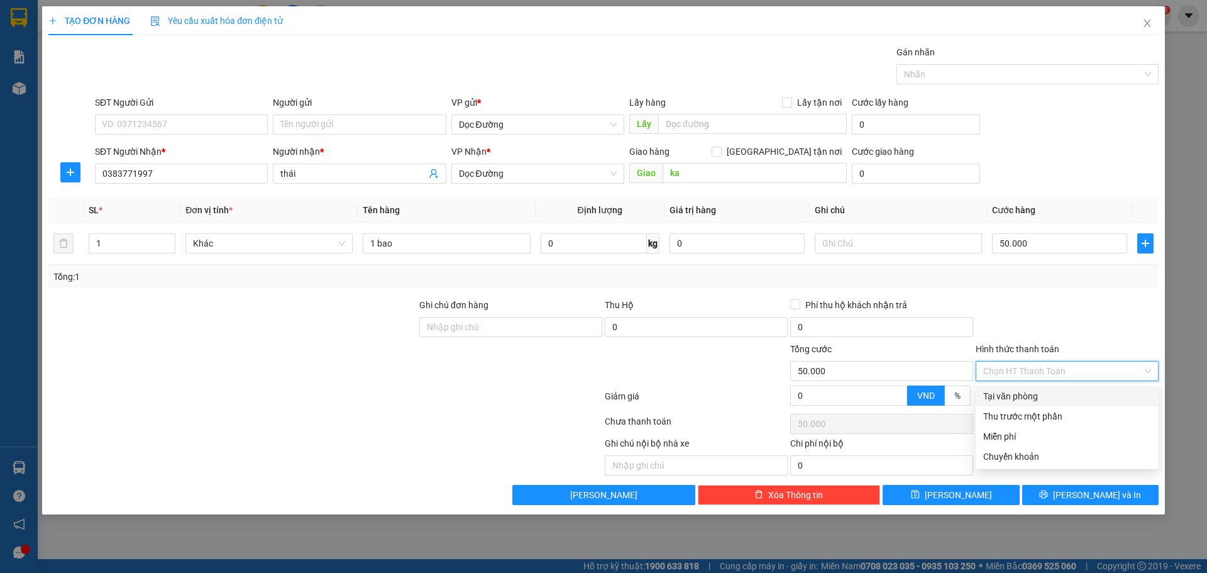
click at [1023, 392] on div "Tại văn phòng" at bounding box center [1068, 396] width 168 height 14
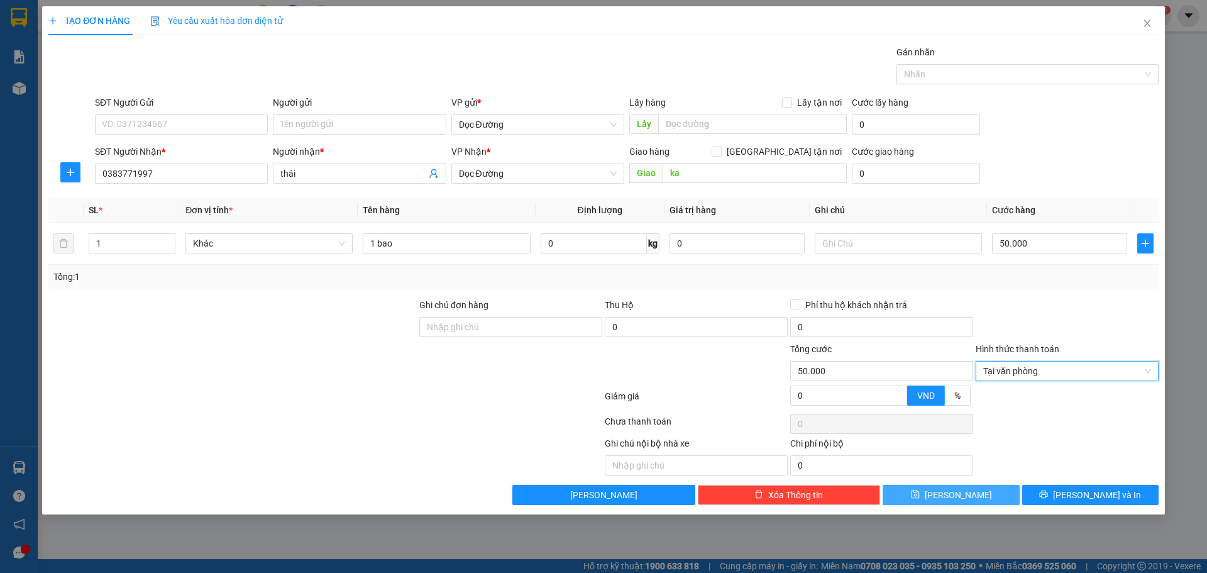
click at [965, 494] on span "[PERSON_NAME]" at bounding box center [958, 495] width 67 height 14
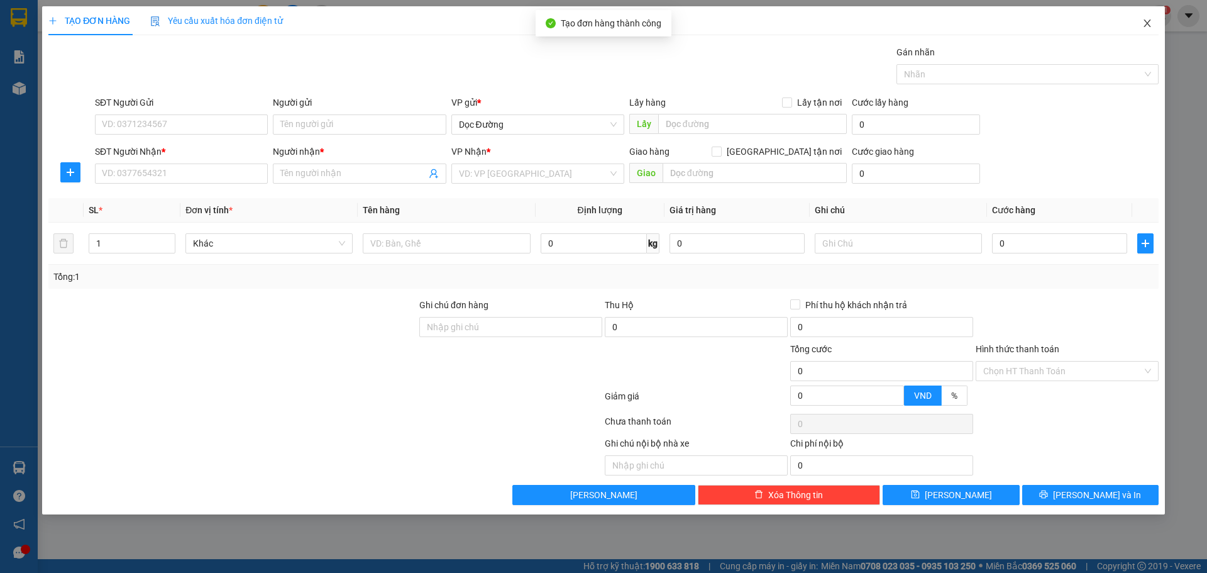
click at [1141, 27] on span "Close" at bounding box center [1147, 23] width 35 height 35
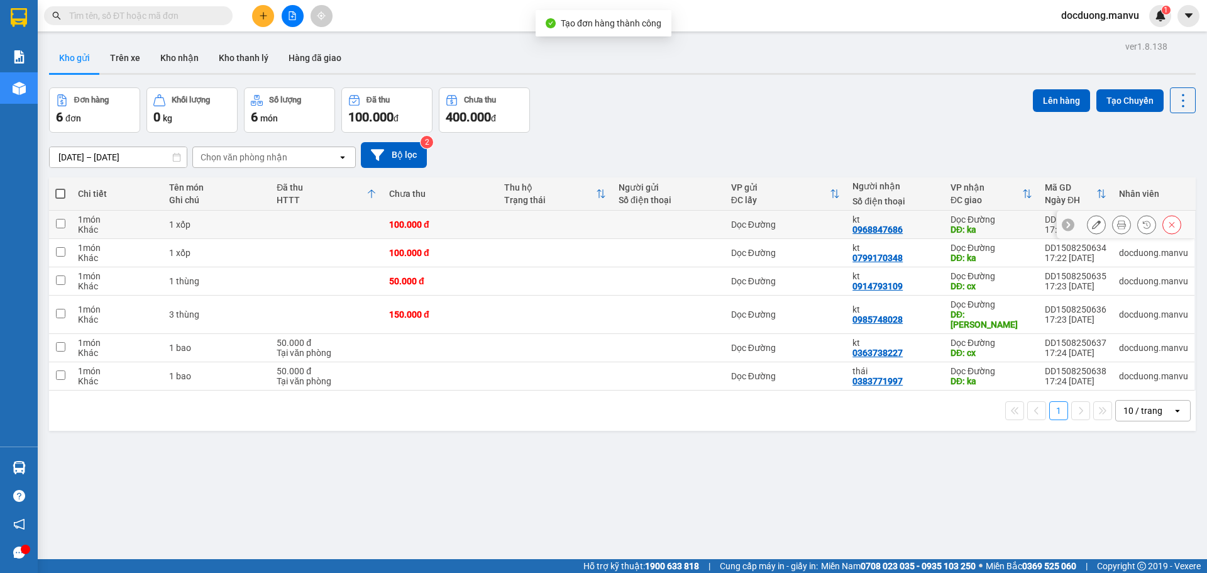
drag, startPoint x: 797, startPoint y: 228, endPoint x: 794, endPoint y: 236, distance: 9.3
click at [797, 228] on div "Dọc Đường" at bounding box center [785, 224] width 109 height 10
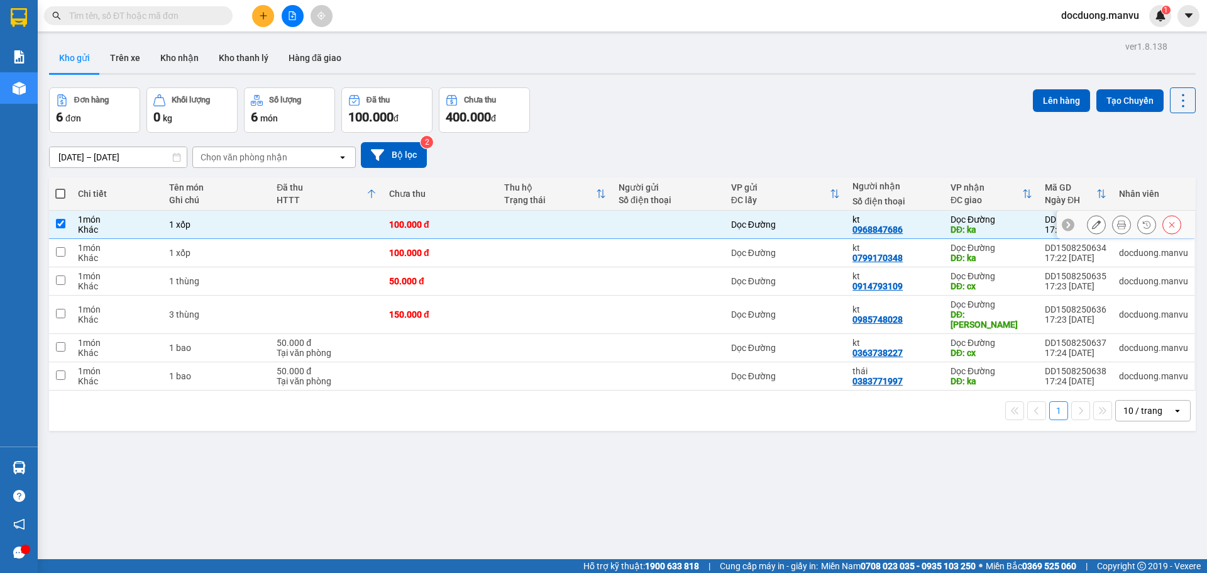
click at [779, 257] on div "Dọc Đường" at bounding box center [785, 253] width 109 height 10
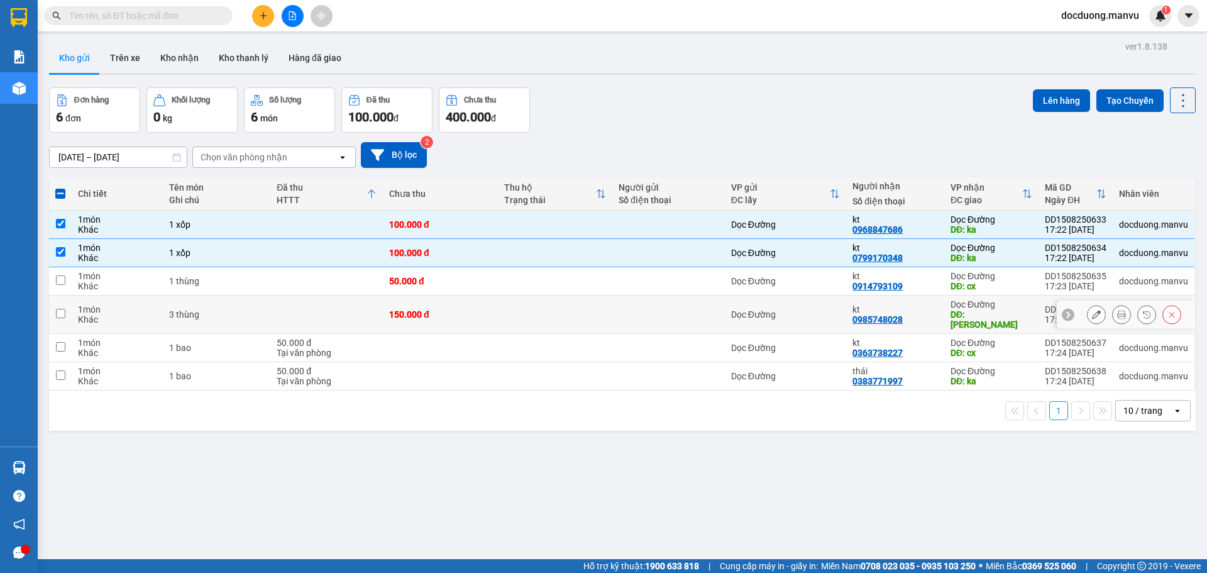
click at [756, 302] on td "Dọc Đường" at bounding box center [786, 315] width 122 height 38
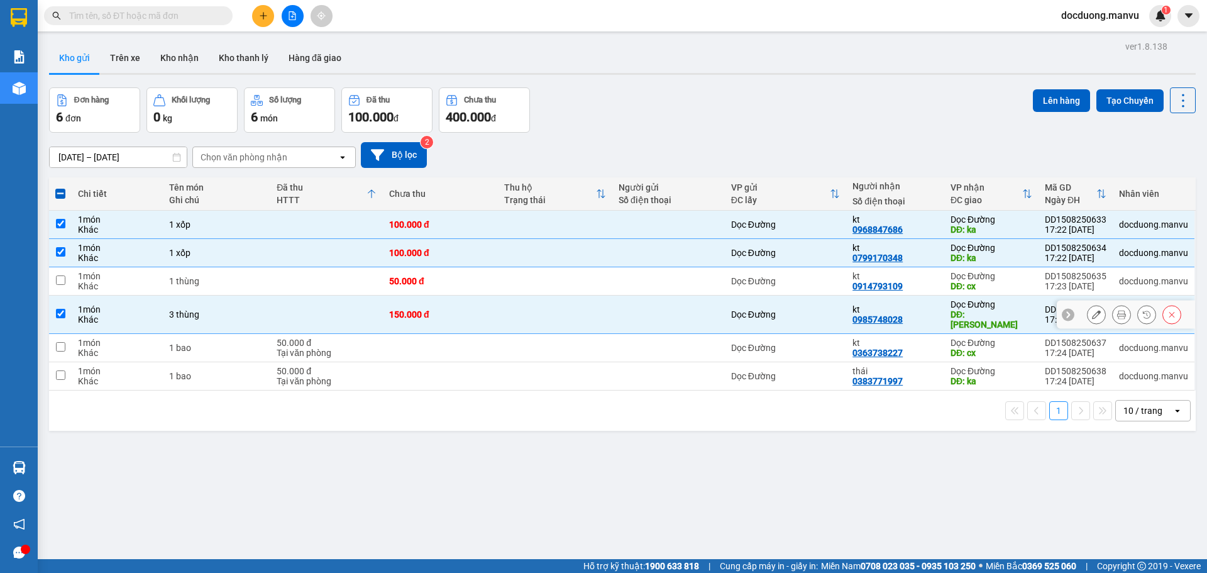
click at [753, 297] on td "Dọc Đường" at bounding box center [786, 315] width 122 height 38
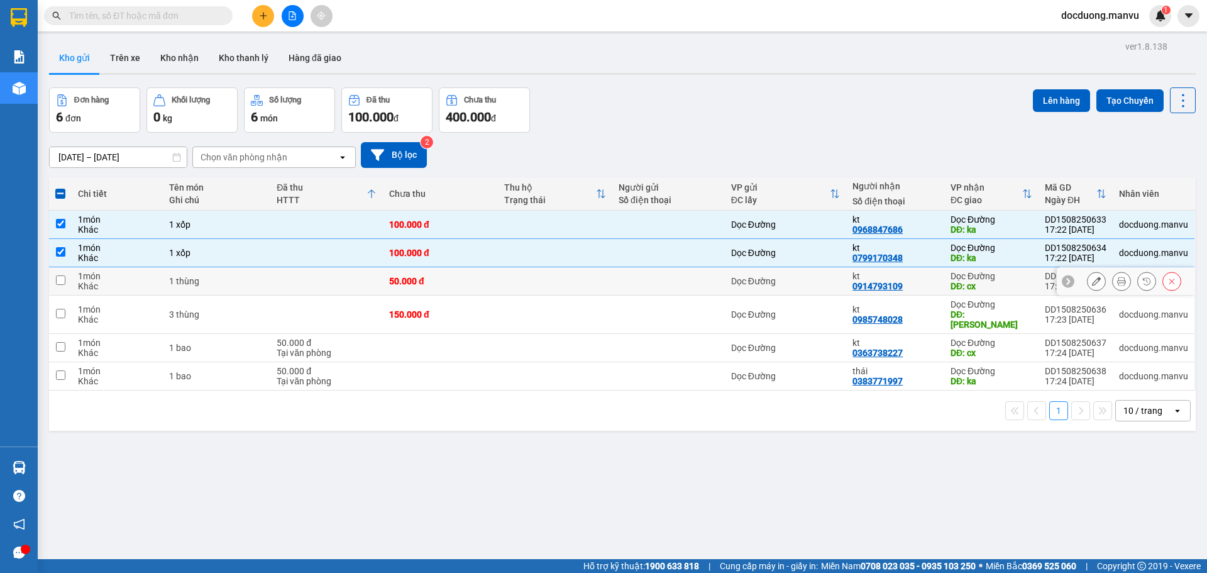
click at [762, 285] on div "Dọc Đường" at bounding box center [785, 281] width 109 height 10
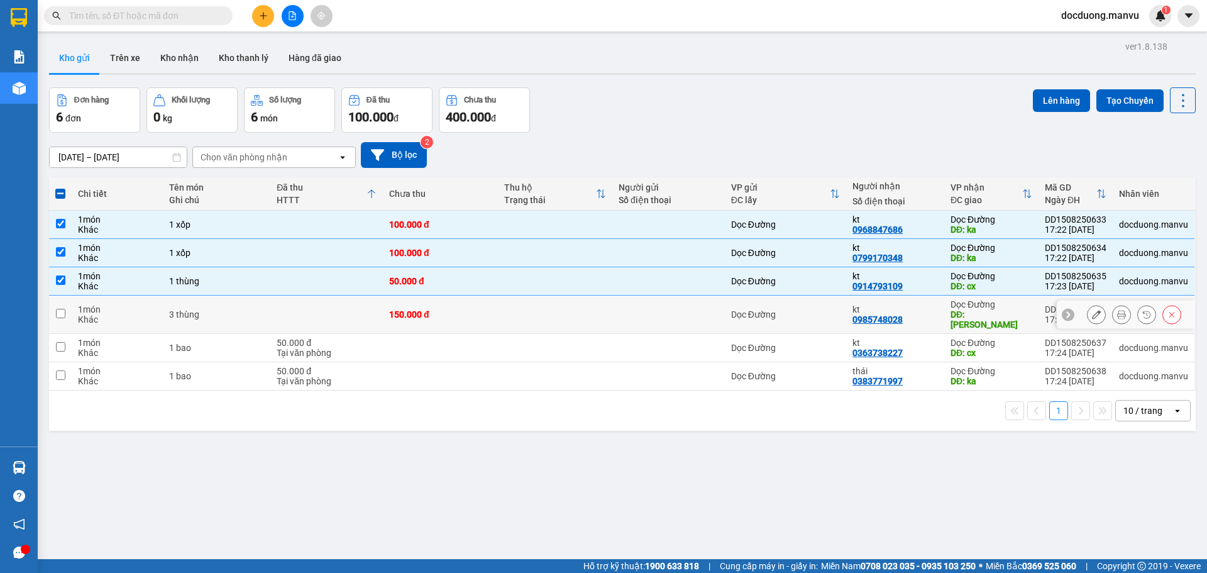
click at [753, 302] on td "Dọc Đường" at bounding box center [786, 315] width 122 height 38
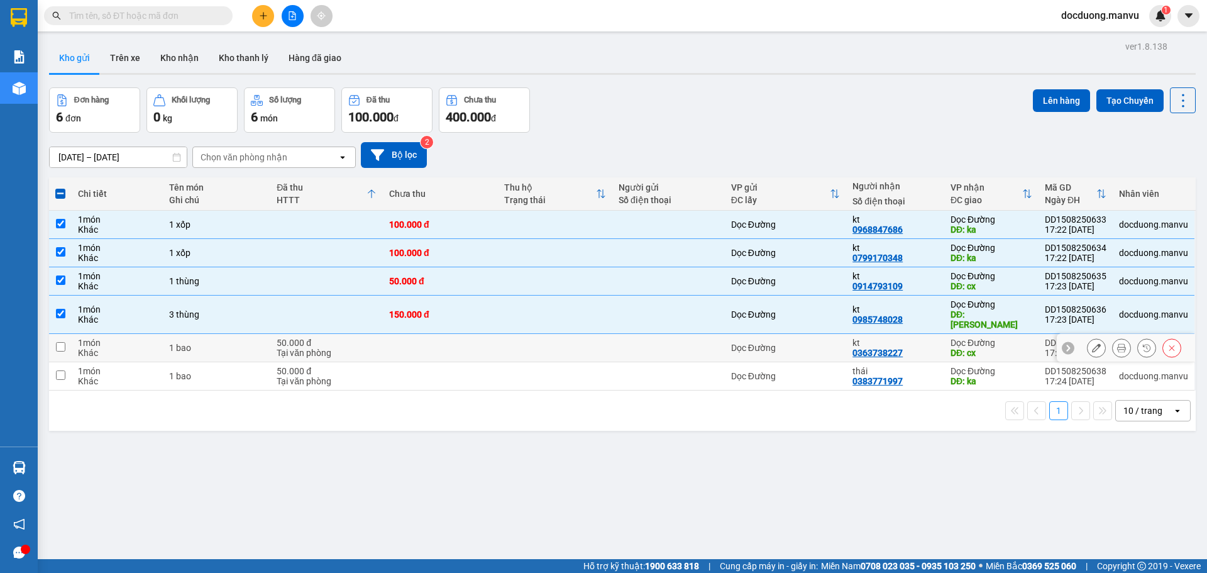
click at [763, 343] on div "Dọc Đường" at bounding box center [785, 348] width 109 height 10
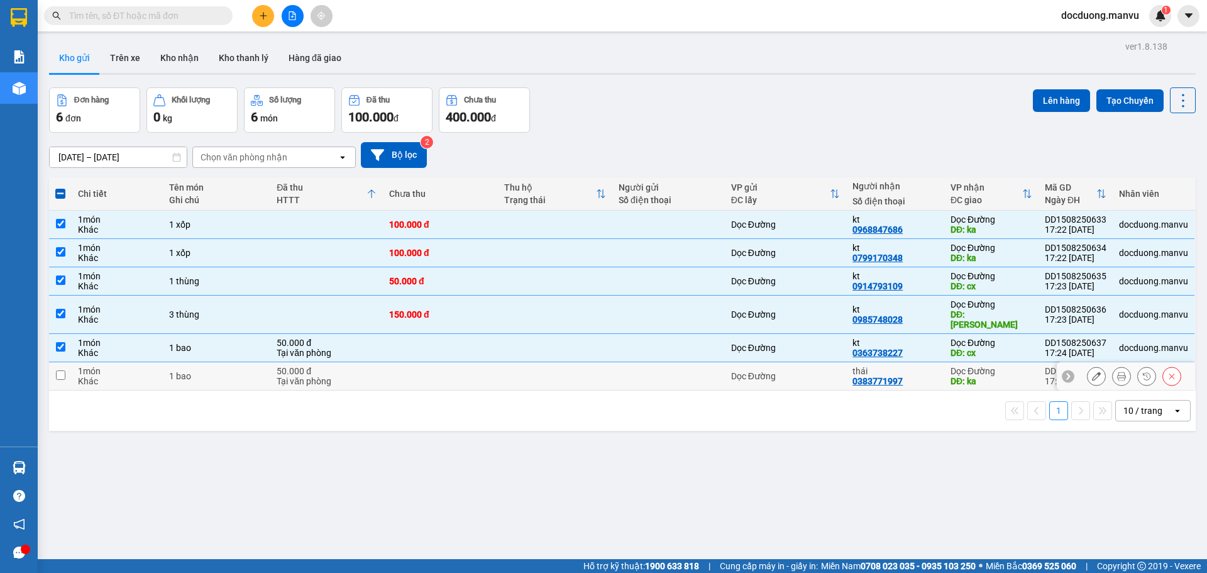
click at [762, 371] on div "Dọc Đường" at bounding box center [785, 376] width 109 height 10
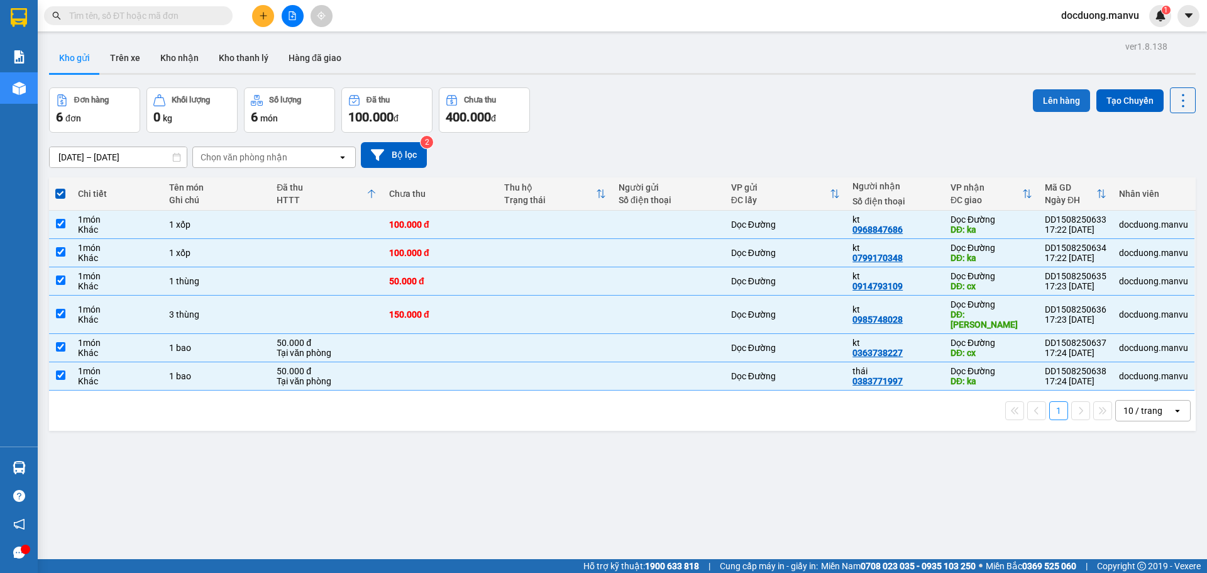
drag, startPoint x: 1058, startPoint y: 84, endPoint x: 1053, endPoint y: 96, distance: 12.1
click at [1058, 89] on div "ver 1.8.138 Kho gửi Trên xe Kho nhận Kho thanh [PERSON_NAME] đã giao Đơn hàng 6…" at bounding box center [622, 324] width 1157 height 573
click at [1053, 96] on button "Lên hàng" at bounding box center [1061, 100] width 57 height 23
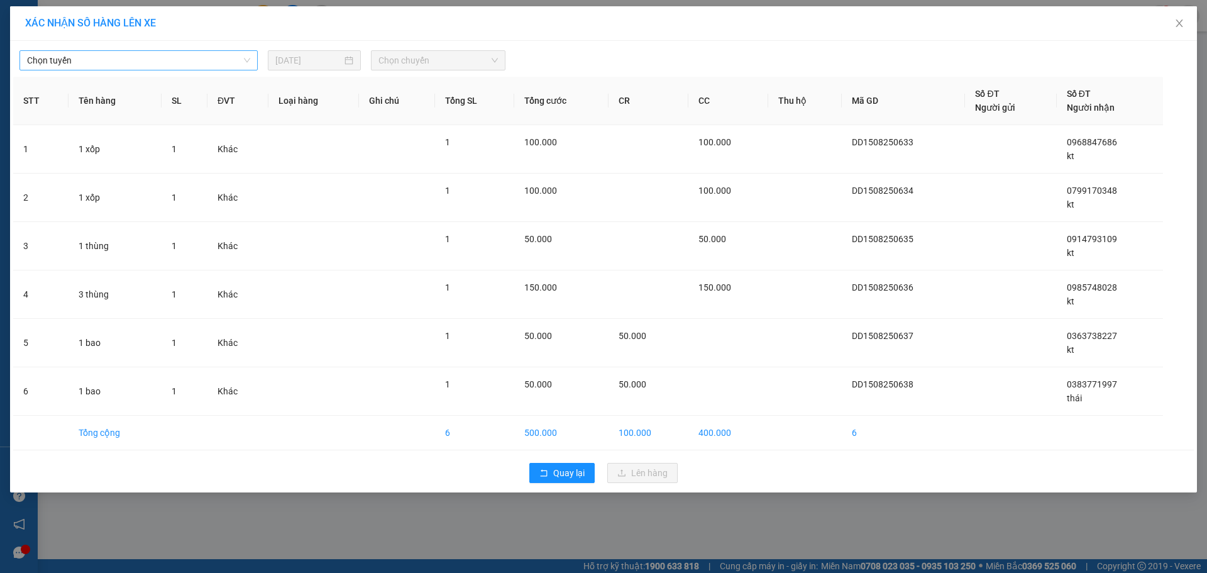
click at [187, 63] on span "Chọn tuyến" at bounding box center [138, 60] width 223 height 19
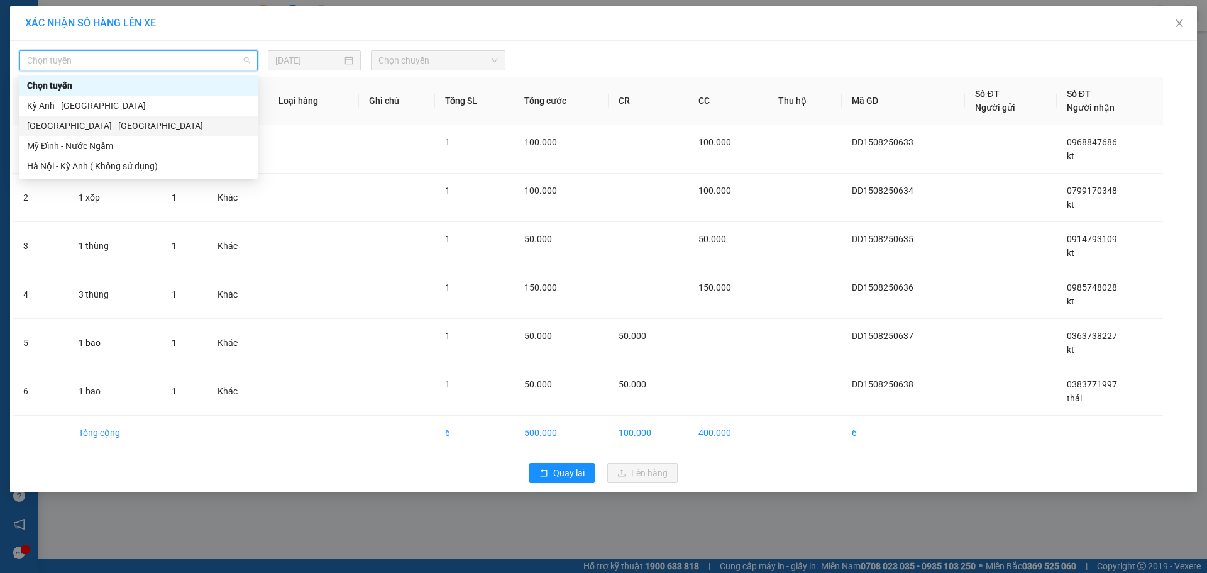
click at [99, 125] on div "[GEOGRAPHIC_DATA] - [GEOGRAPHIC_DATA]" at bounding box center [138, 126] width 223 height 14
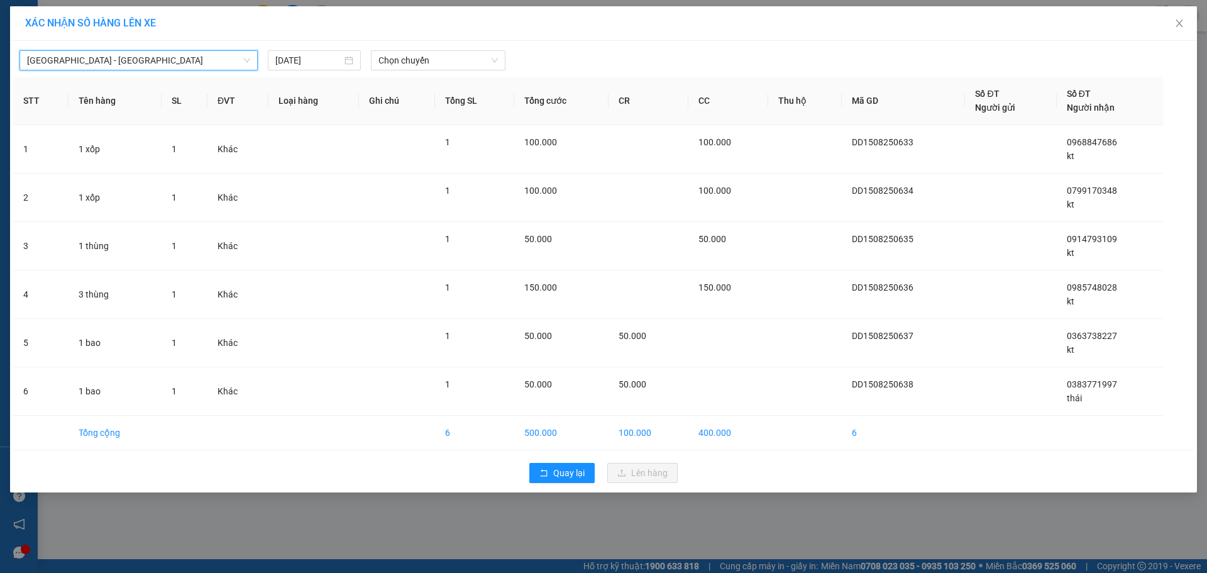
click at [465, 47] on div "[GEOGRAPHIC_DATA] - [GEOGRAPHIC_DATA] [GEOGRAPHIC_DATA] [GEOGRAPHIC_DATA] - [GE…" at bounding box center [603, 57] width 1181 height 26
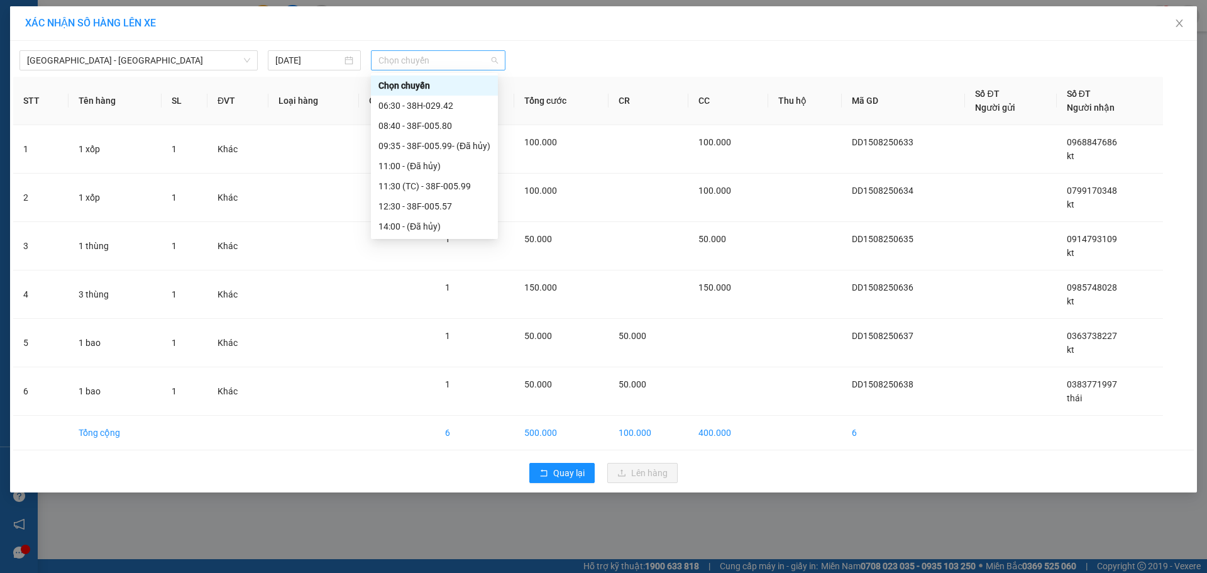
click at [455, 53] on span "Chọn chuyến" at bounding box center [438, 60] width 119 height 19
click at [460, 179] on div "11:30 (TC) - 38F-005.99" at bounding box center [435, 186] width 112 height 14
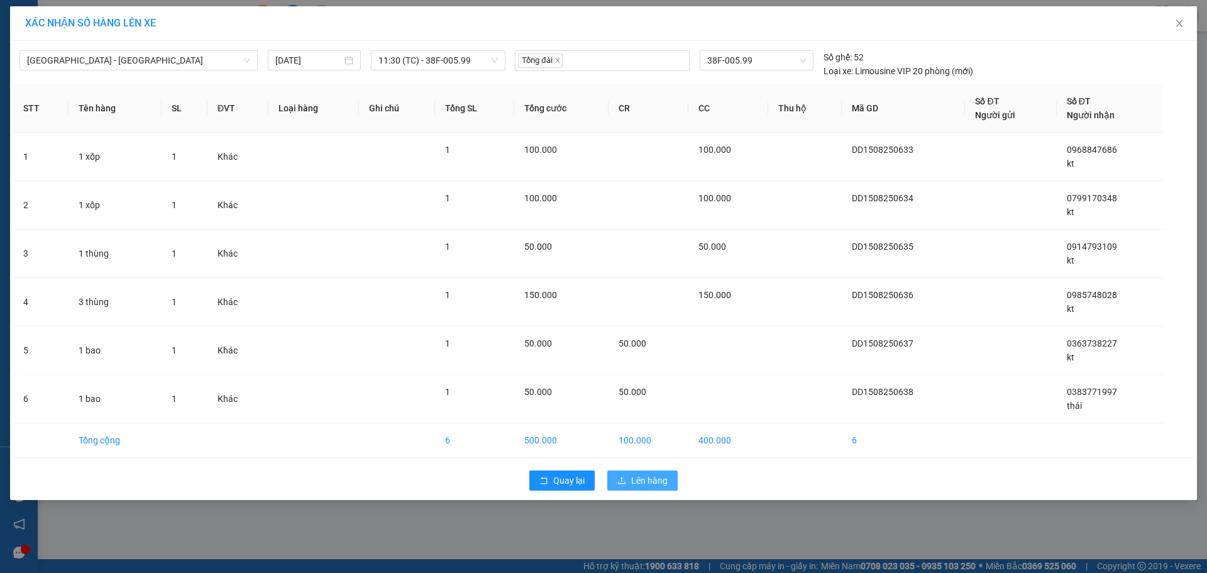
drag, startPoint x: 648, startPoint y: 493, endPoint x: 649, endPoint y: 472, distance: 20.8
click at [648, 485] on div "Quay lại Lên hàng" at bounding box center [603, 480] width 1181 height 33
click at [649, 472] on button "Lên hàng" at bounding box center [642, 480] width 70 height 20
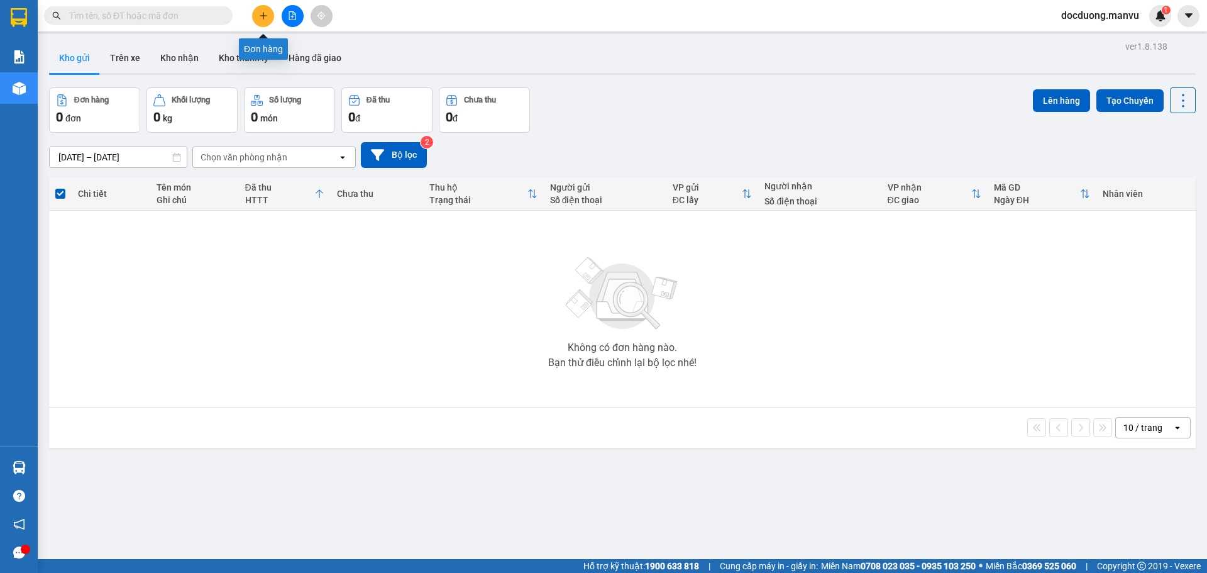
click at [269, 16] on button at bounding box center [263, 16] width 22 height 22
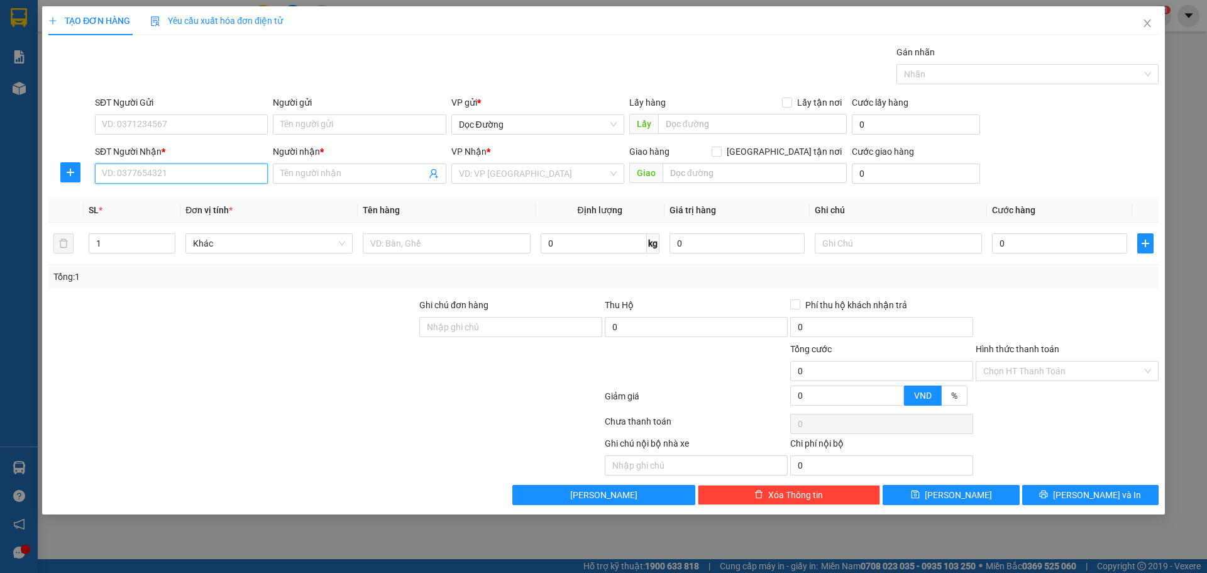
drag, startPoint x: 111, startPoint y: 164, endPoint x: 115, endPoint y: 172, distance: 8.7
click at [115, 172] on input "SĐT Người Nhận *" at bounding box center [181, 173] width 173 height 20
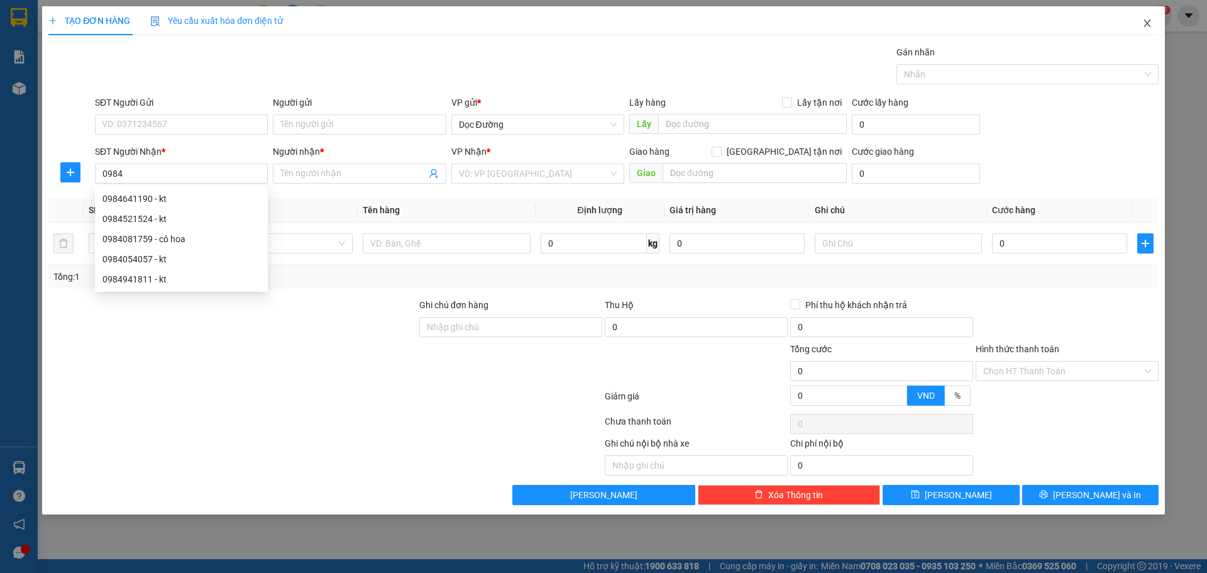
click at [1134, 19] on span "Close" at bounding box center [1147, 23] width 35 height 35
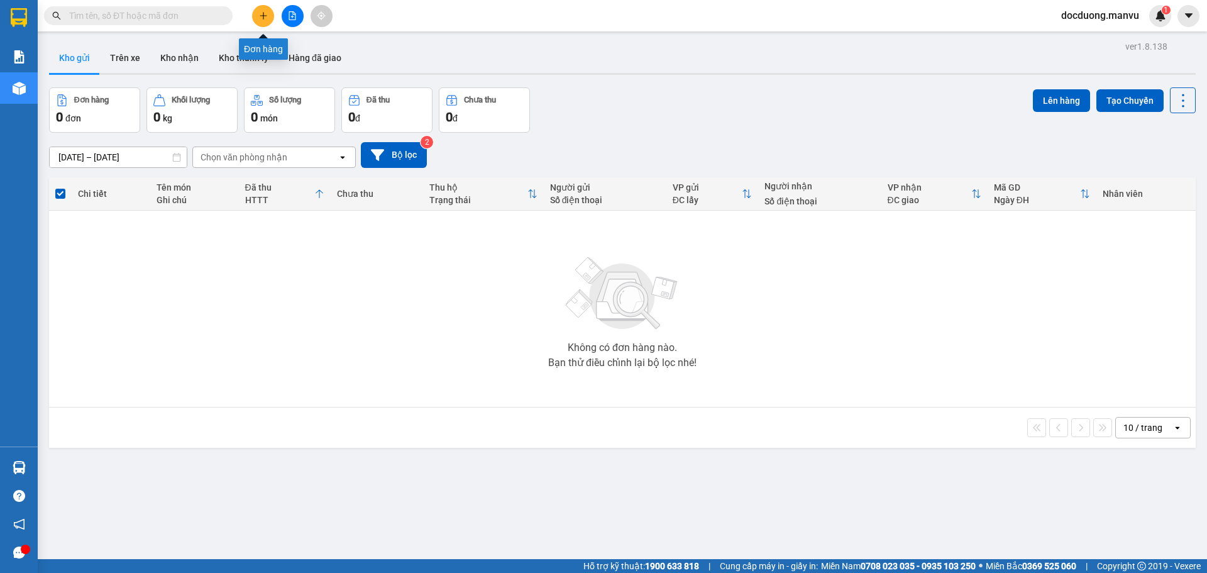
drag, startPoint x: 276, startPoint y: 17, endPoint x: 331, endPoint y: 14, distance: 54.8
click at [283, 15] on div at bounding box center [292, 16] width 94 height 22
click at [304, 23] on div at bounding box center [292, 16] width 94 height 22
click at [297, 25] on button at bounding box center [293, 16] width 22 height 22
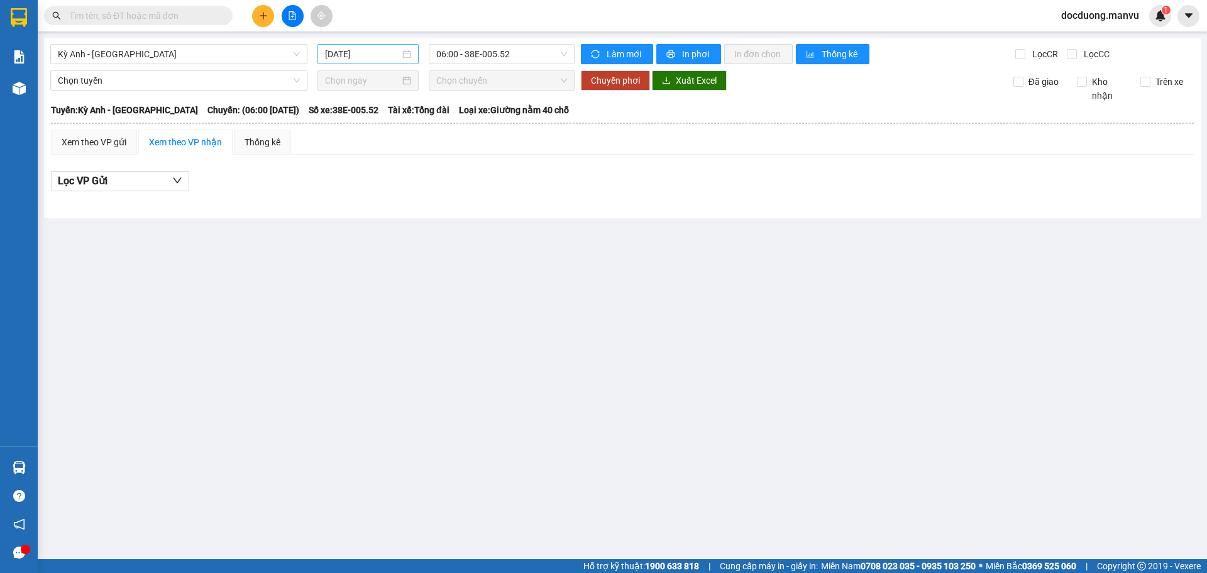
click at [287, 55] on span "Kỳ Anh - [GEOGRAPHIC_DATA]" at bounding box center [179, 54] width 242 height 19
click at [326, 55] on input "[DATE]" at bounding box center [362, 54] width 75 height 14
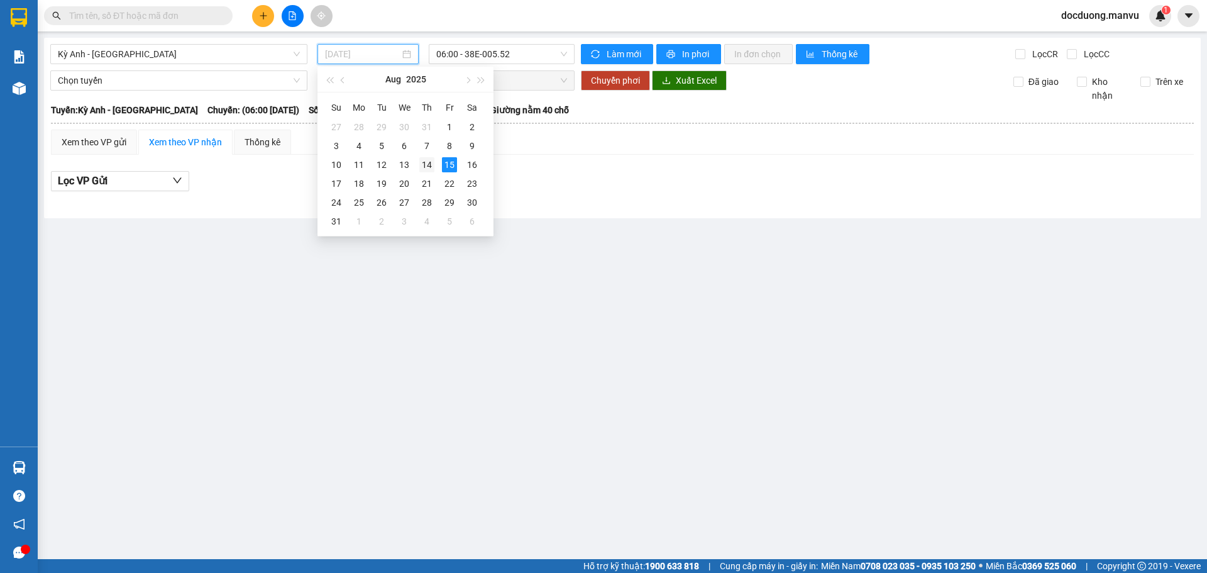
click at [433, 165] on div "14" at bounding box center [426, 164] width 15 height 15
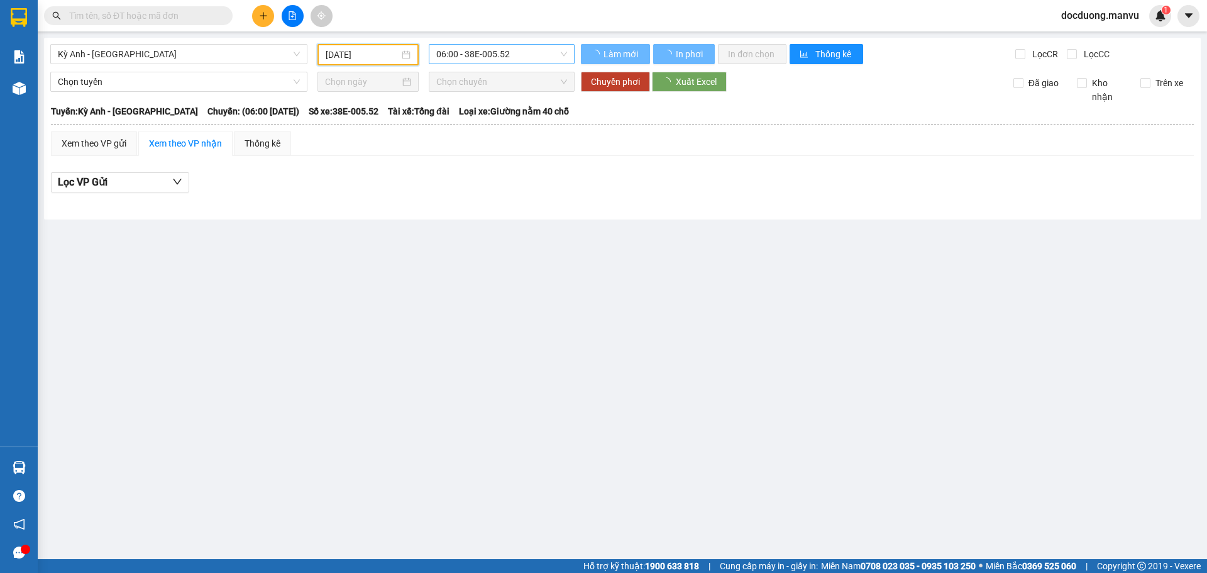
click at [501, 59] on span "06:00 - 38E-005.52" at bounding box center [501, 54] width 131 height 19
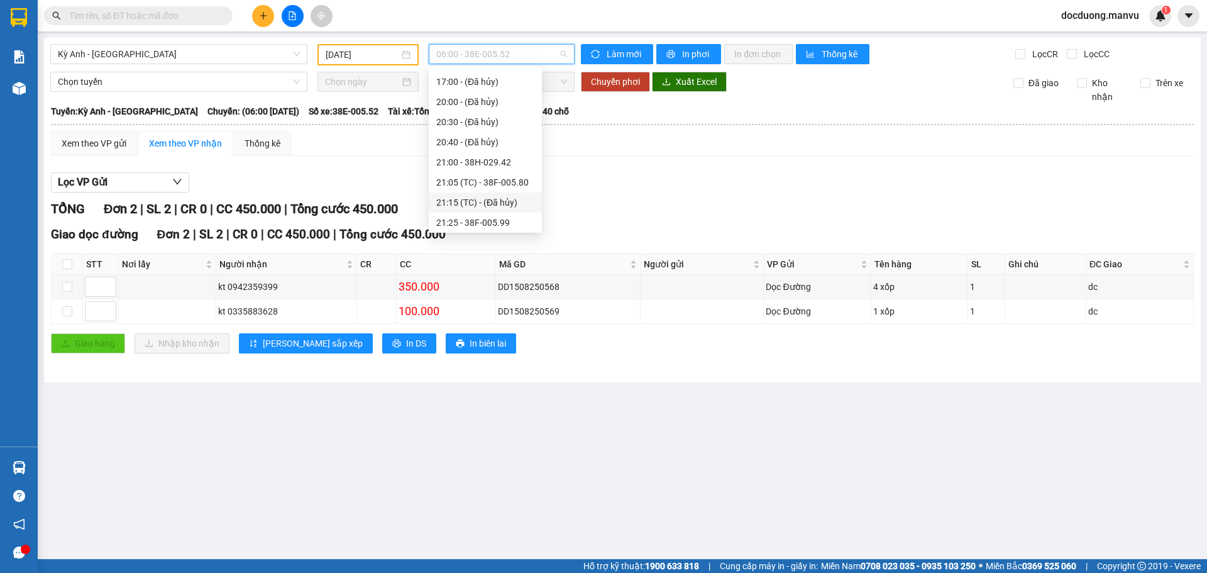
scroll to position [221, 0]
click at [514, 96] on div "21:05 (TC) - 38F-005.80" at bounding box center [485, 99] width 98 height 14
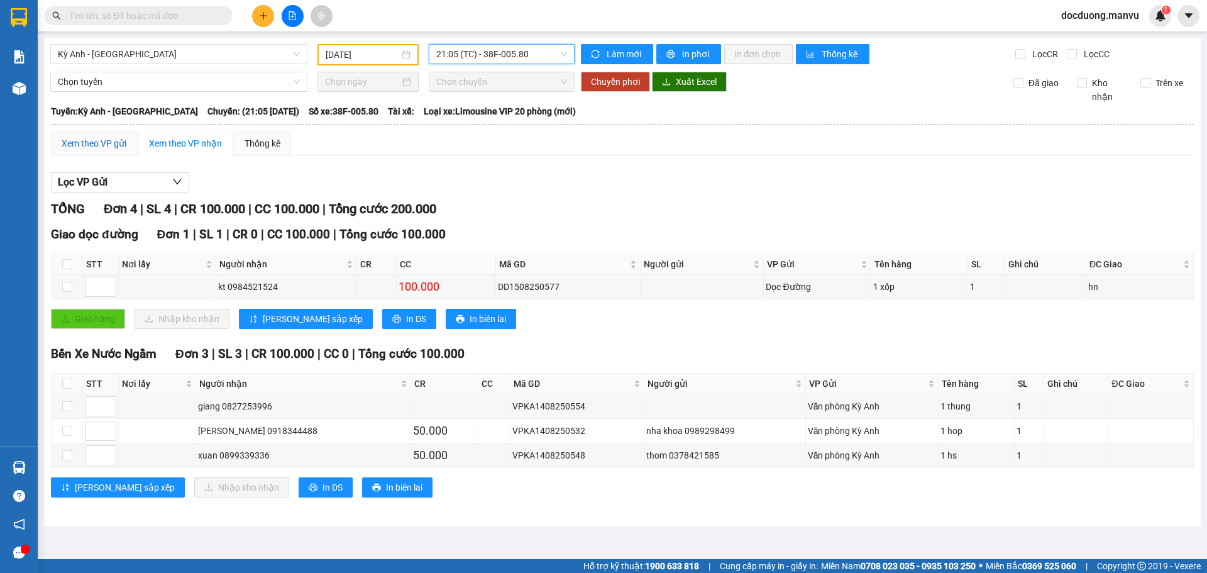
click at [112, 147] on div "Xem theo VP gửi" at bounding box center [94, 143] width 65 height 14
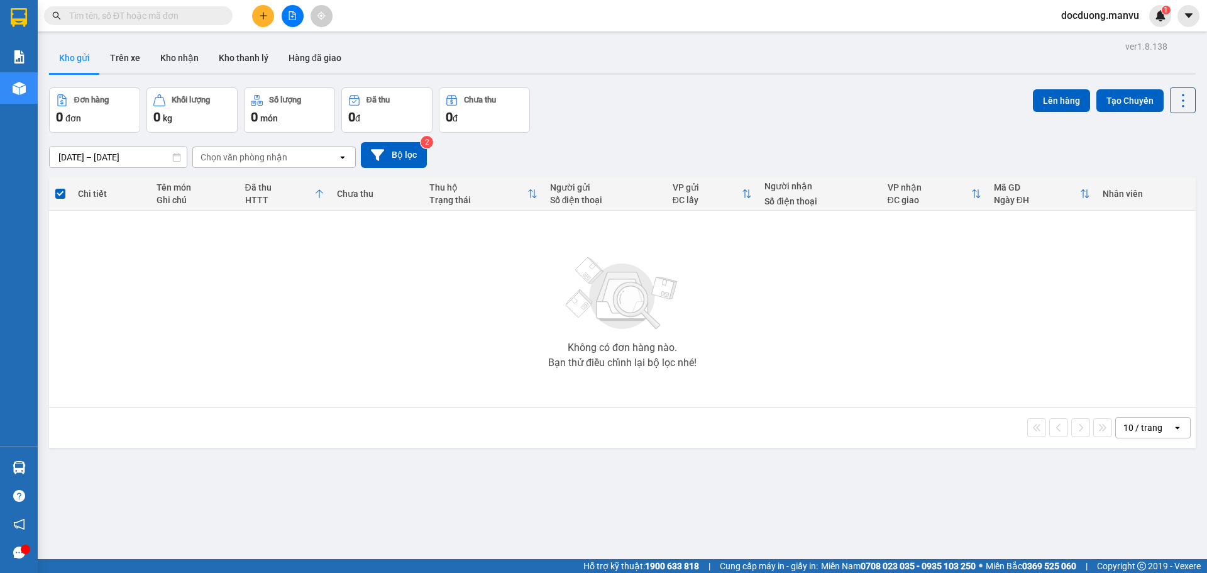
click at [259, 19] on icon "plus" at bounding box center [263, 15] width 9 height 9
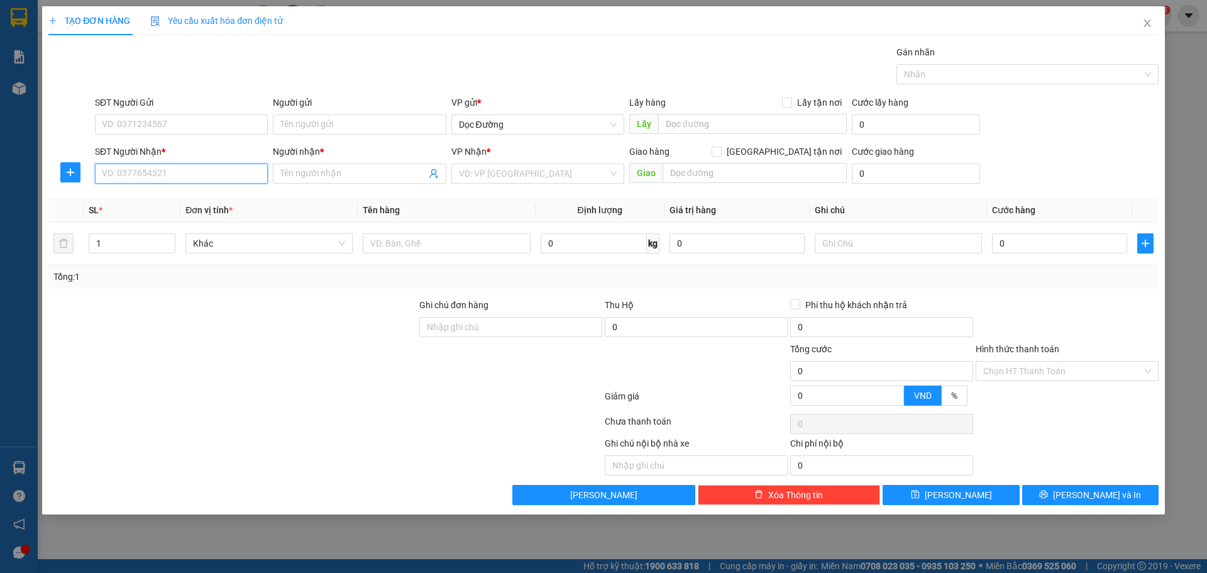
click at [166, 168] on input "SĐT Người Nhận *" at bounding box center [181, 173] width 173 height 20
click at [372, 155] on div "Người nhận *" at bounding box center [359, 152] width 173 height 14
click at [372, 167] on input "Người nhận *" at bounding box center [352, 174] width 145 height 14
click at [335, 179] on input "Người nhận *" at bounding box center [352, 174] width 145 height 14
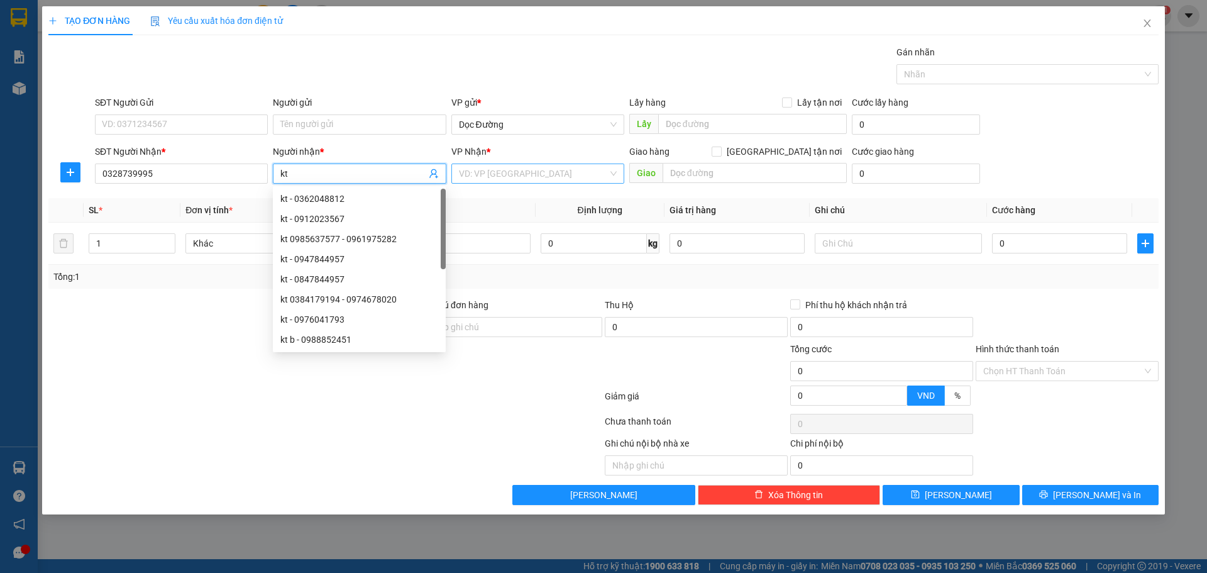
click at [488, 174] on input "search" at bounding box center [533, 173] width 149 height 19
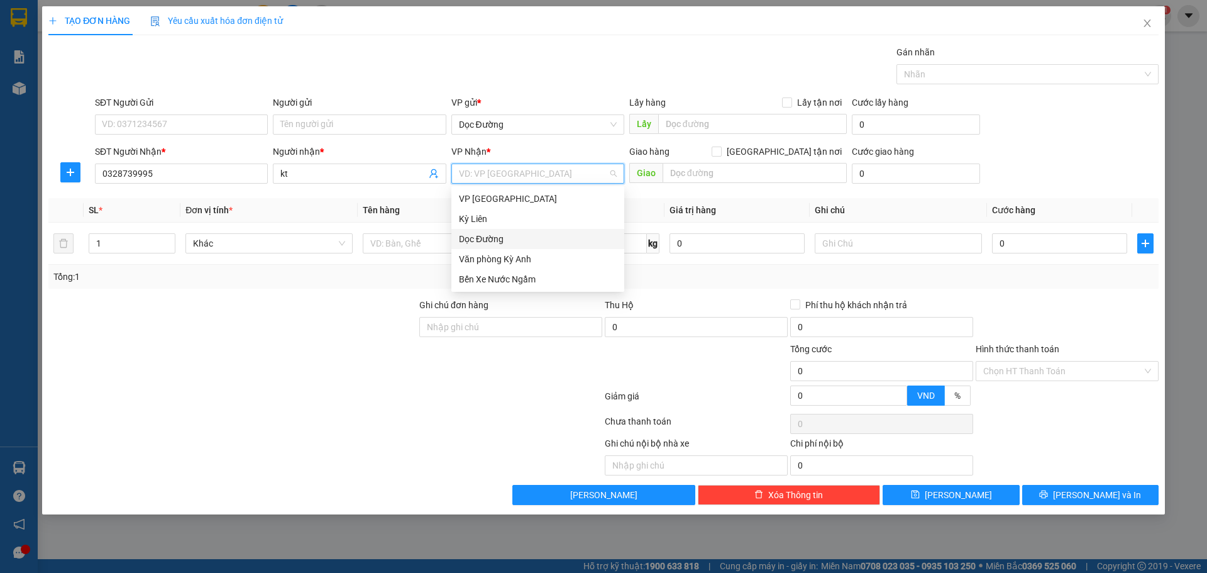
click at [526, 241] on div "Dọc Đường" at bounding box center [538, 239] width 158 height 14
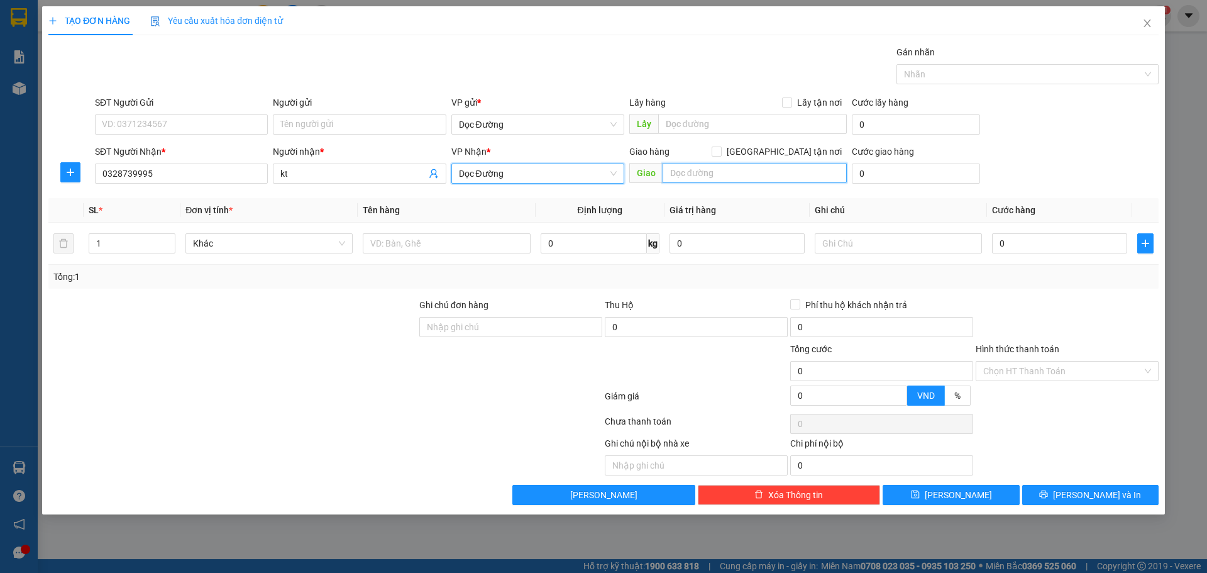
click at [716, 176] on input "text" at bounding box center [755, 173] width 184 height 20
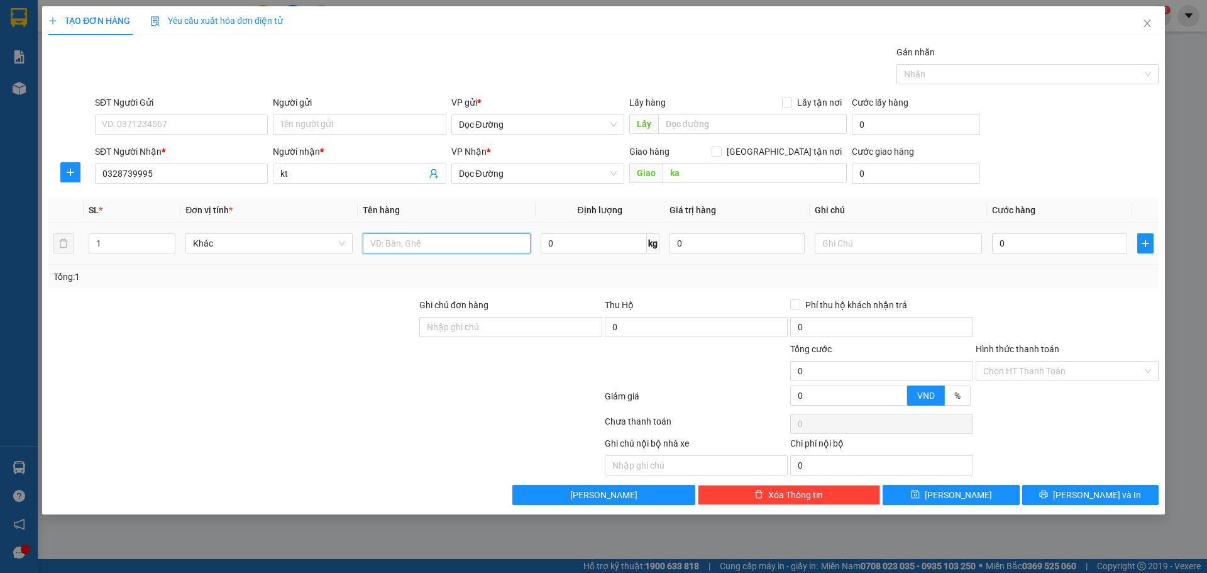
click at [465, 247] on input "text" at bounding box center [446, 243] width 167 height 20
click at [1052, 230] on td "0" at bounding box center [1059, 244] width 145 height 42
click at [1035, 241] on input "0" at bounding box center [1059, 243] width 135 height 20
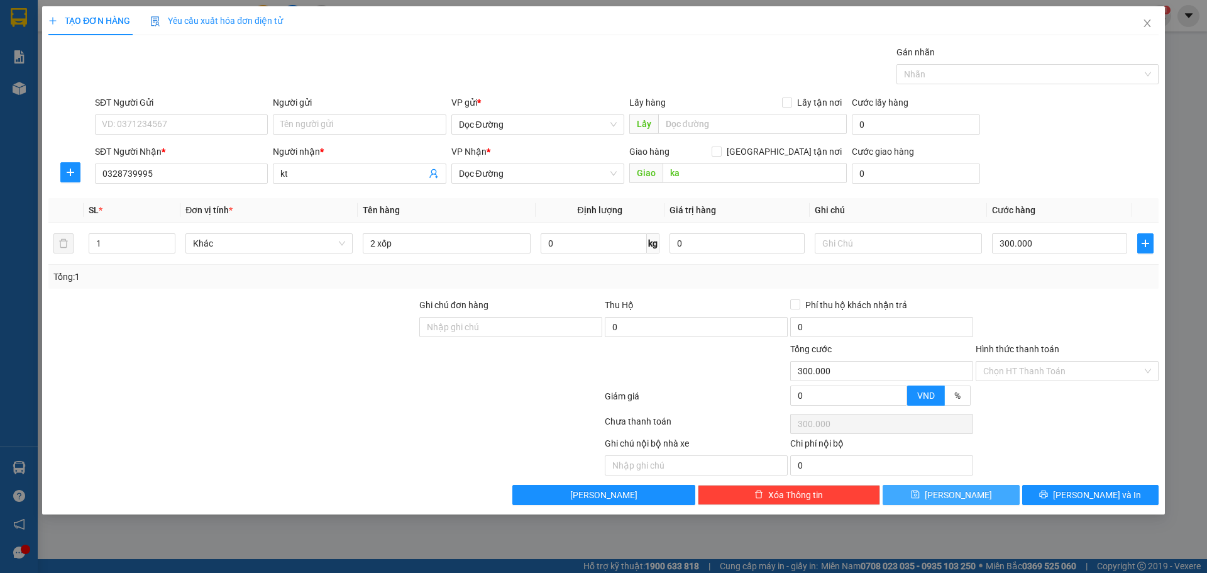
click at [960, 499] on span "[PERSON_NAME]" at bounding box center [958, 495] width 67 height 14
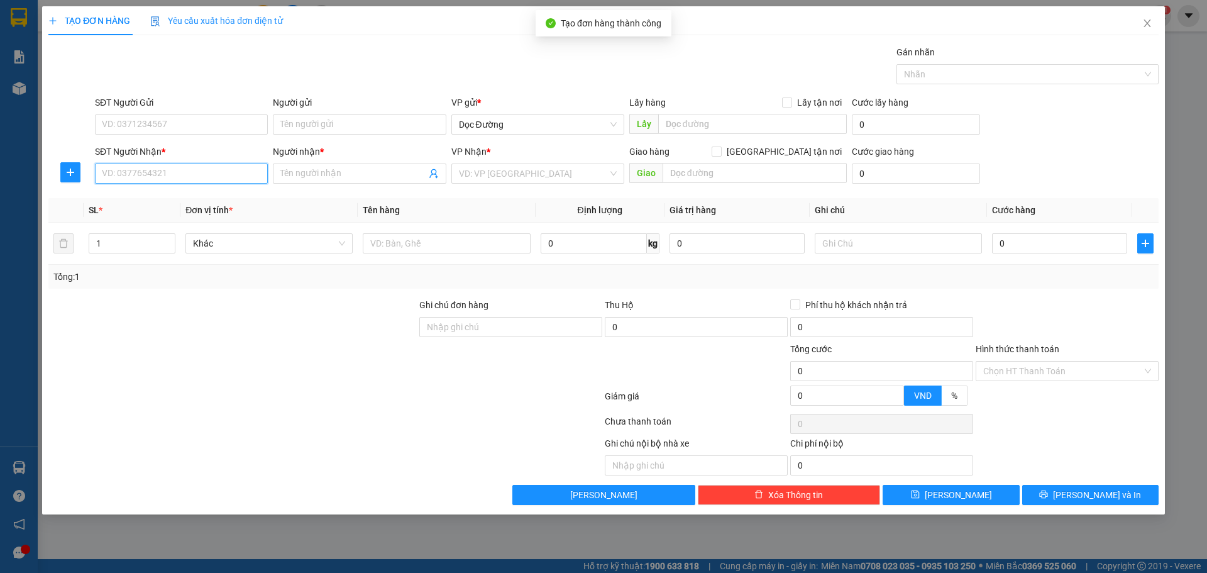
click at [185, 175] on input "SĐT Người Nhận *" at bounding box center [181, 173] width 173 height 20
click at [379, 183] on span at bounding box center [359, 173] width 173 height 20
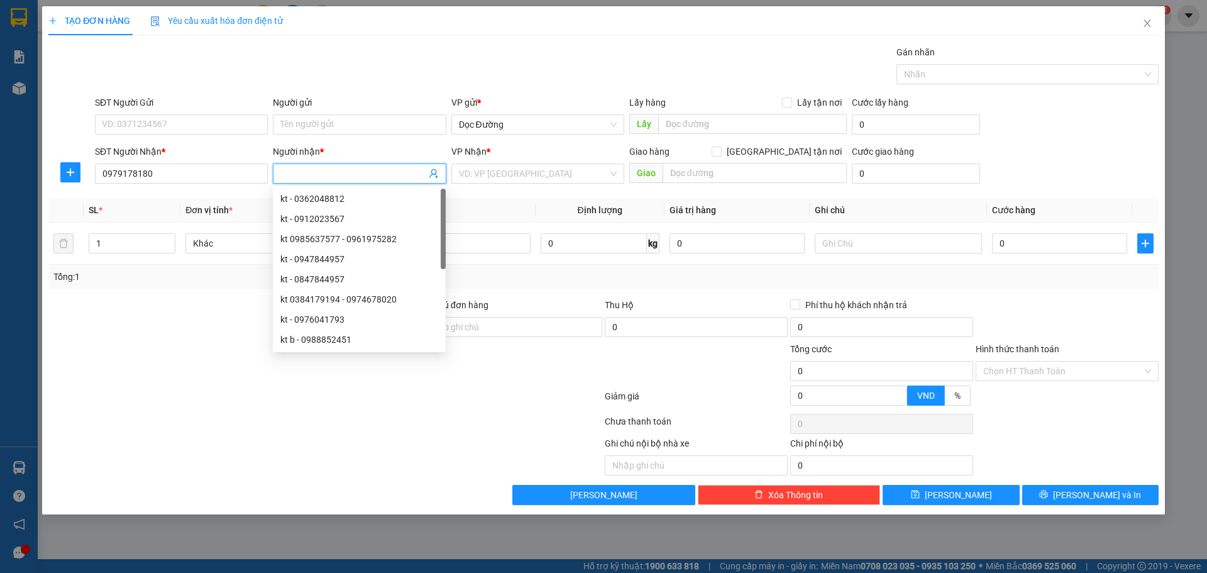
click at [378, 168] on input "Người nhận *" at bounding box center [352, 174] width 145 height 14
click at [546, 170] on input "search" at bounding box center [533, 173] width 149 height 19
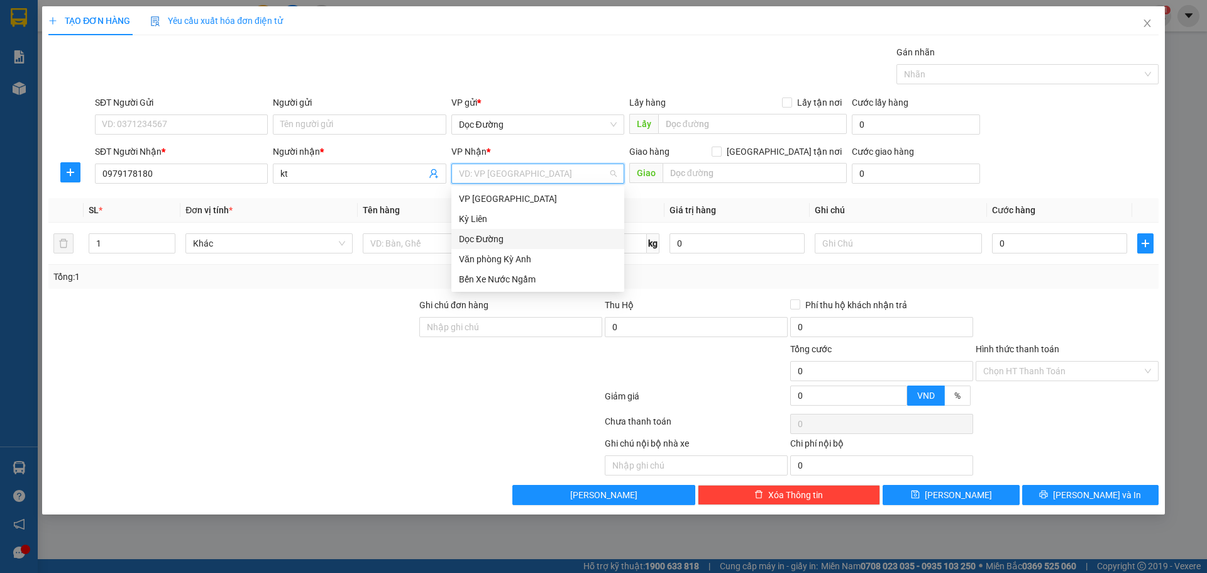
drag, startPoint x: 503, startPoint y: 246, endPoint x: 619, endPoint y: 196, distance: 125.9
click at [503, 245] on div "Dọc Đường" at bounding box center [538, 239] width 173 height 20
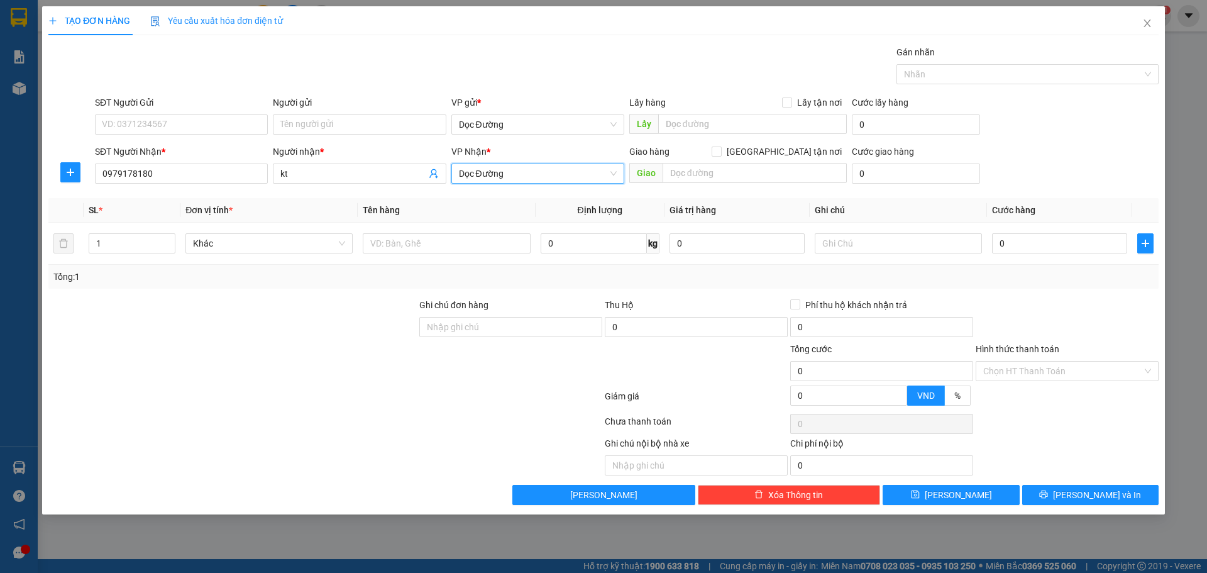
click at [680, 183] on div "Giao" at bounding box center [738, 173] width 218 height 20
click at [691, 175] on input "text" at bounding box center [755, 173] width 184 height 20
click at [463, 235] on input "text" at bounding box center [446, 243] width 167 height 20
click at [1052, 241] on input "0" at bounding box center [1059, 243] width 135 height 20
click at [1002, 493] on button "[PERSON_NAME]" at bounding box center [951, 495] width 136 height 20
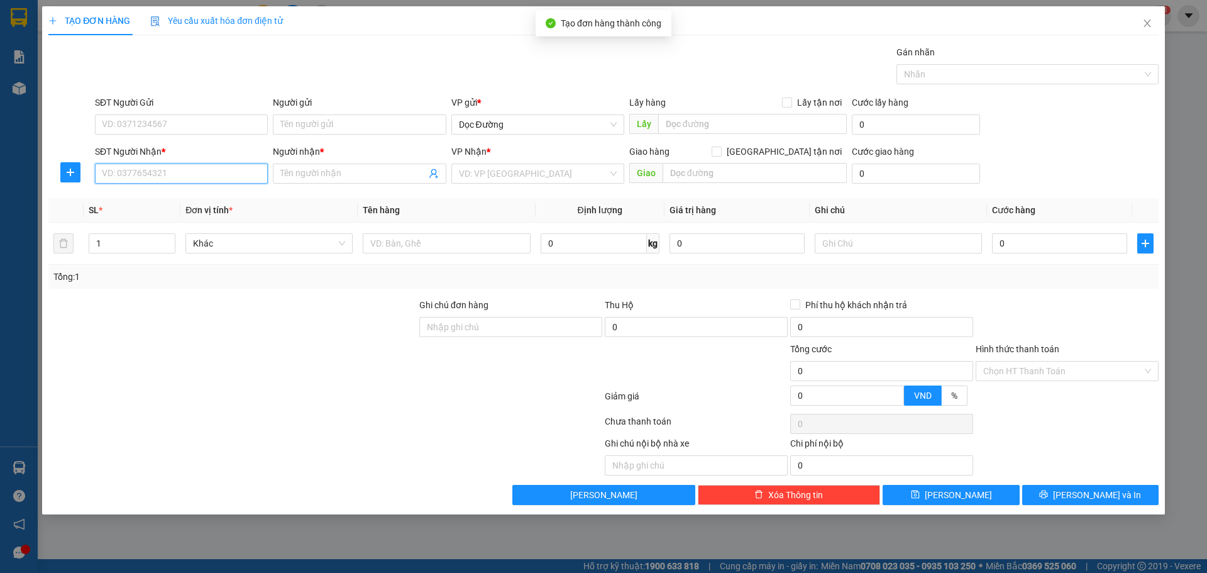
click at [172, 174] on input "SĐT Người Nhận *" at bounding box center [181, 173] width 173 height 20
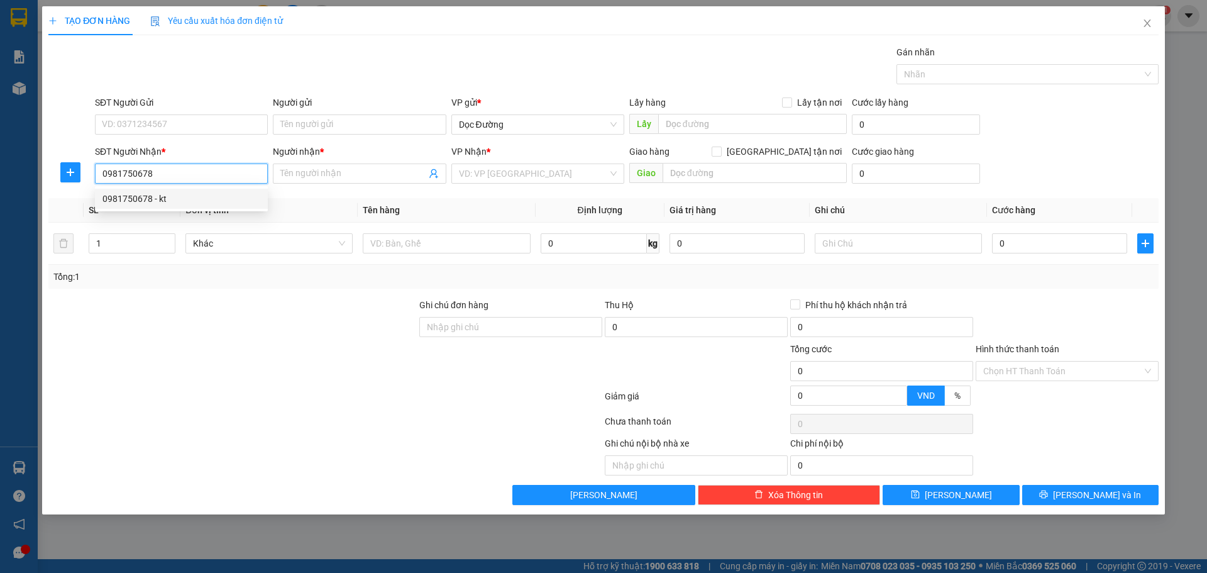
click at [190, 198] on div "0981750678 - kt" at bounding box center [182, 199] width 158 height 14
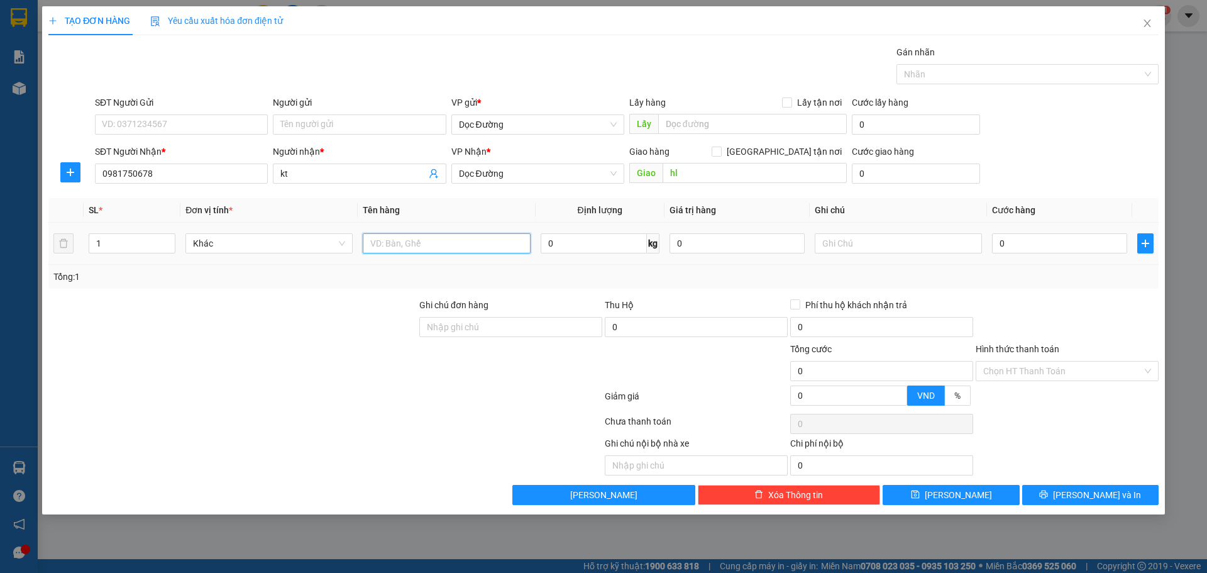
click at [435, 242] on input "text" at bounding box center [446, 243] width 167 height 20
click at [1058, 252] on input "0" at bounding box center [1059, 243] width 135 height 20
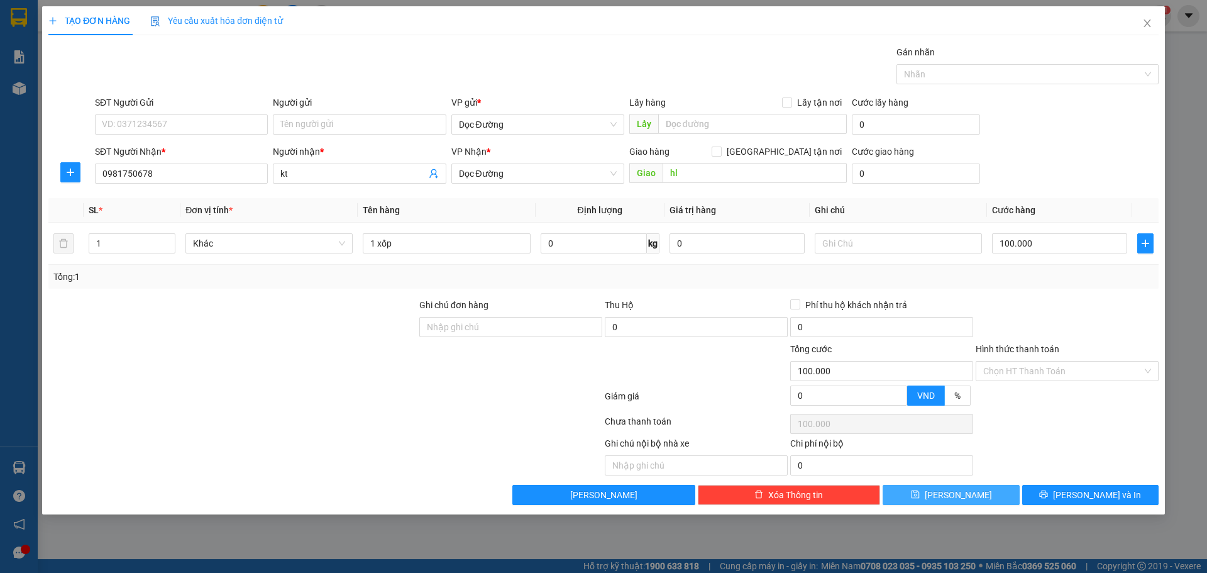
click at [981, 492] on button "[PERSON_NAME]" at bounding box center [951, 495] width 136 height 20
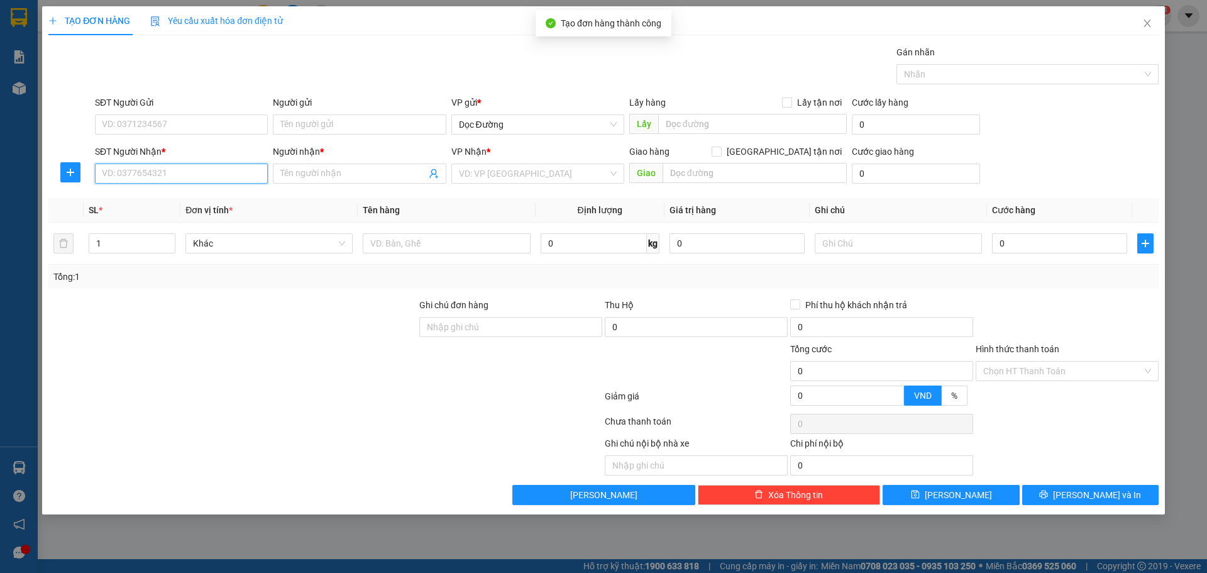
click at [189, 163] on input "SĐT Người Nhận *" at bounding box center [181, 173] width 173 height 20
click at [299, 181] on span at bounding box center [359, 173] width 173 height 20
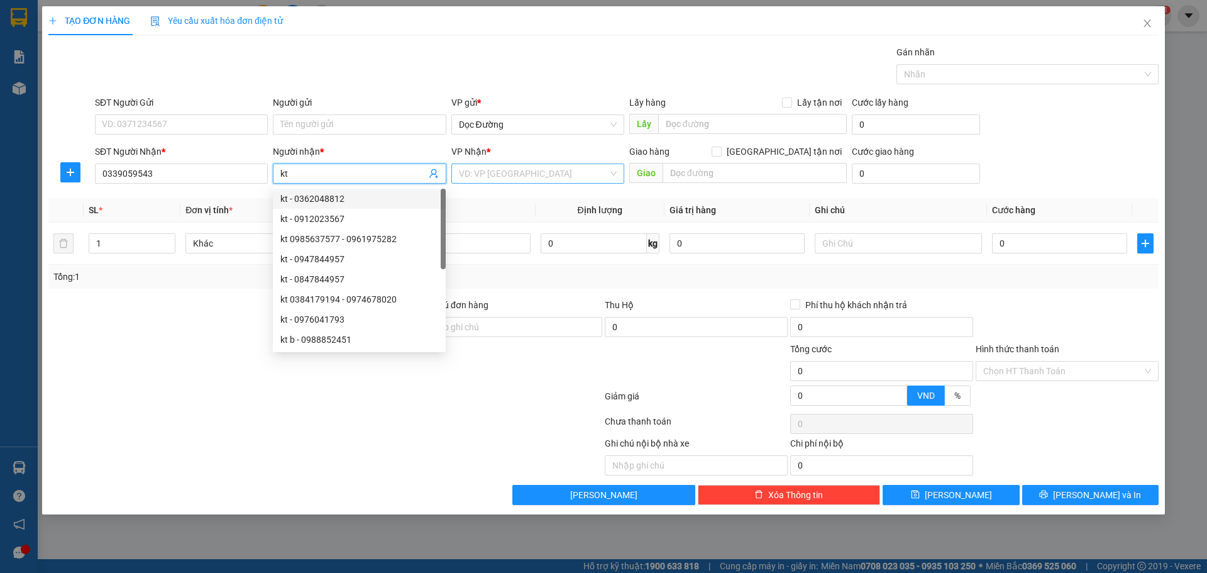
click at [507, 177] on input "search" at bounding box center [533, 173] width 149 height 19
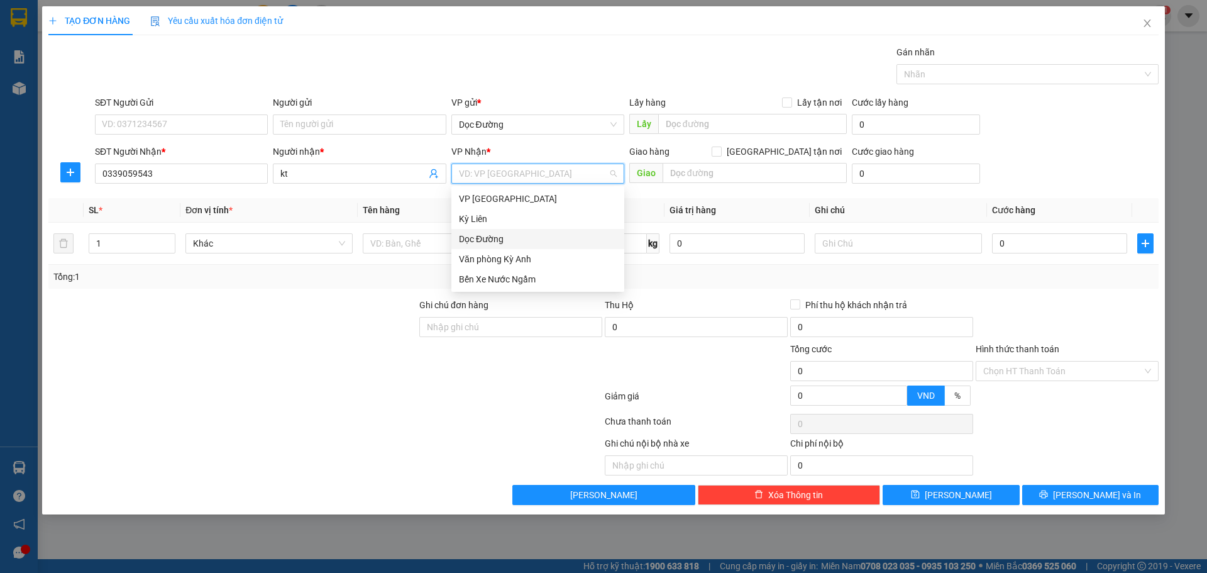
click at [500, 236] on div "Dọc Đường" at bounding box center [538, 239] width 158 height 14
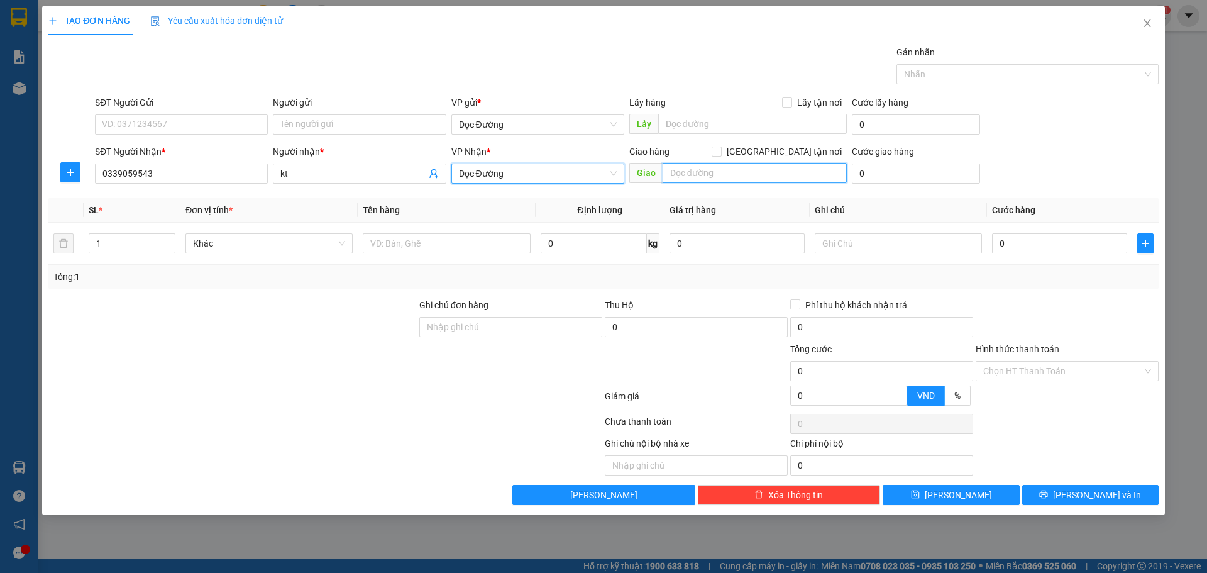
click at [727, 170] on input "text" at bounding box center [755, 173] width 184 height 20
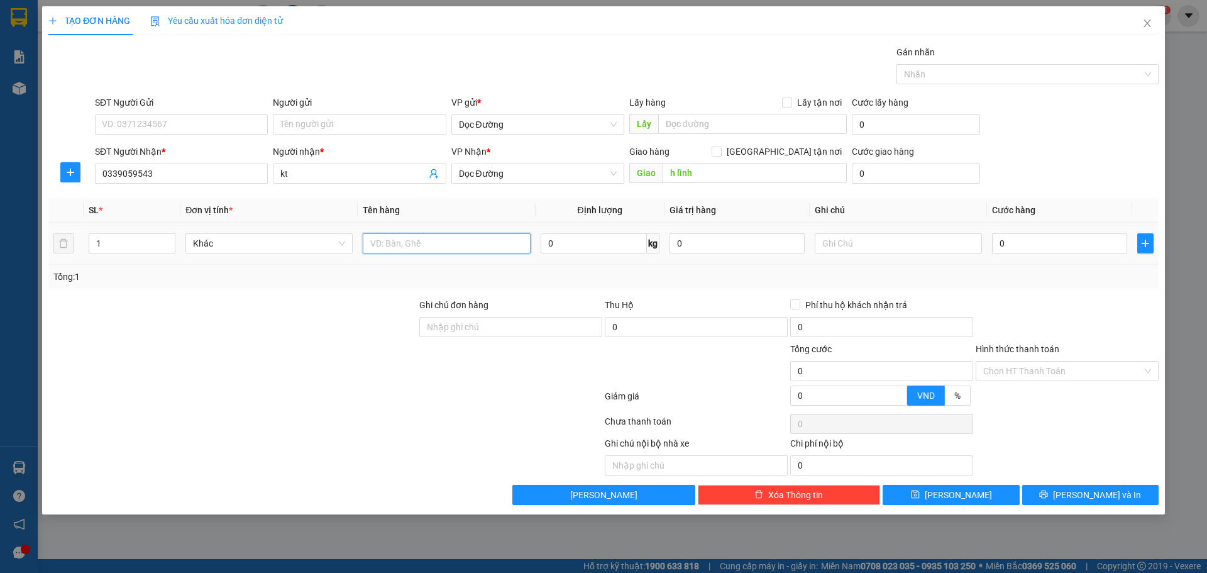
click at [444, 247] on input "text" at bounding box center [446, 243] width 167 height 20
click at [1045, 239] on input "0" at bounding box center [1059, 243] width 135 height 20
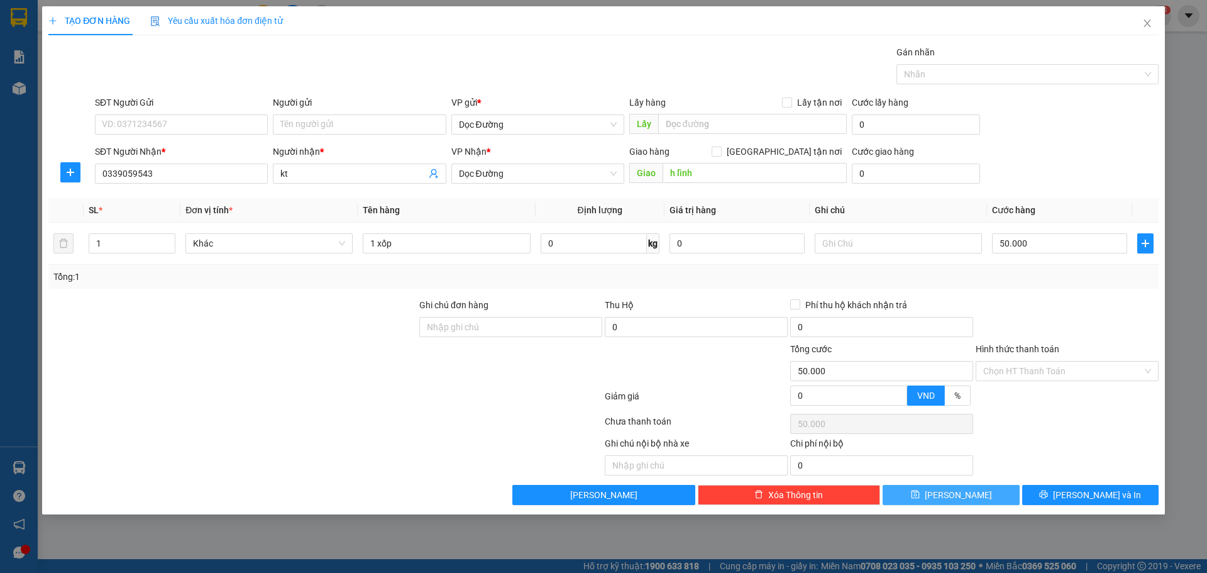
click at [971, 498] on button "[PERSON_NAME]" at bounding box center [951, 495] width 136 height 20
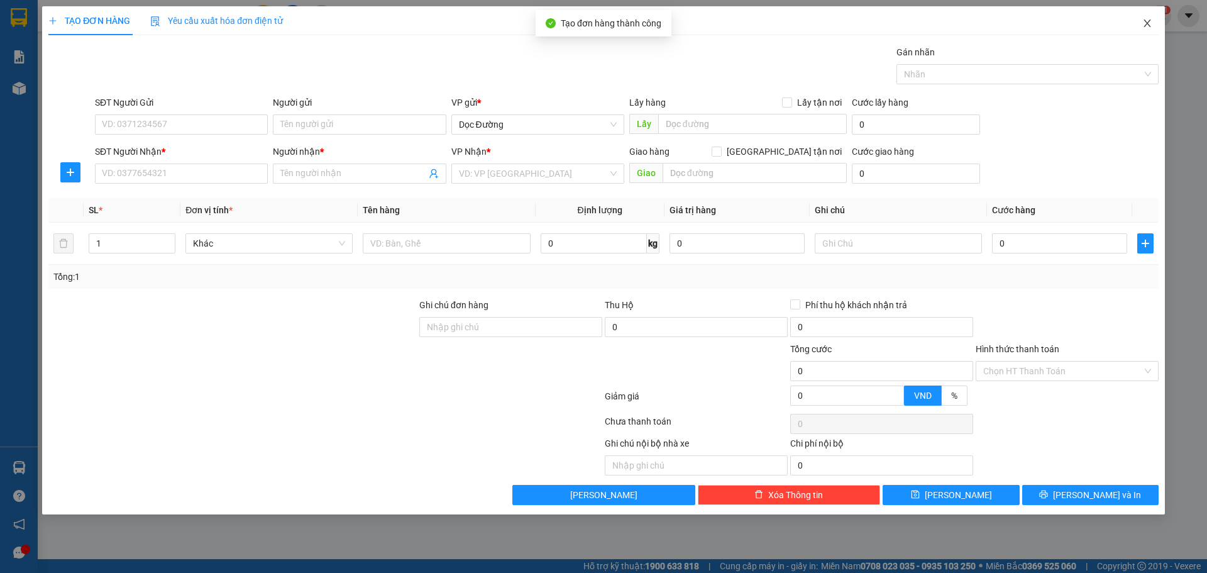
click at [1160, 24] on span "Close" at bounding box center [1147, 23] width 35 height 35
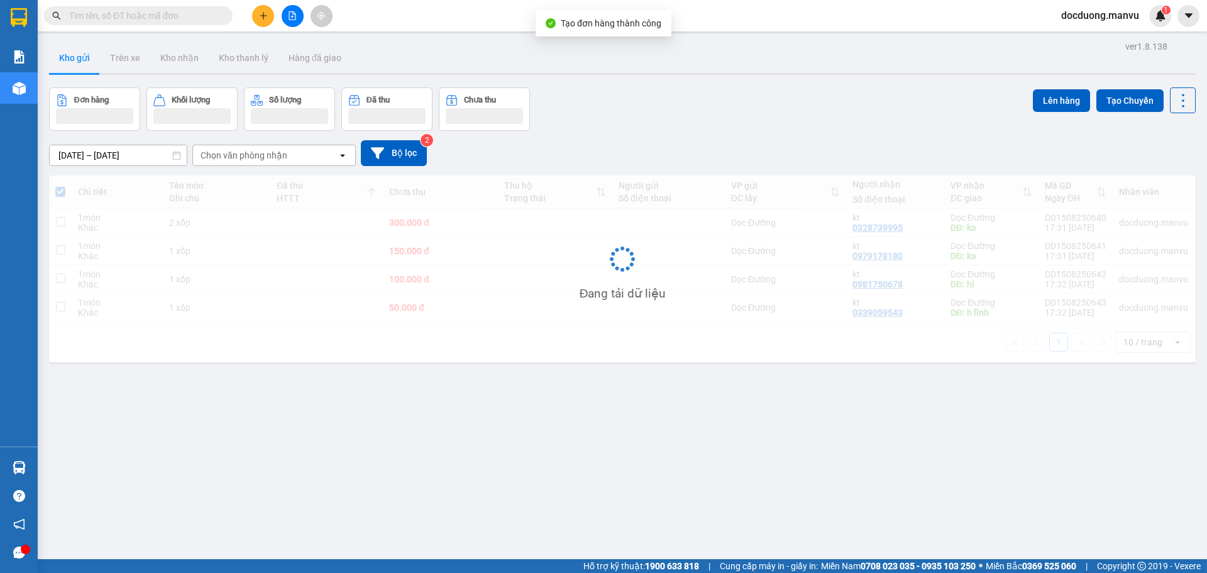
drag, startPoint x: 592, startPoint y: 211, endPoint x: 586, endPoint y: 228, distance: 17.9
click at [591, 212] on td at bounding box center [555, 223] width 114 height 28
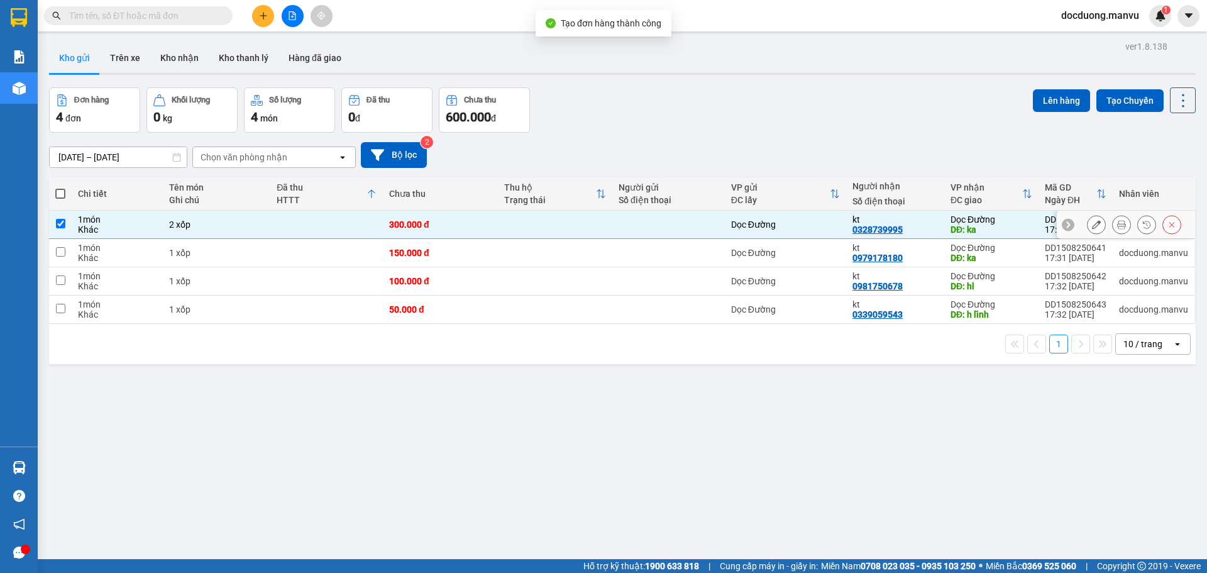
drag, startPoint x: 570, startPoint y: 240, endPoint x: 565, endPoint y: 250, distance: 11.2
click at [568, 245] on td at bounding box center [555, 253] width 114 height 28
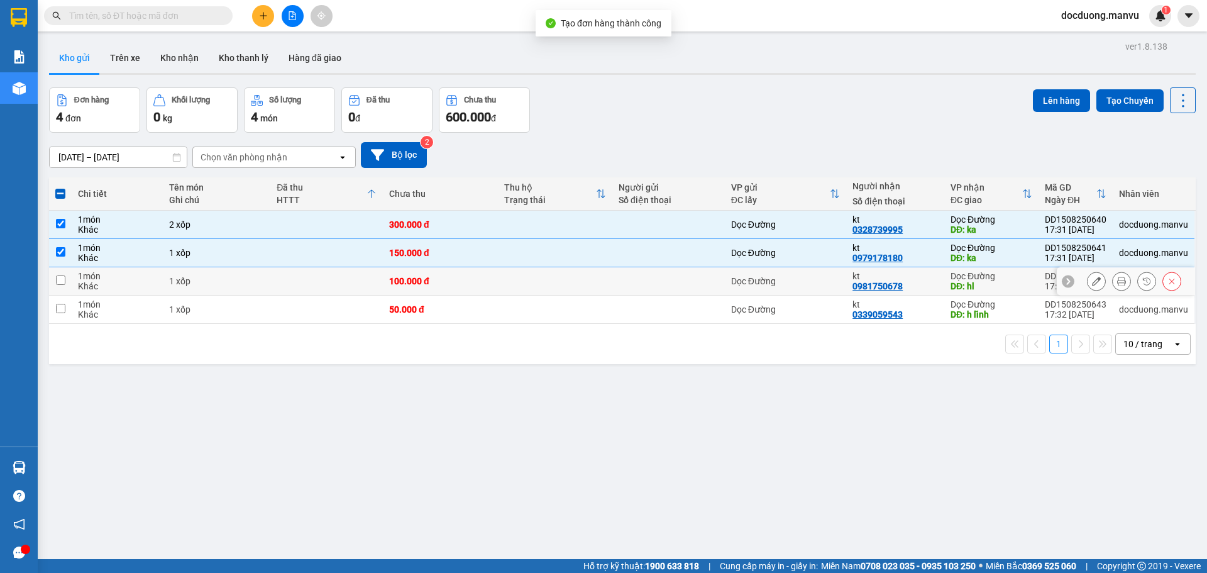
click at [545, 277] on td at bounding box center [555, 281] width 114 height 28
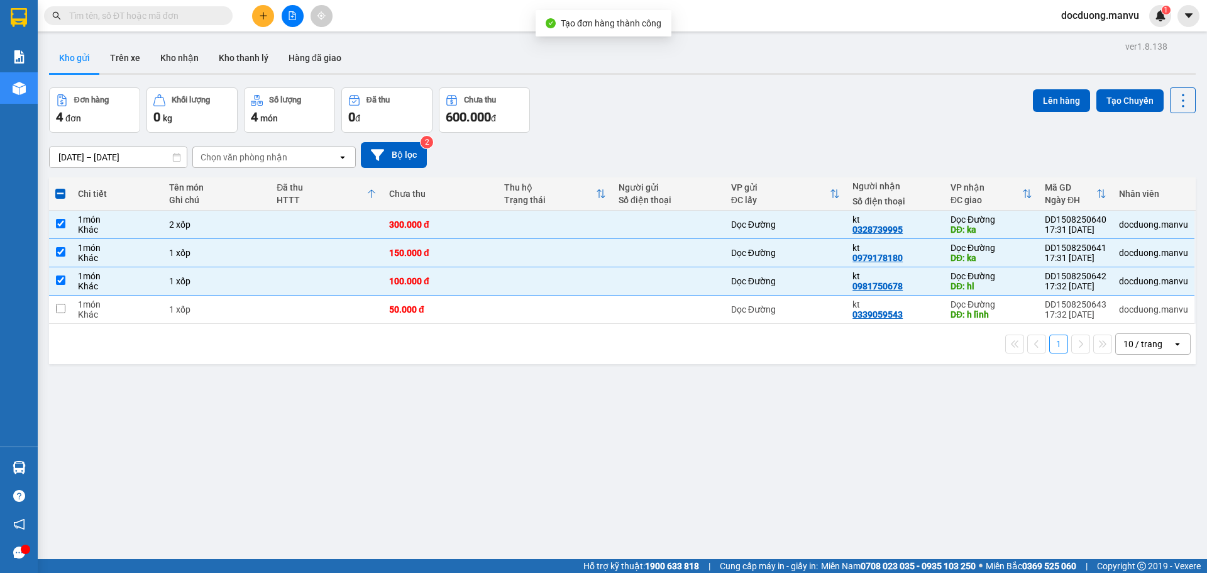
click at [536, 324] on div "1 10 / trang open" at bounding box center [622, 344] width 1147 height 40
click at [550, 309] on td at bounding box center [555, 310] width 114 height 28
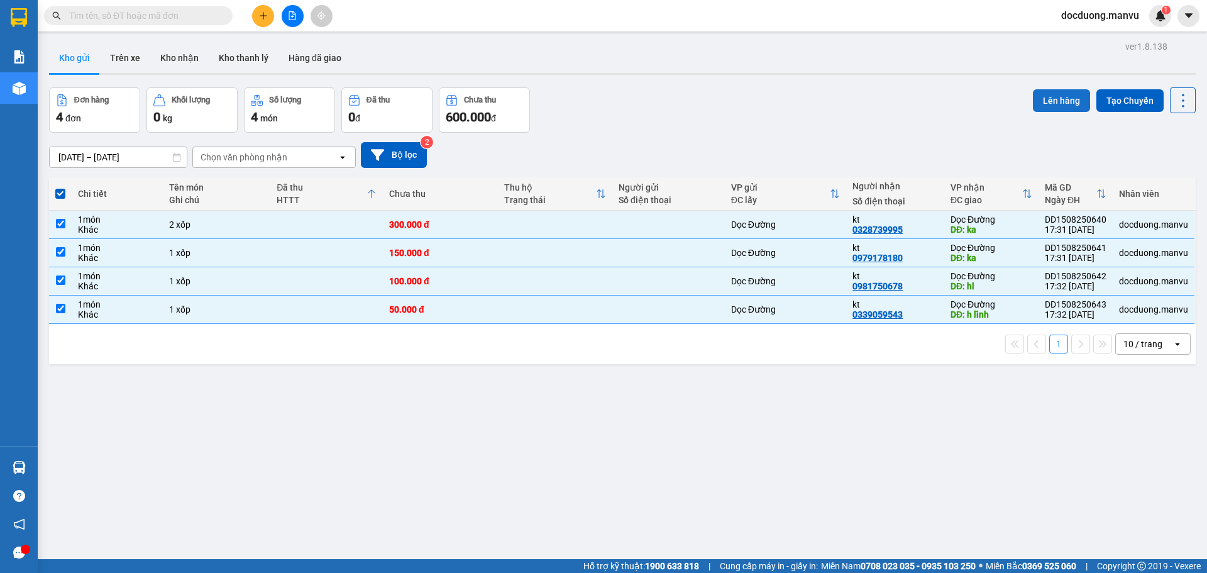
click at [1051, 104] on button "Lên hàng" at bounding box center [1061, 100] width 57 height 23
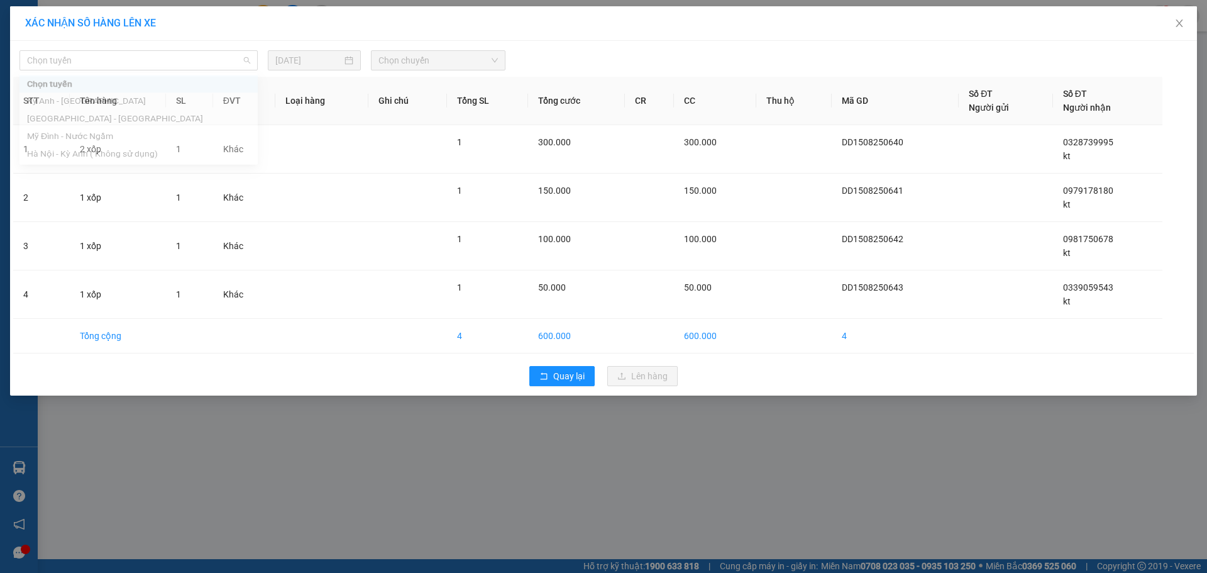
drag, startPoint x: 105, startPoint y: 63, endPoint x: 64, endPoint y: 114, distance: 65.3
click at [103, 66] on span "Chọn tuyến" at bounding box center [138, 60] width 223 height 19
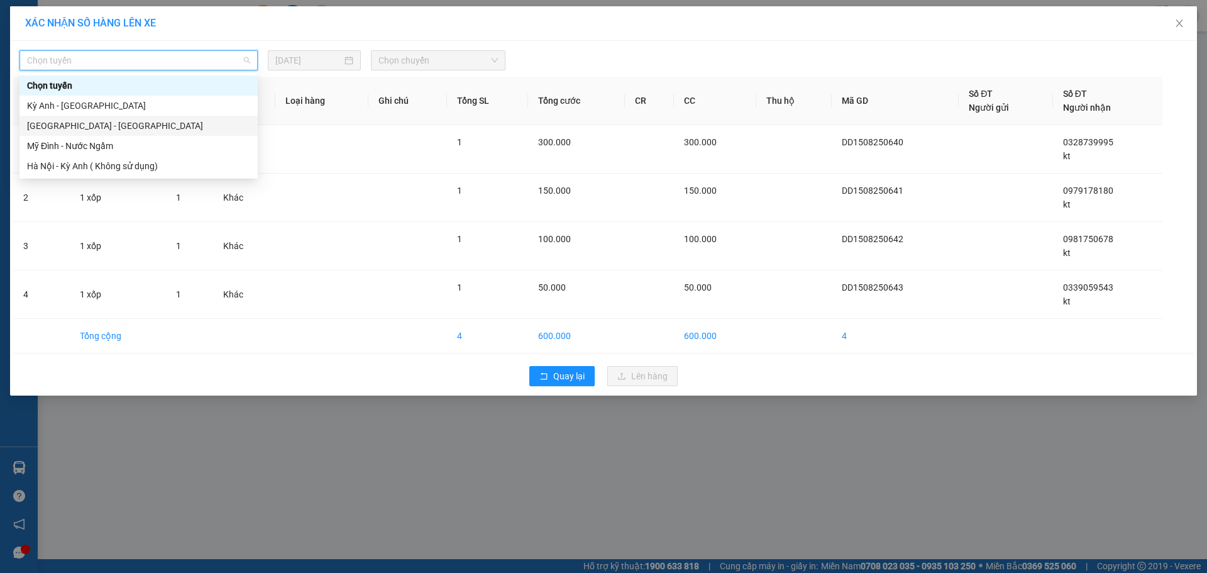
drag, startPoint x: 60, startPoint y: 121, endPoint x: 81, endPoint y: 112, distance: 23.4
click at [58, 123] on div "[GEOGRAPHIC_DATA] - [GEOGRAPHIC_DATA]" at bounding box center [138, 126] width 223 height 14
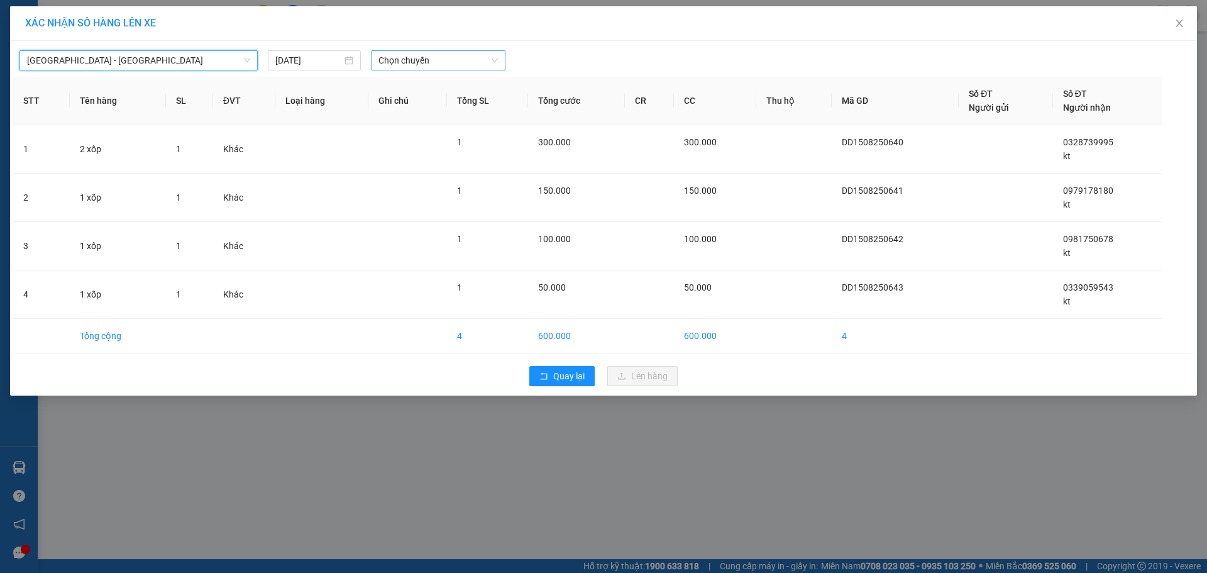
click at [423, 53] on span "Chọn chuyến" at bounding box center [438, 60] width 119 height 19
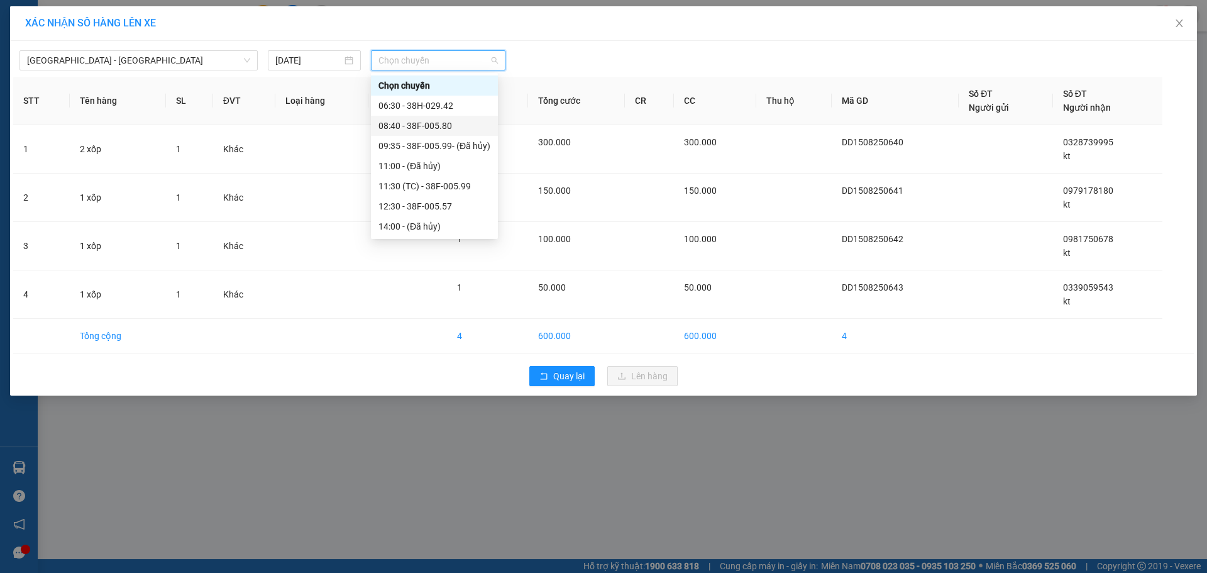
click at [456, 128] on div "08:40 - 38F-005.80" at bounding box center [435, 126] width 112 height 14
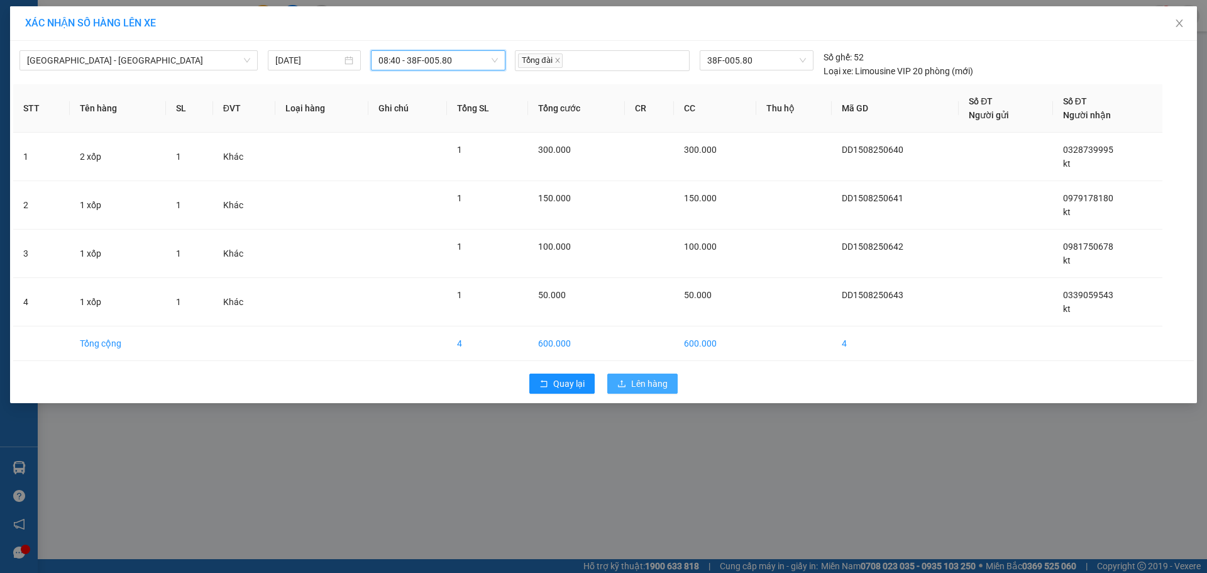
click at [639, 385] on span "Lên hàng" at bounding box center [649, 384] width 36 height 14
